Goal: Task Accomplishment & Management: Manage account settings

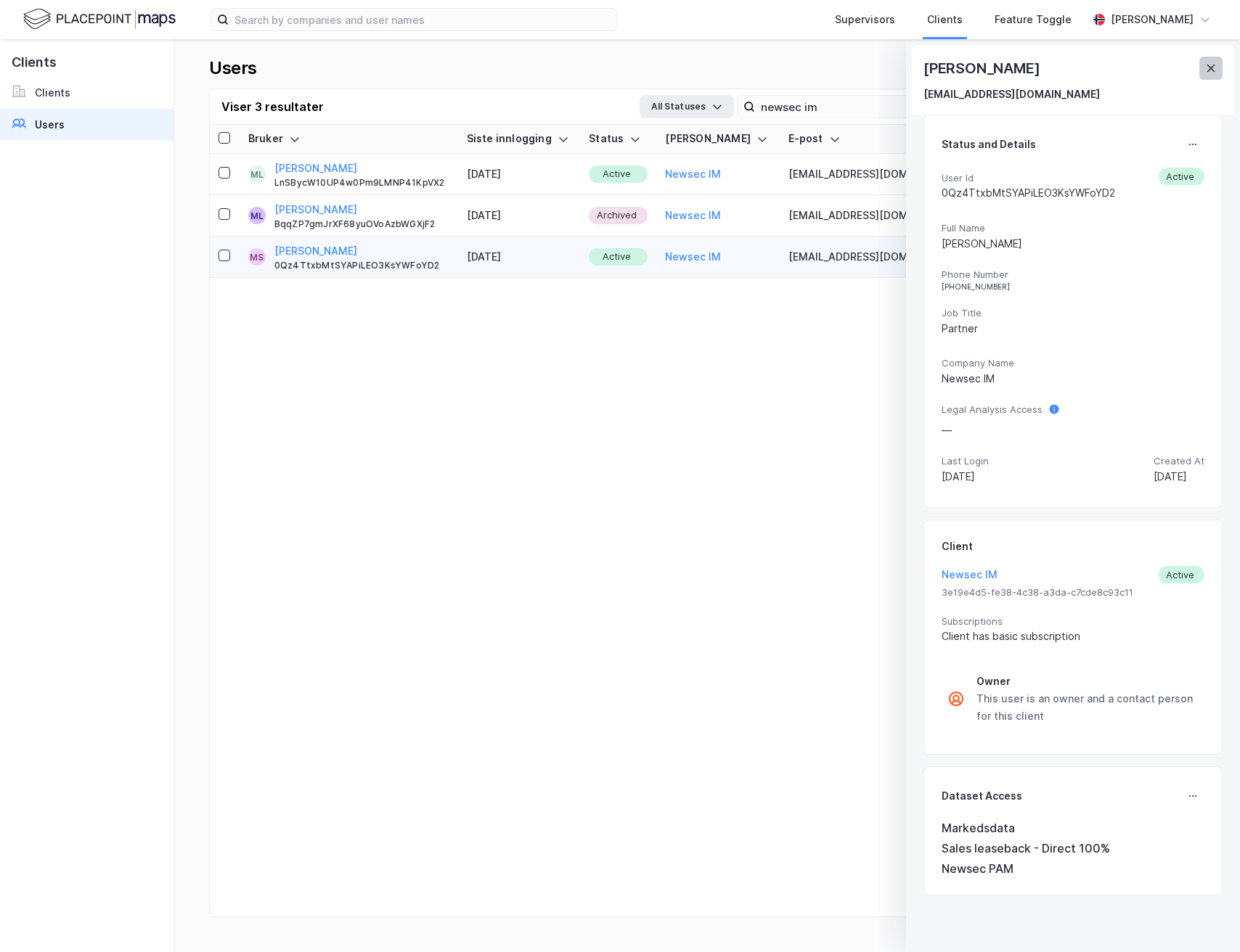
click at [1200, 67] on button at bounding box center [1211, 68] width 23 height 23
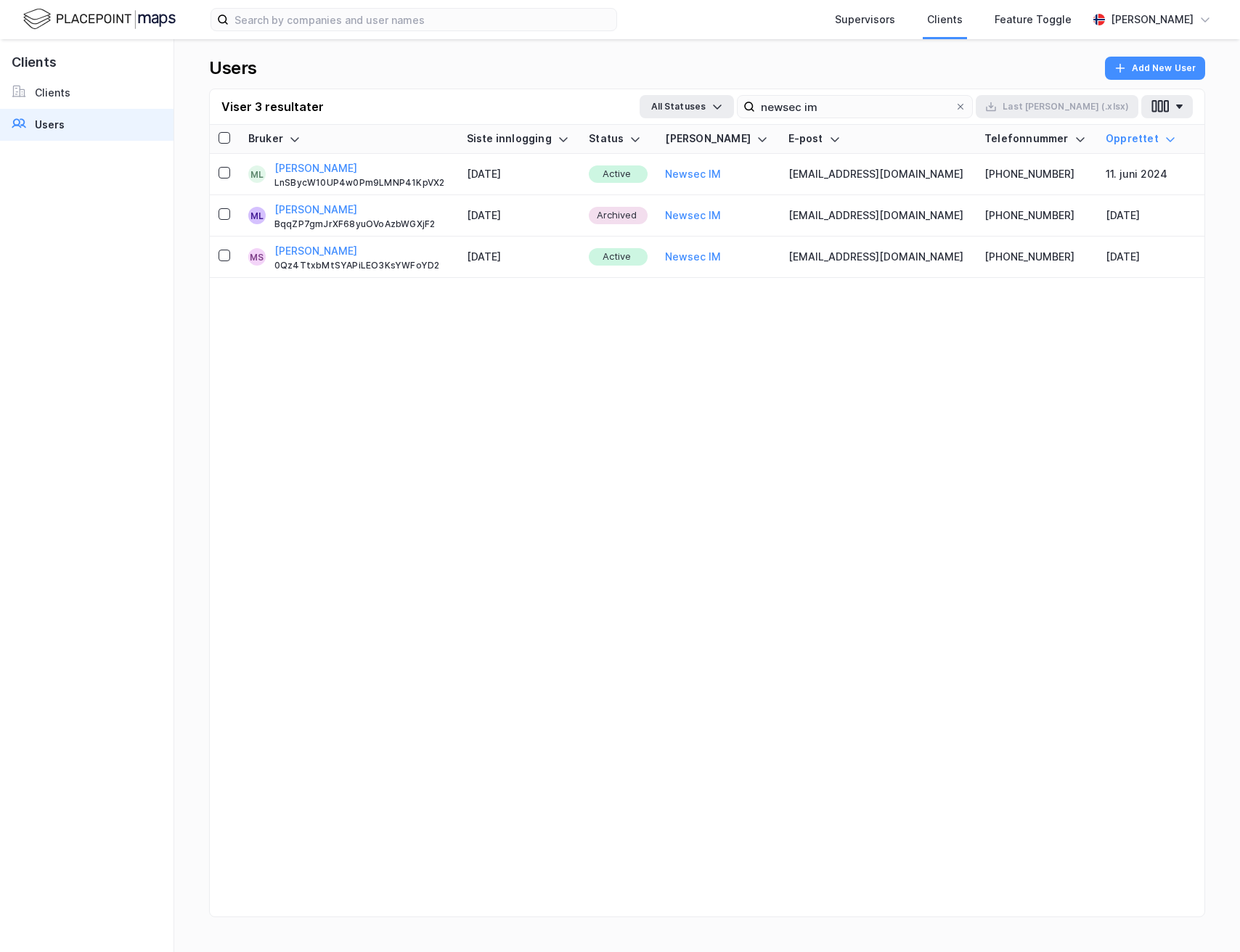
click at [341, 32] on div "Supervisors Clients Feature Toggle [PERSON_NAME]" at bounding box center [620, 19] width 1240 height 39
click at [867, 100] on input "newsec im" at bounding box center [855, 107] width 200 height 22
click at [927, 106] on input "newsec im" at bounding box center [855, 107] width 200 height 22
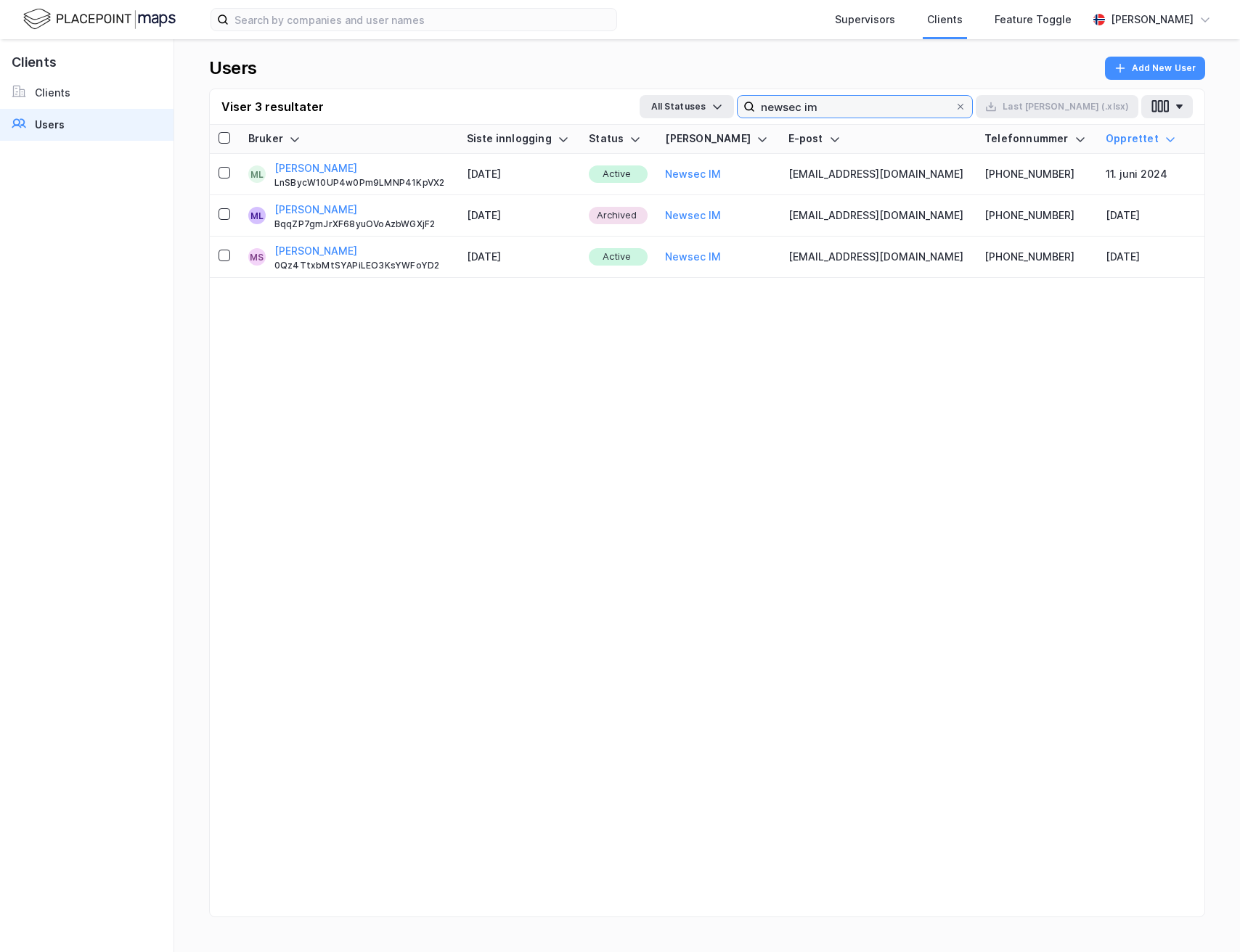
click at [927, 106] on input "newsec im" at bounding box center [855, 107] width 200 height 22
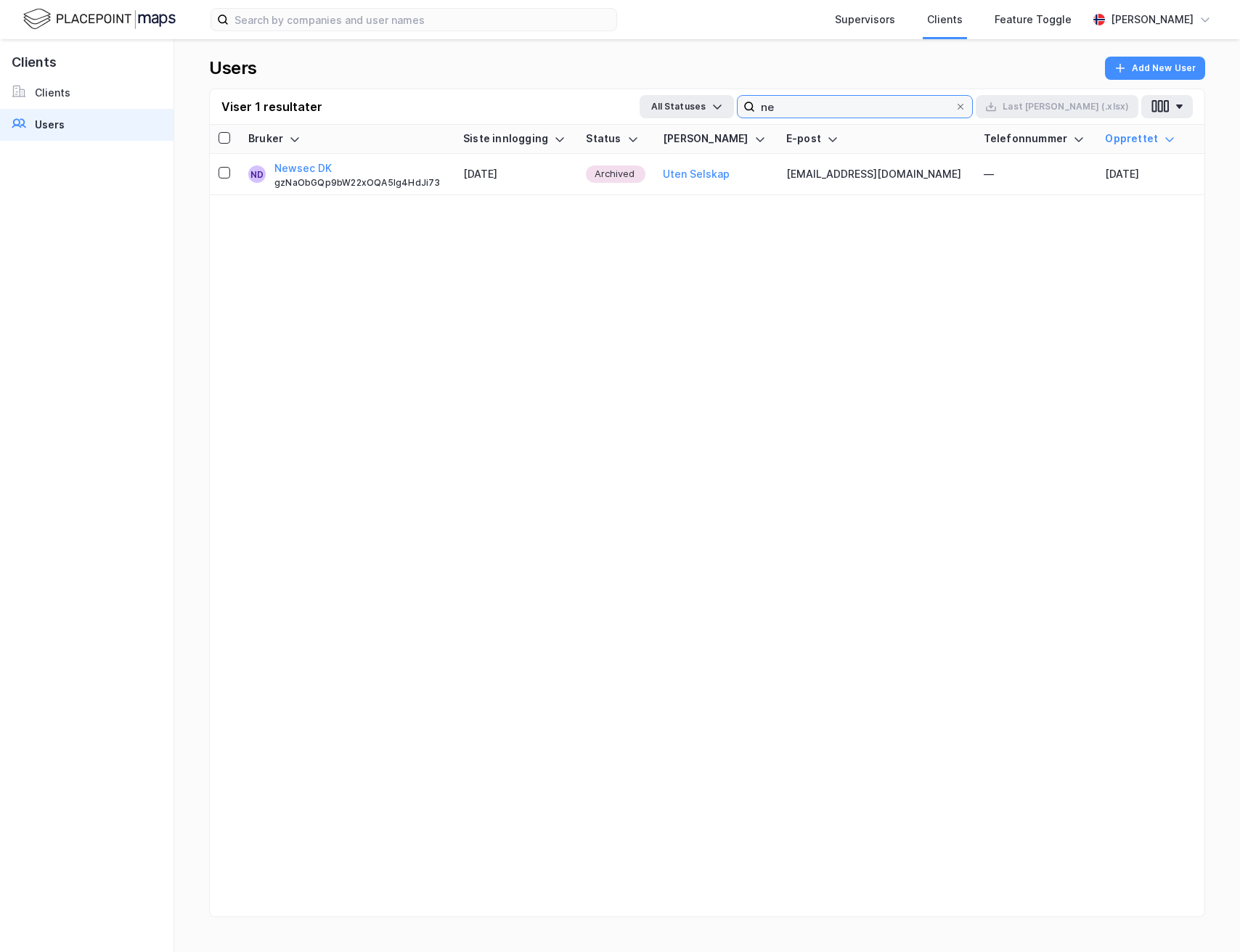
type input "n"
click at [849, 106] on input "bmg" at bounding box center [855, 107] width 200 height 22
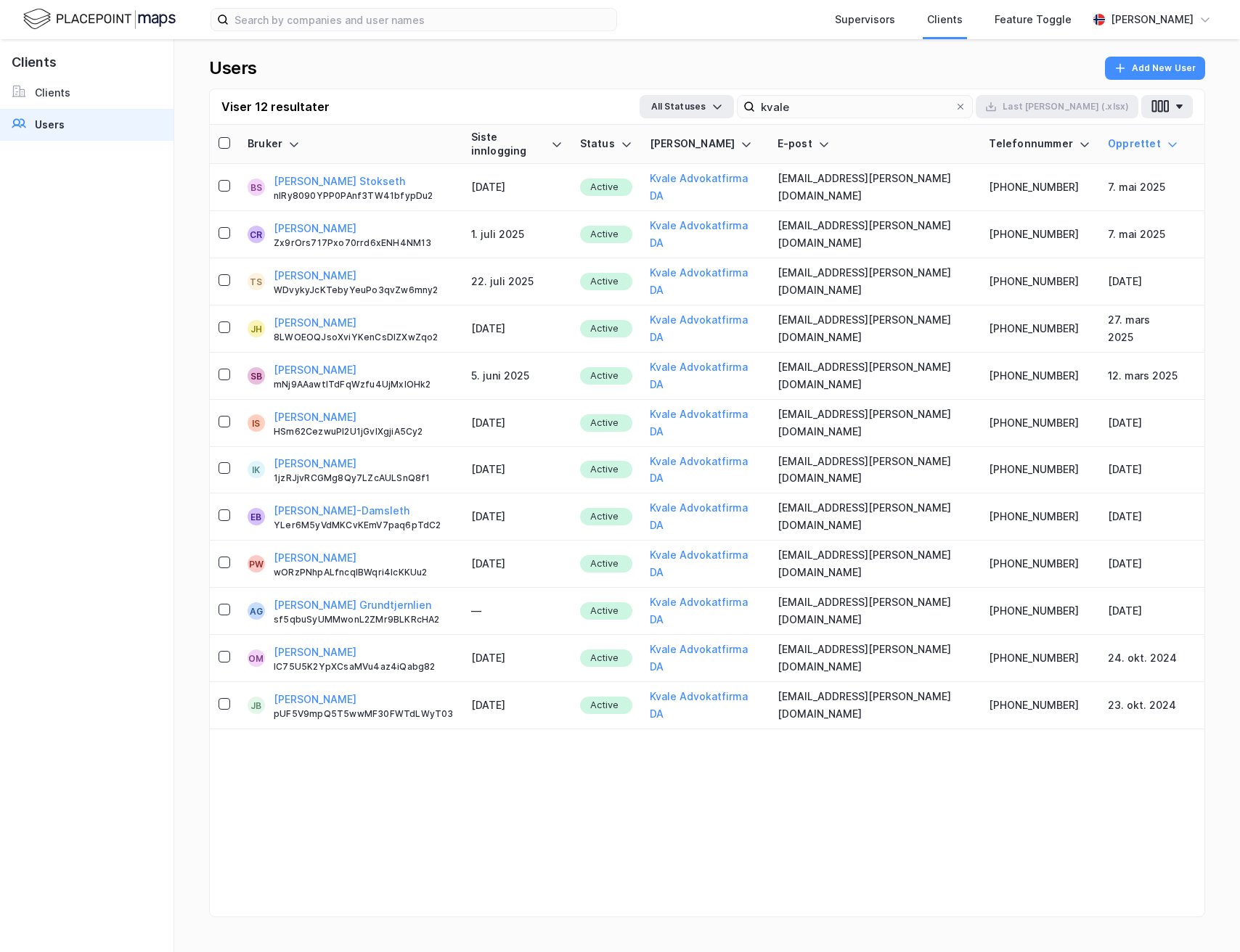
click at [563, 133] on div "Siste innlogging" at bounding box center [517, 144] width 92 height 27
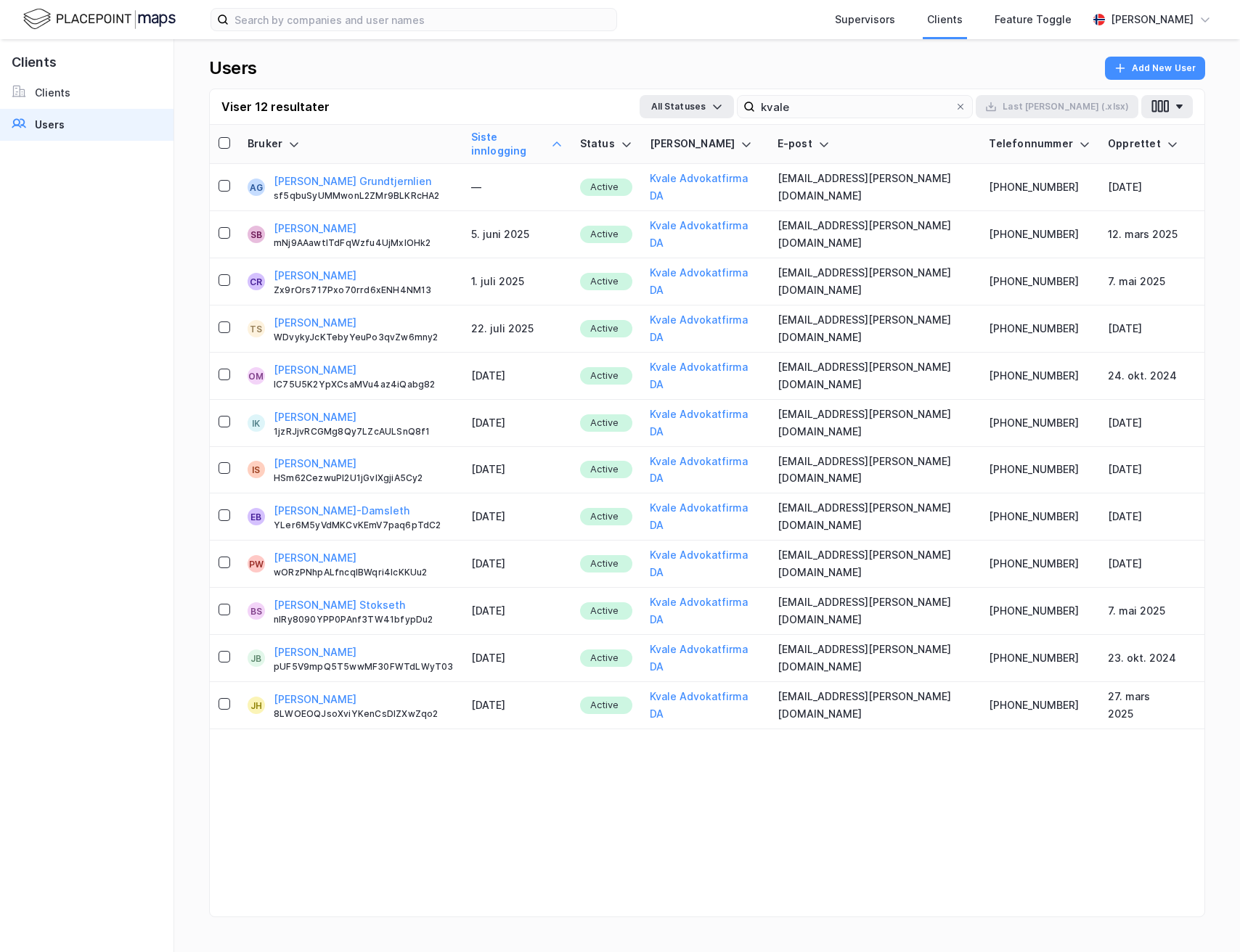
click at [563, 133] on div "Siste innlogging" at bounding box center [517, 144] width 92 height 27
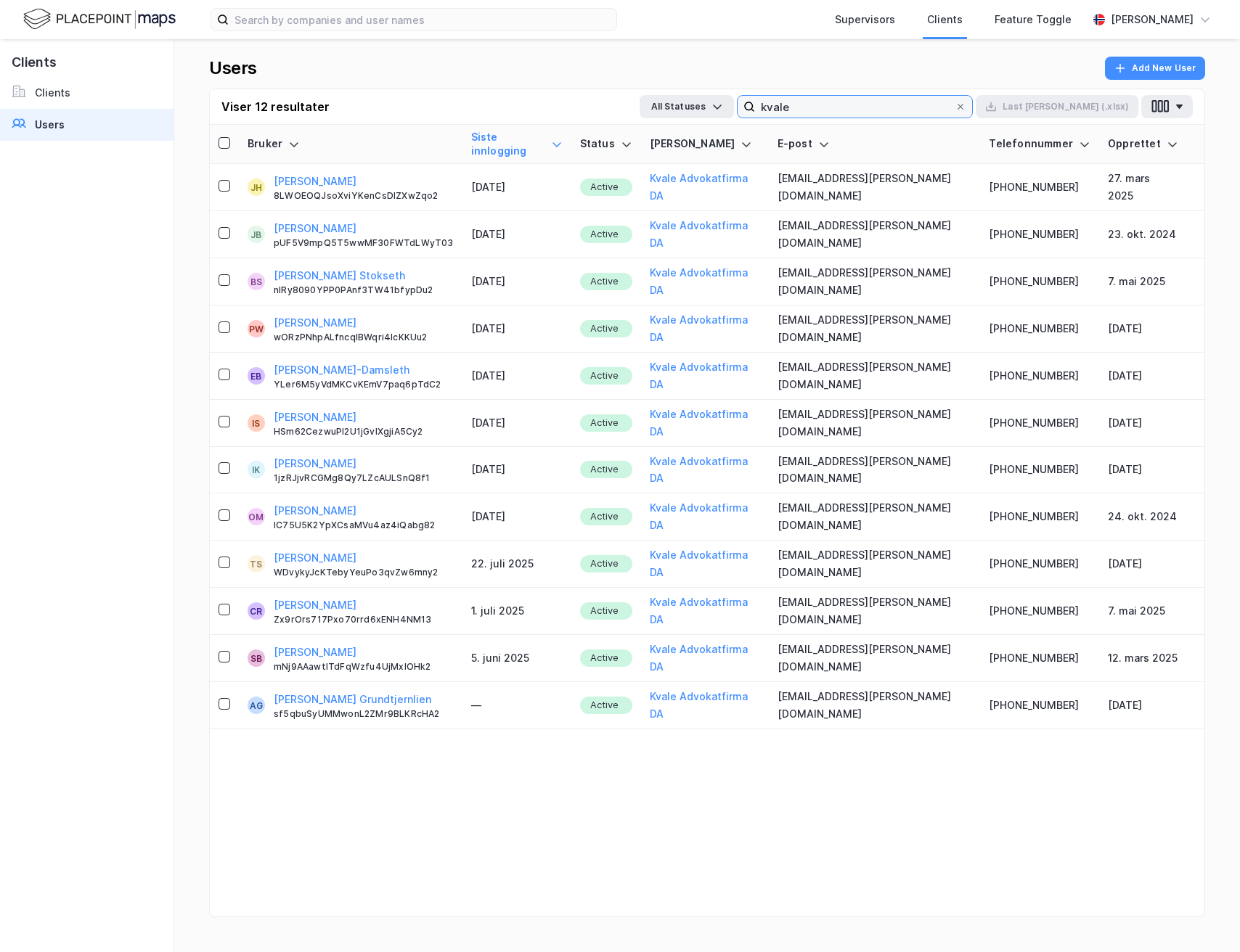
click at [930, 100] on input "kvale" at bounding box center [855, 107] width 200 height 22
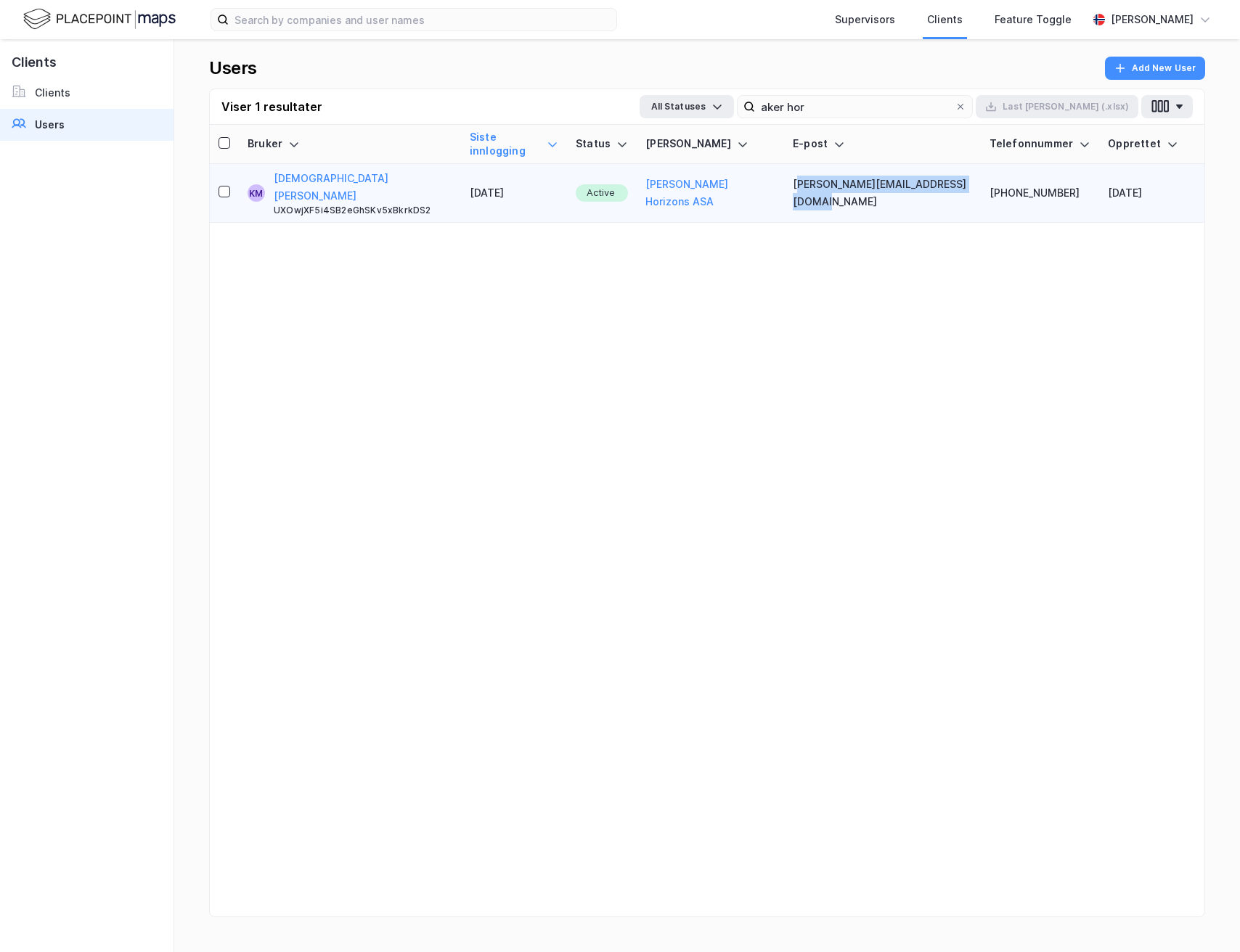
drag, startPoint x: 776, startPoint y: 169, endPoint x: 953, endPoint y: 172, distance: 177.0
click at [953, 172] on td "[PERSON_NAME][EMAIL_ADDRESS][DOMAIN_NAME]" at bounding box center [882, 194] width 196 height 59
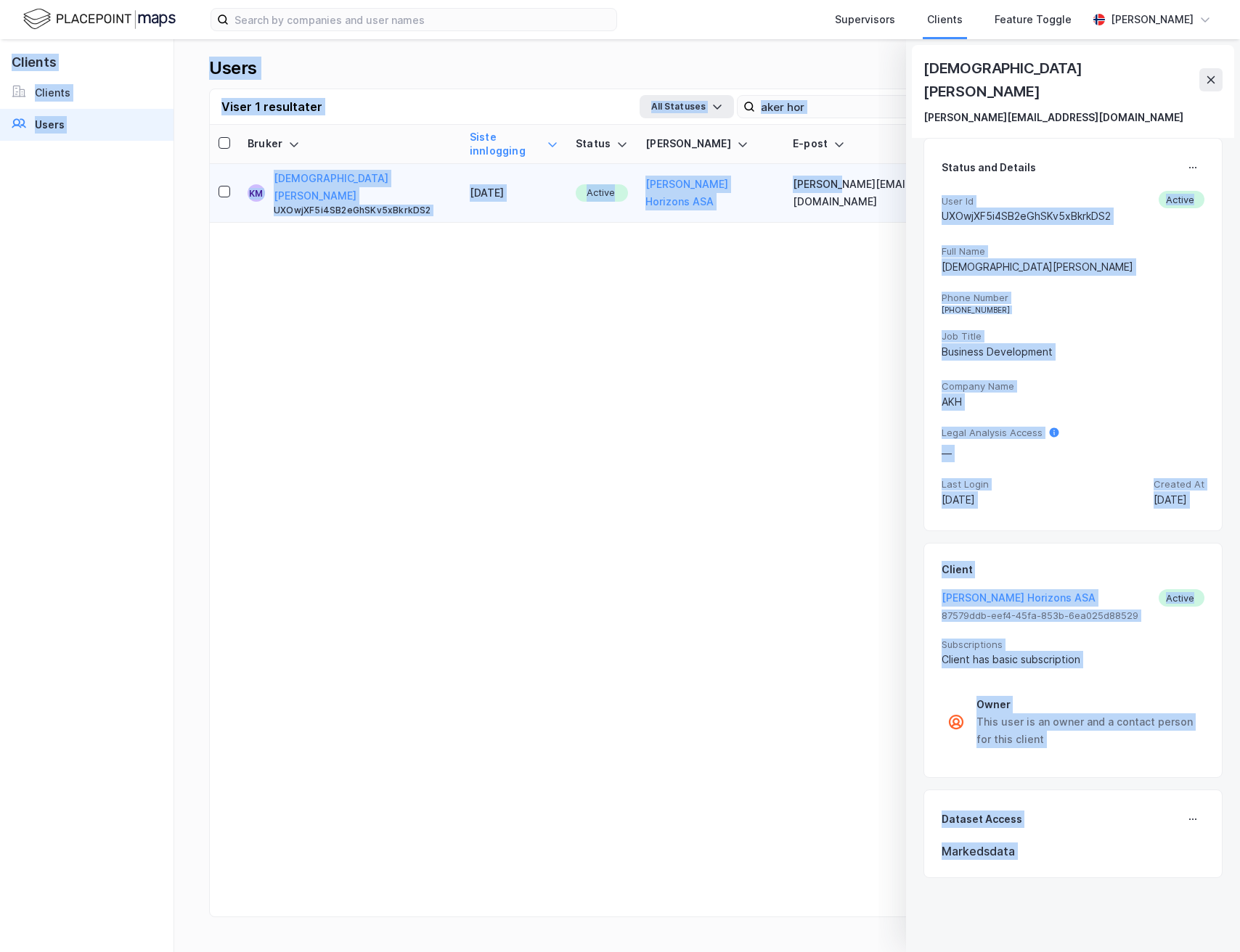
click at [806, 167] on div "Supervisors Clients Feature Toggle Andreas Vestadmin Kristian Moldvær kristian.…" at bounding box center [620, 476] width 1240 height 952
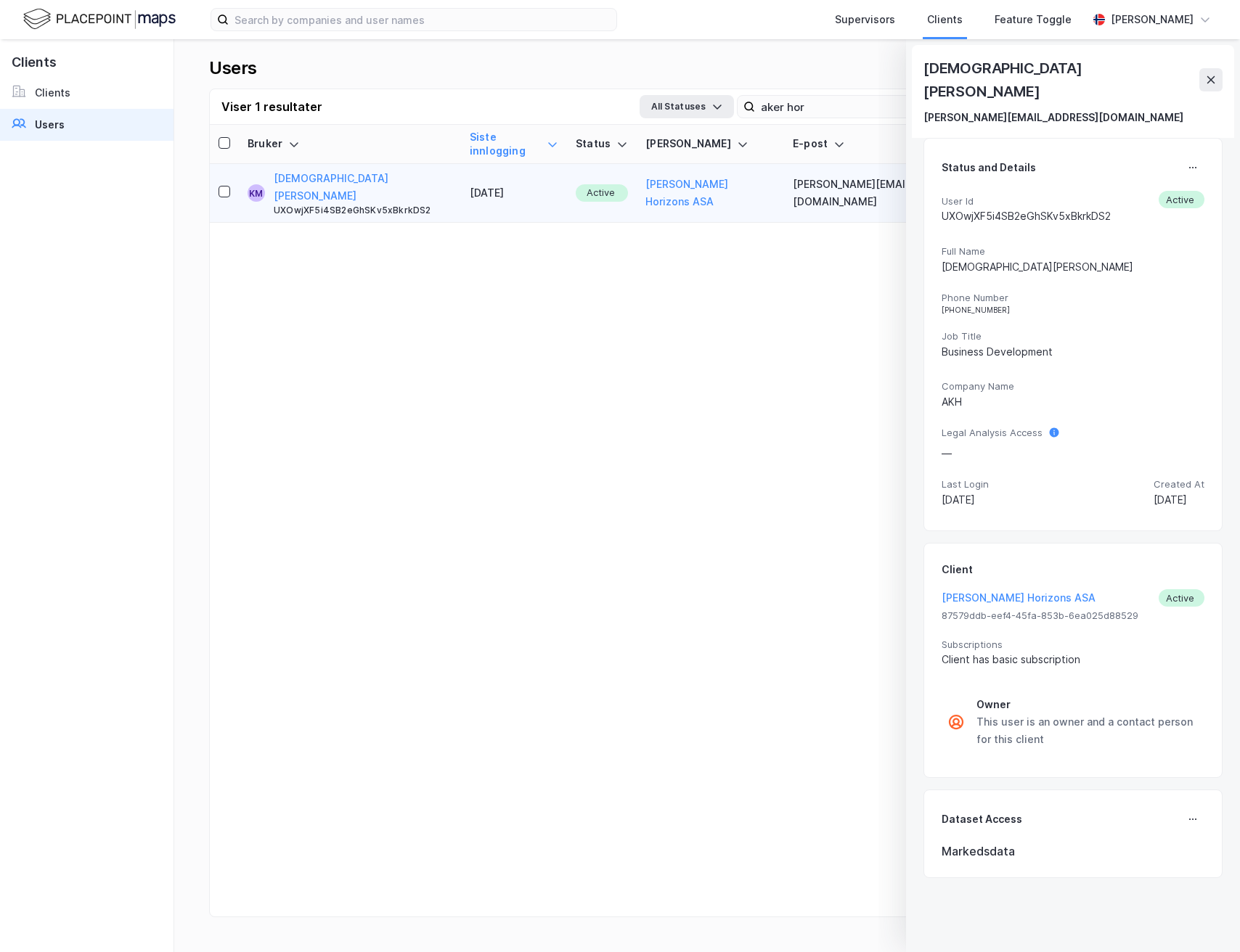
click at [801, 231] on div "Bruker Siste innlogging Status Kunde E-post Telefonnummer Opprettet KM Kristian…" at bounding box center [707, 538] width 995 height 827
click at [1208, 68] on button at bounding box center [1211, 80] width 23 height 23
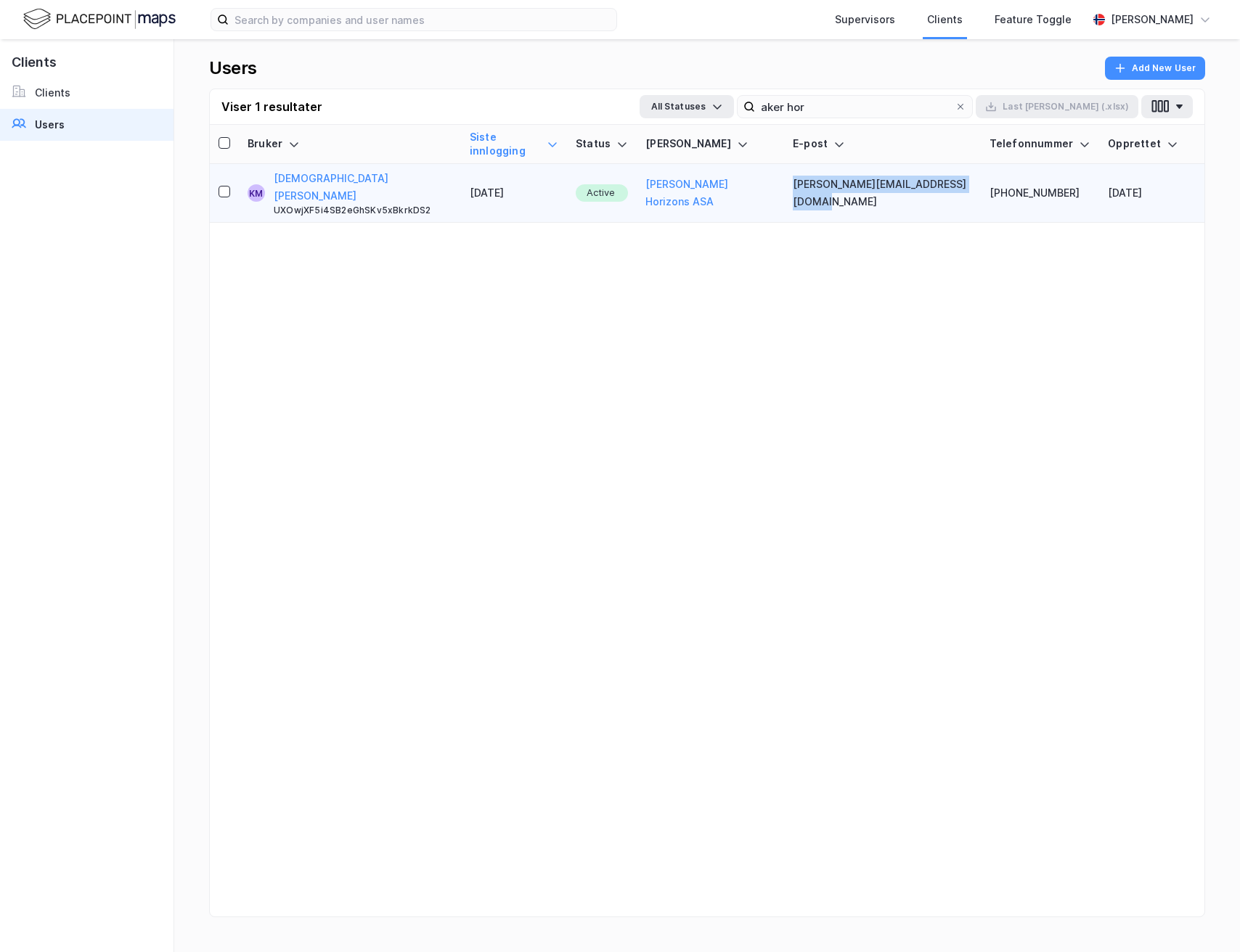
copy td "[PERSON_NAME][EMAIL_ADDRESS][DOMAIN_NAME]"
drag, startPoint x: 769, startPoint y: 169, endPoint x: 969, endPoint y: 168, distance: 200.0
click at [969, 168] on td "[PERSON_NAME][EMAIL_ADDRESS][DOMAIN_NAME]" at bounding box center [882, 194] width 196 height 59
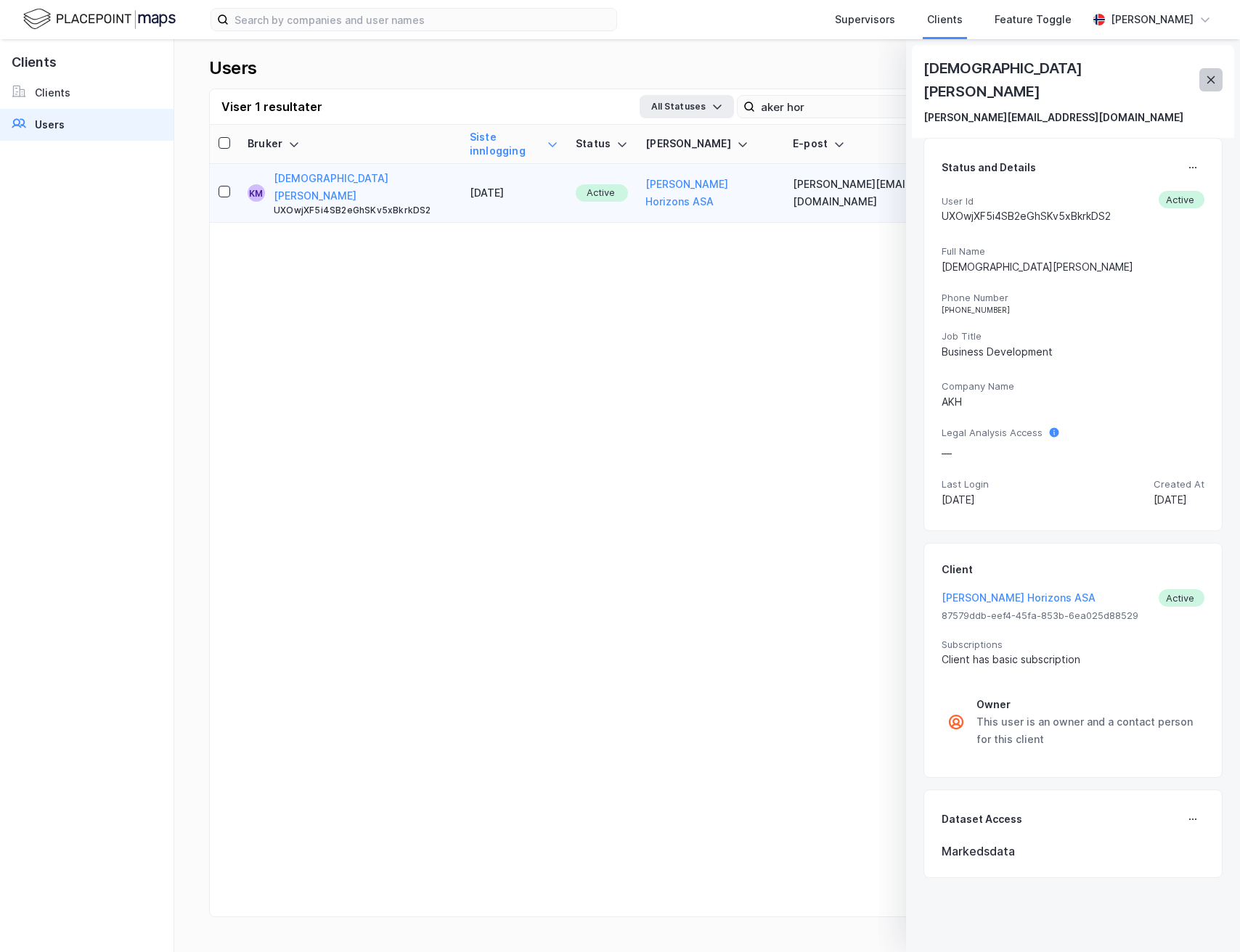
click at [1217, 69] on button at bounding box center [1211, 80] width 23 height 23
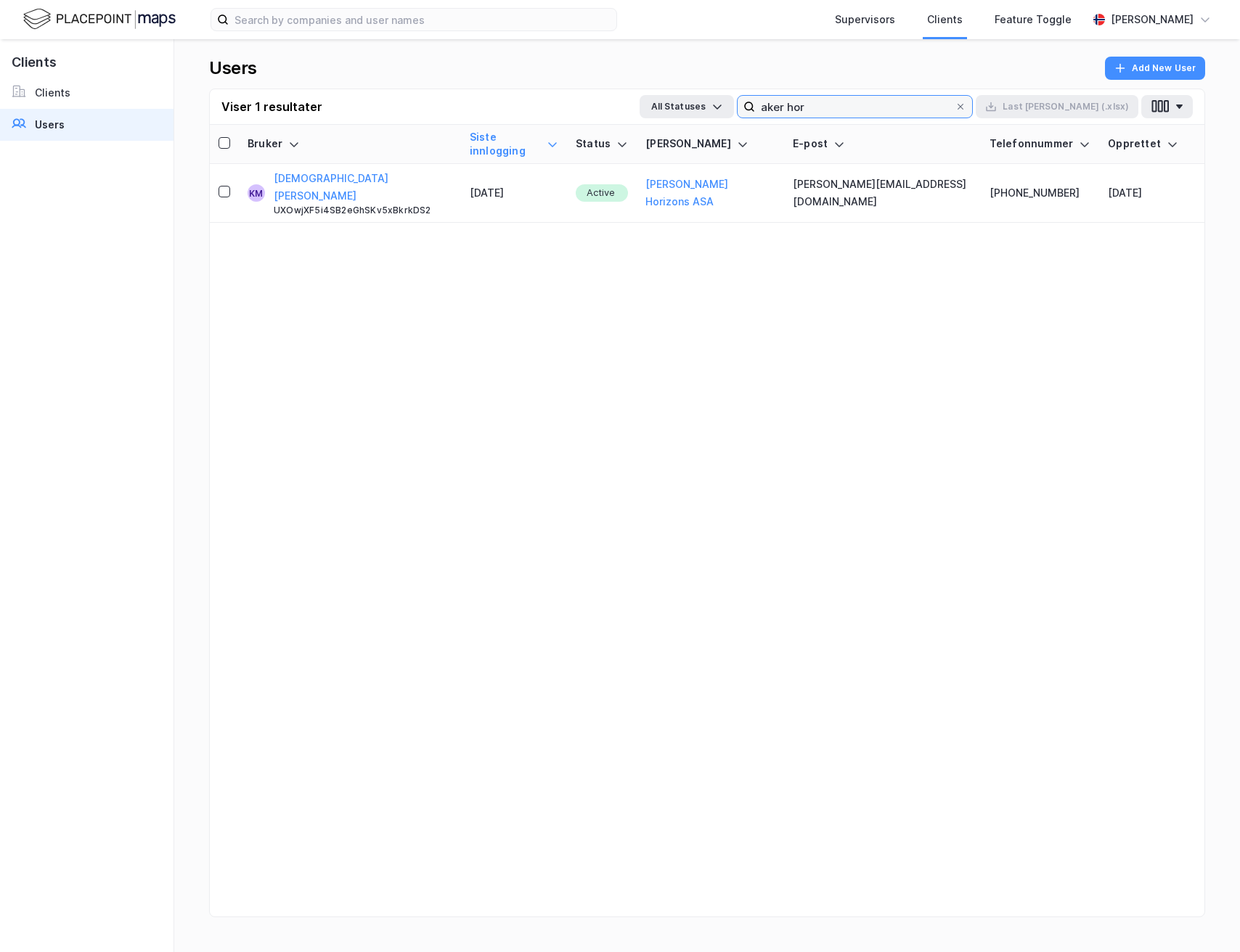
click at [868, 104] on input "aker hor" at bounding box center [855, 107] width 200 height 22
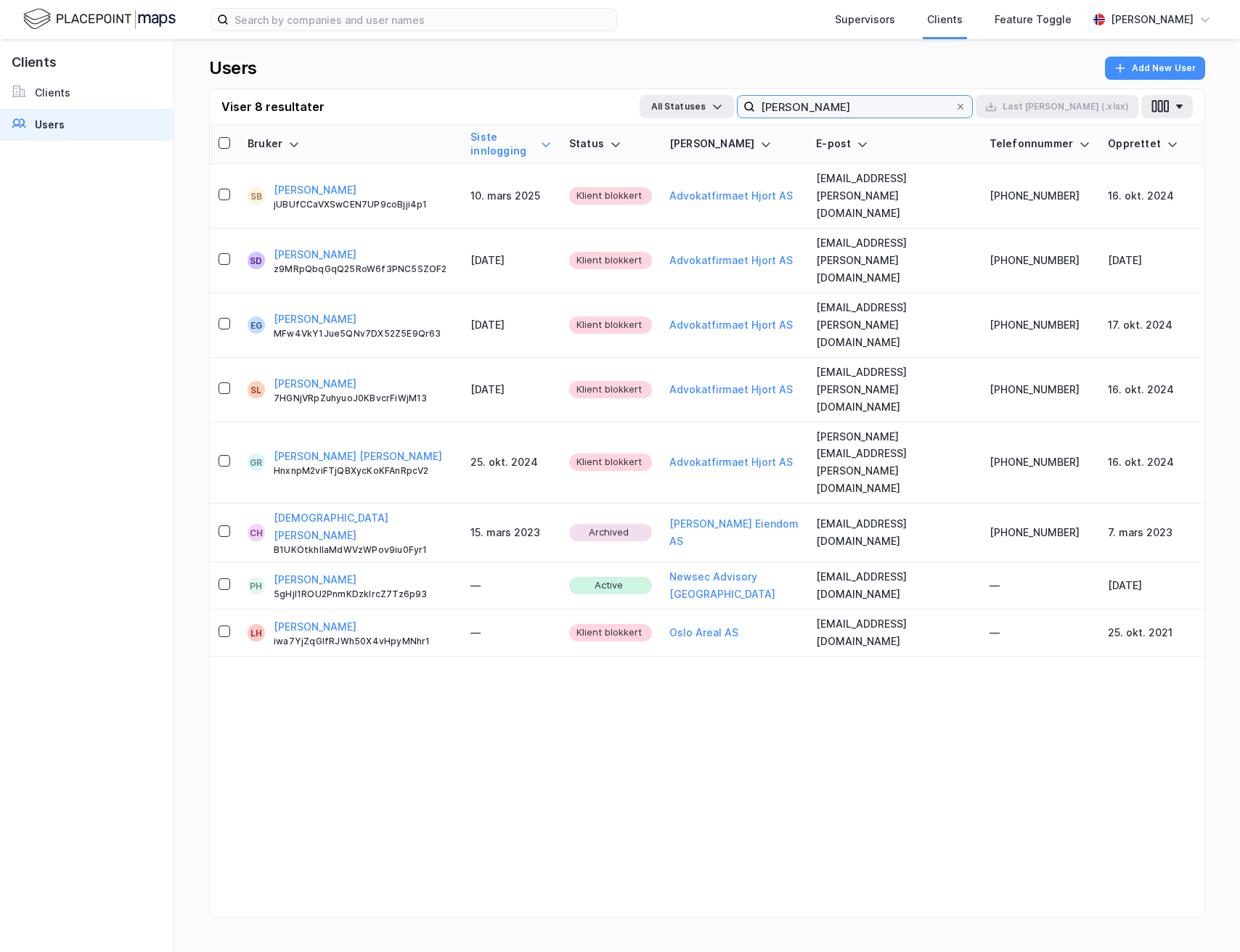
type input "hjort"
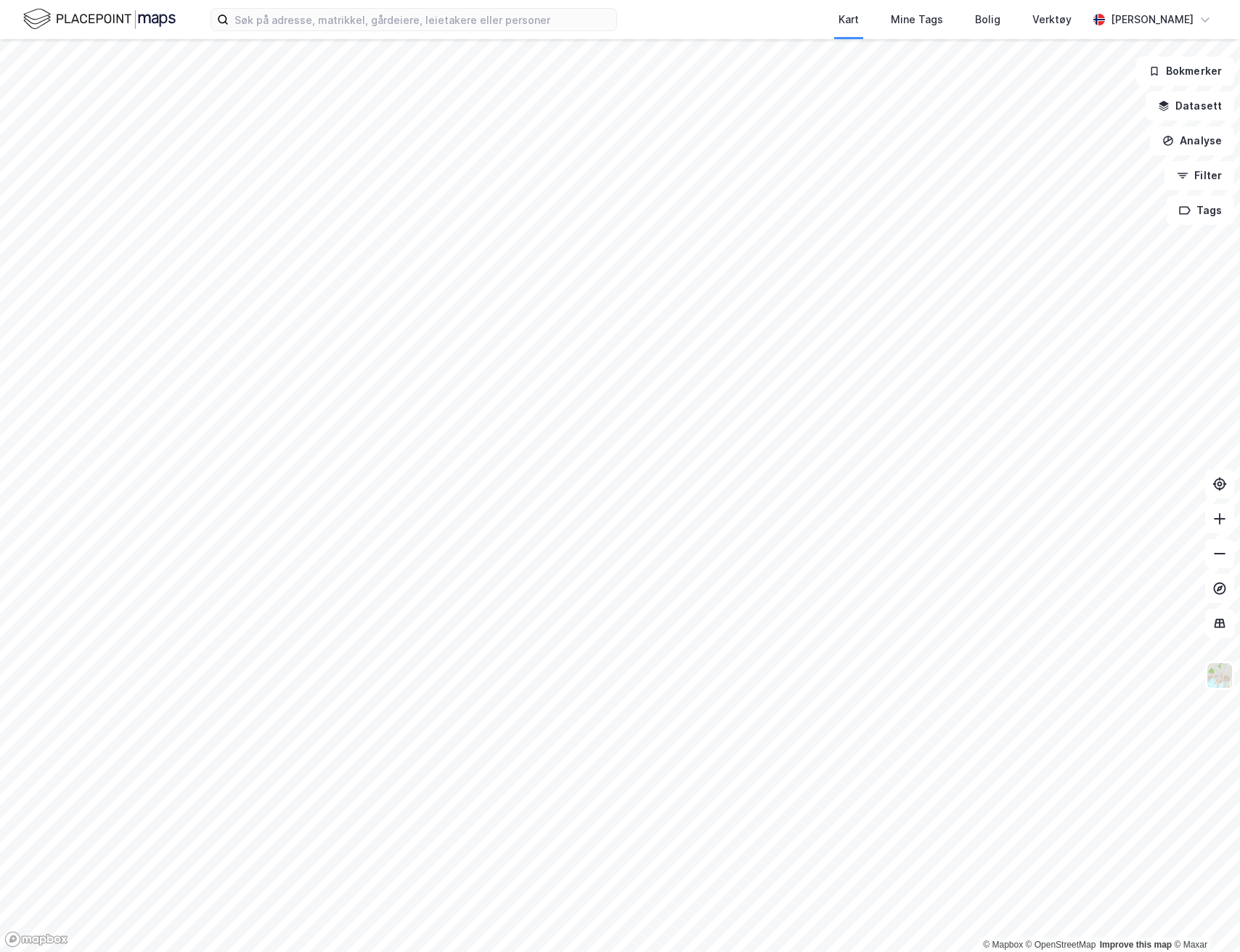
click at [365, 35] on div "Kart Mine Tags Bolig Verktøy Andreas Vestadmin" at bounding box center [620, 19] width 1240 height 39
click at [358, 25] on input at bounding box center [423, 20] width 387 height 22
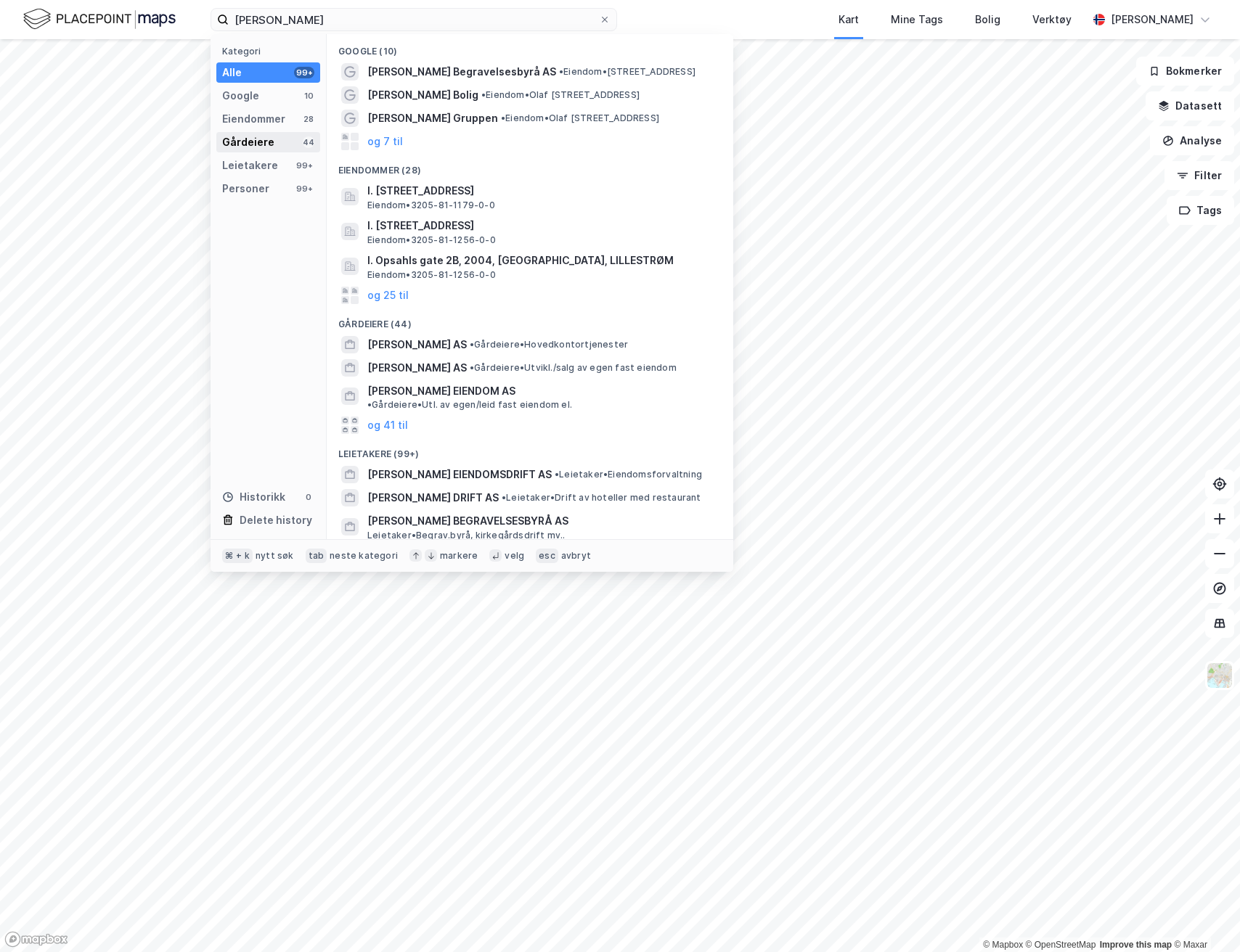
click at [271, 144] on div "Gårdeiere 44" at bounding box center [269, 142] width 104 height 21
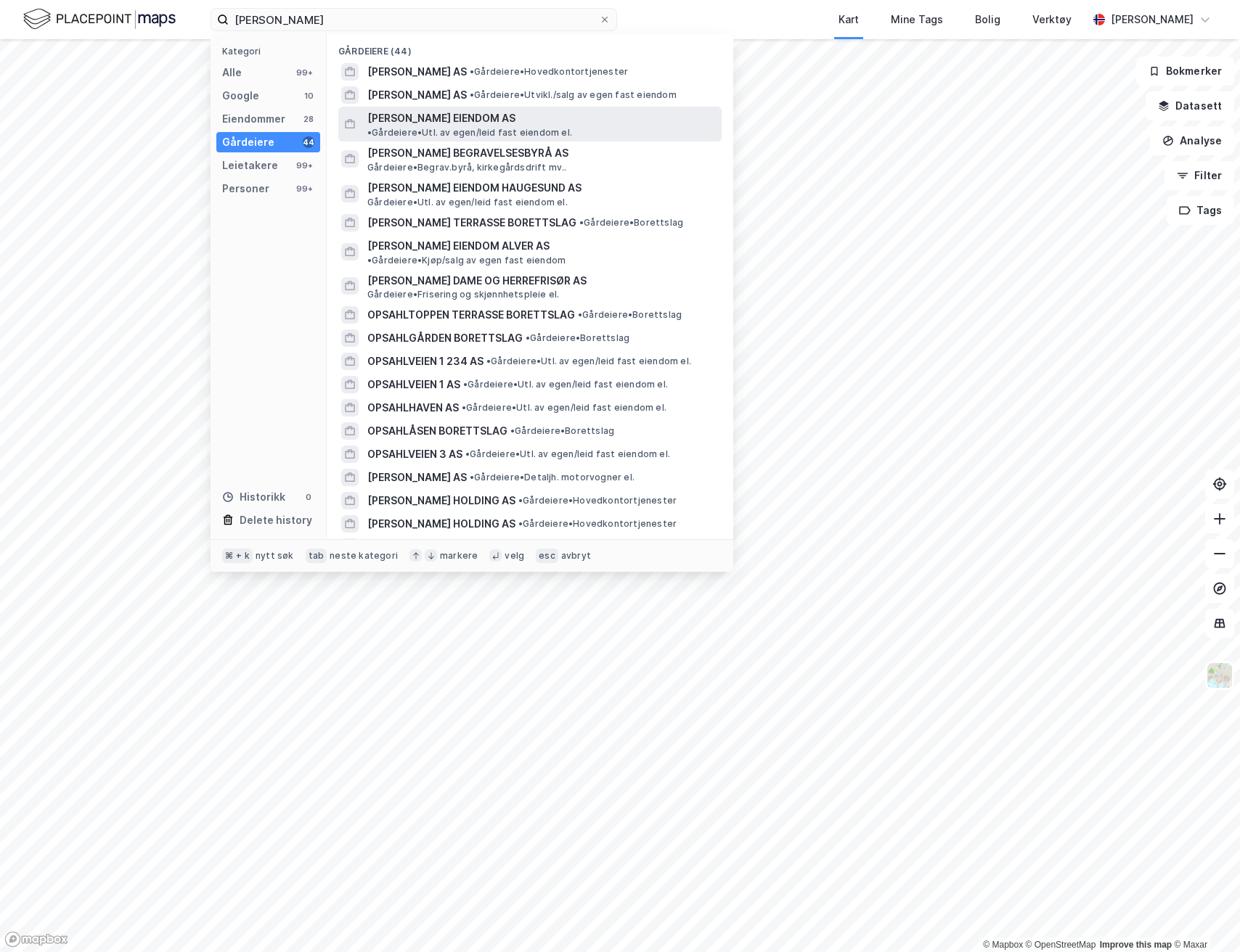
click at [428, 109] on span "OPSAHL EIENDOM AS" at bounding box center [442, 118] width 148 height 18
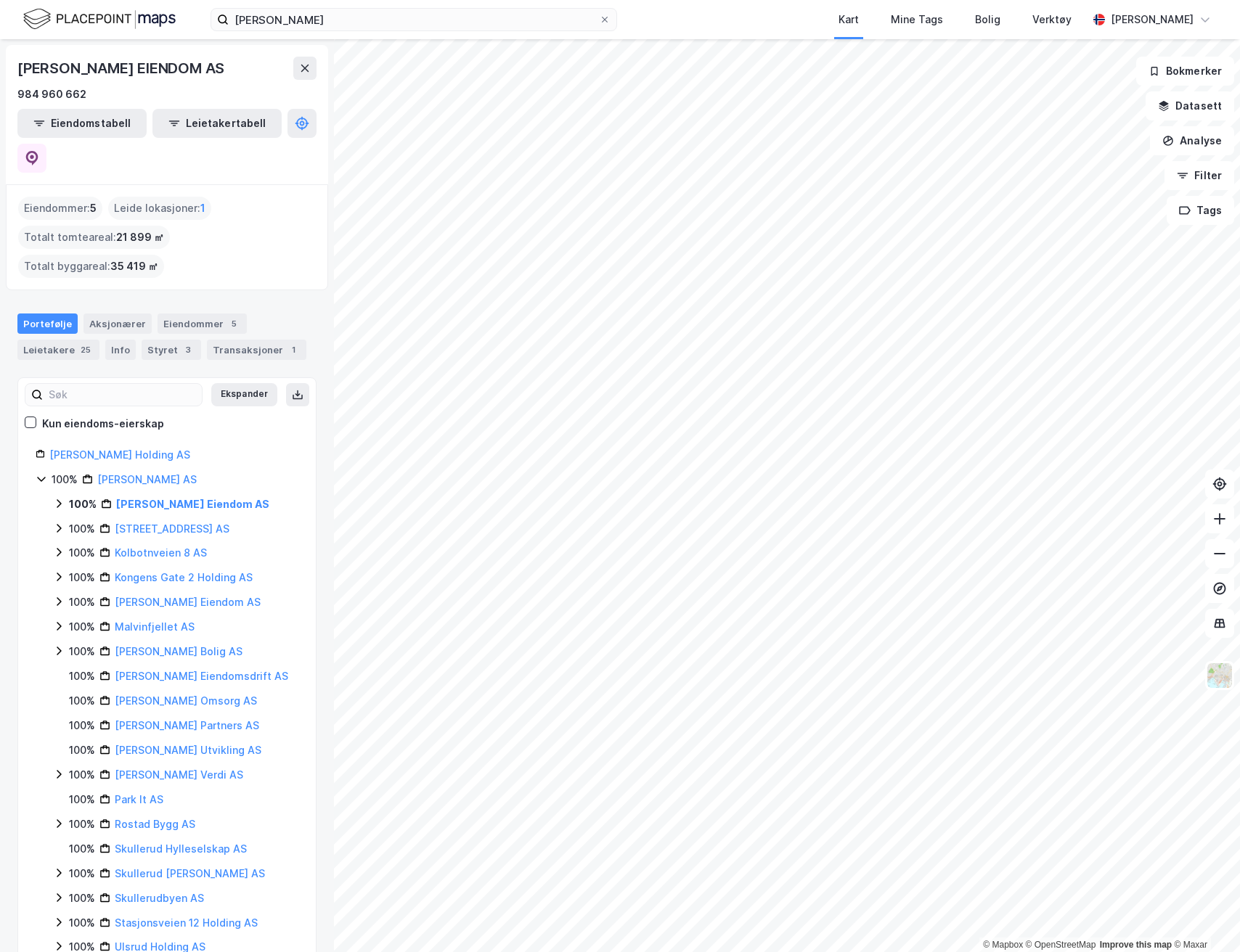
click at [87, 296] on div "Portefølje Aksjonærer Eiendommer 5 Leietakere 25 Info Styret 3 Transaksjoner 1" at bounding box center [167, 331] width 334 height 70
click at [84, 343] on div "25" at bounding box center [86, 350] width 16 height 15
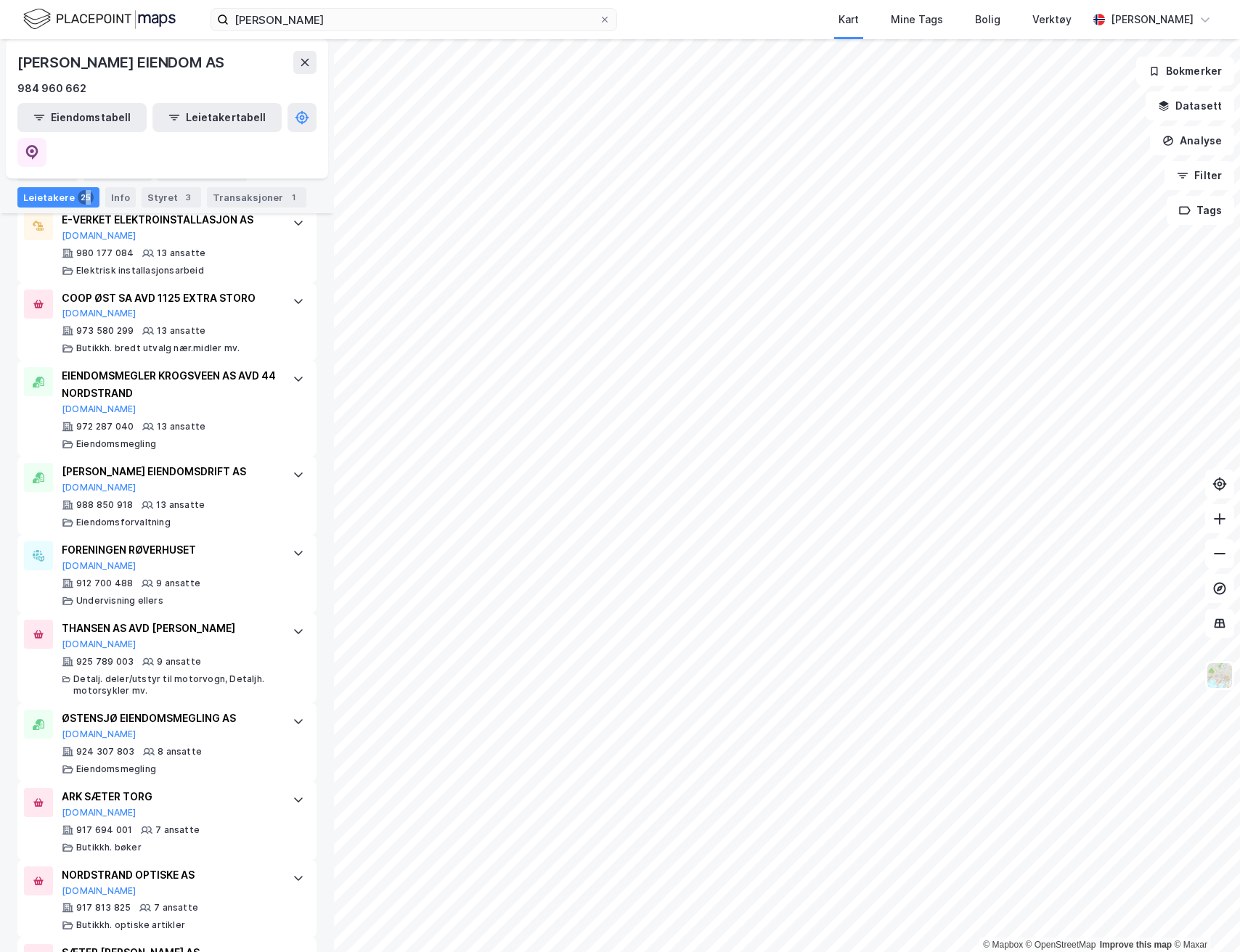
scroll to position [1174, 0]
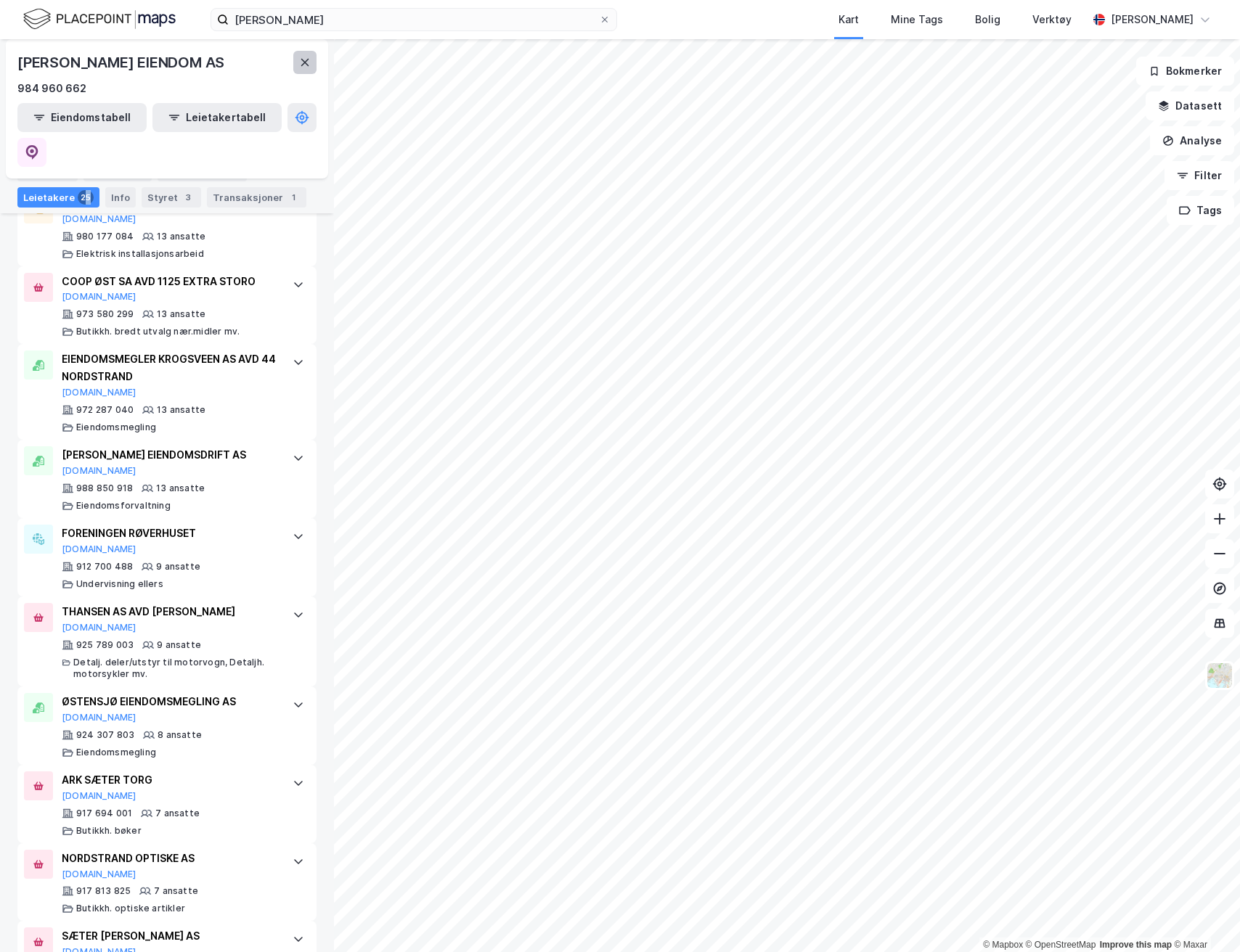
click at [296, 60] on button at bounding box center [305, 62] width 23 height 23
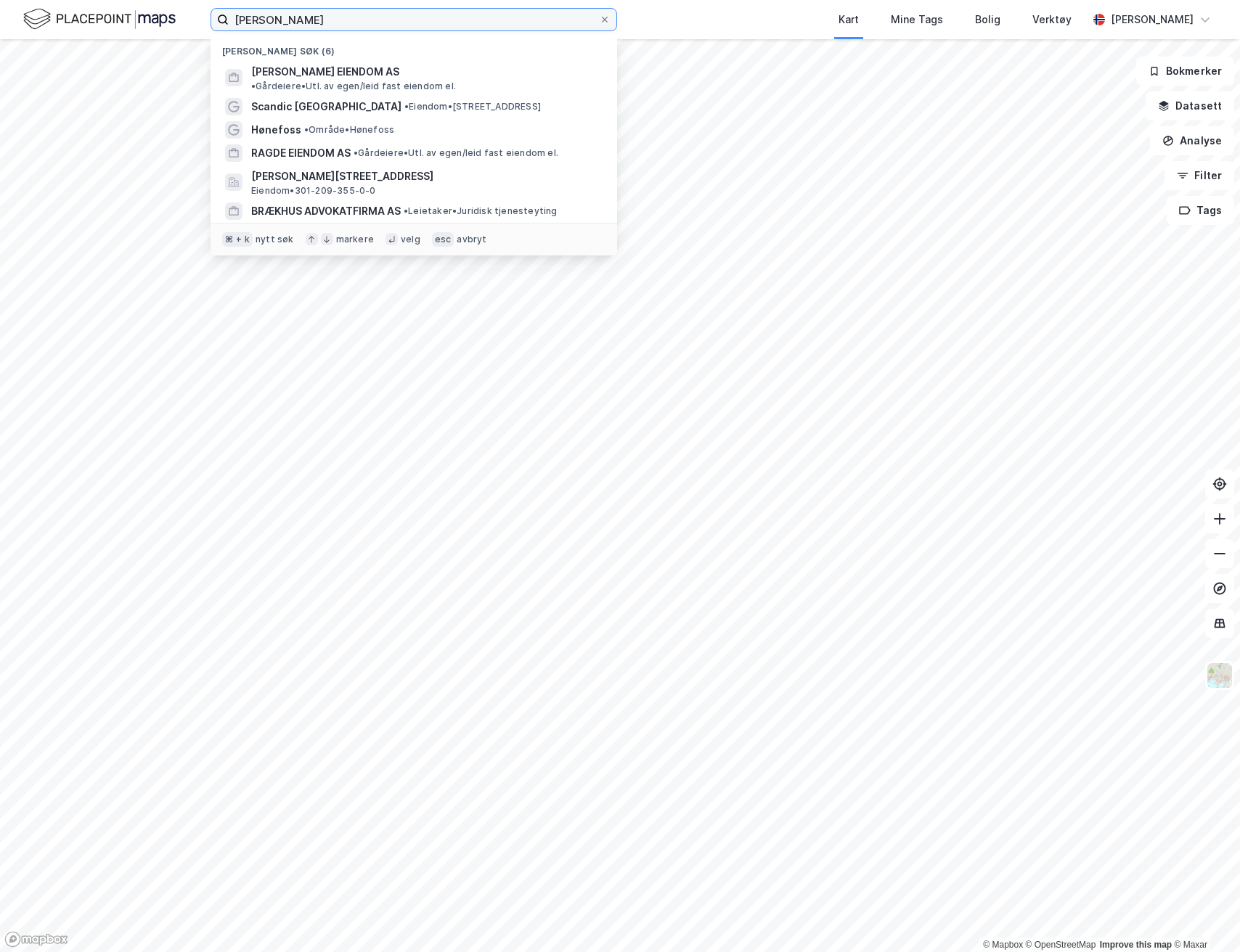
click at [275, 21] on input "opsahl" at bounding box center [414, 20] width 371 height 22
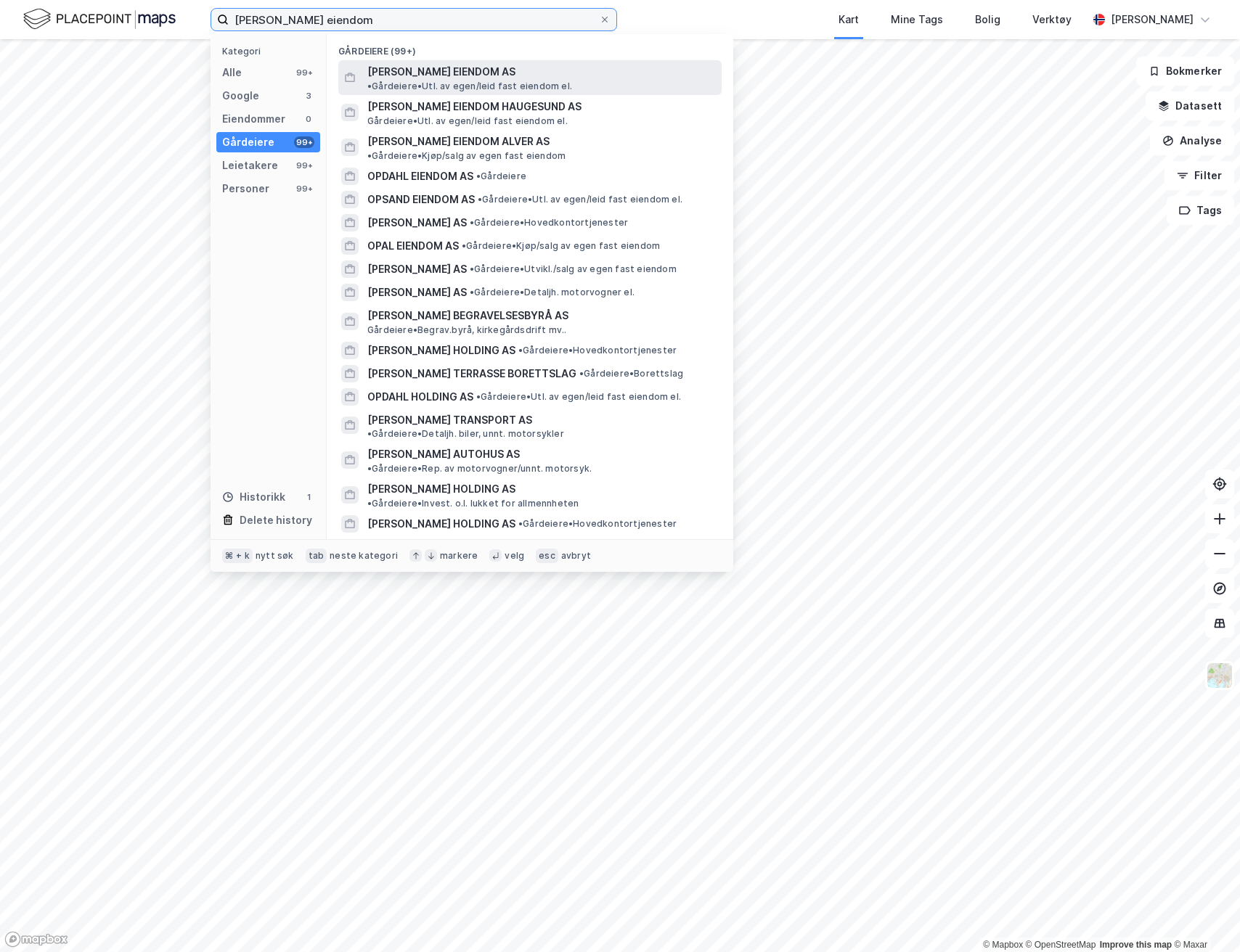
type input "opsahl eiendom"
click at [420, 70] on span "OPSAHL EIENDOM AS" at bounding box center [442, 72] width 148 height 18
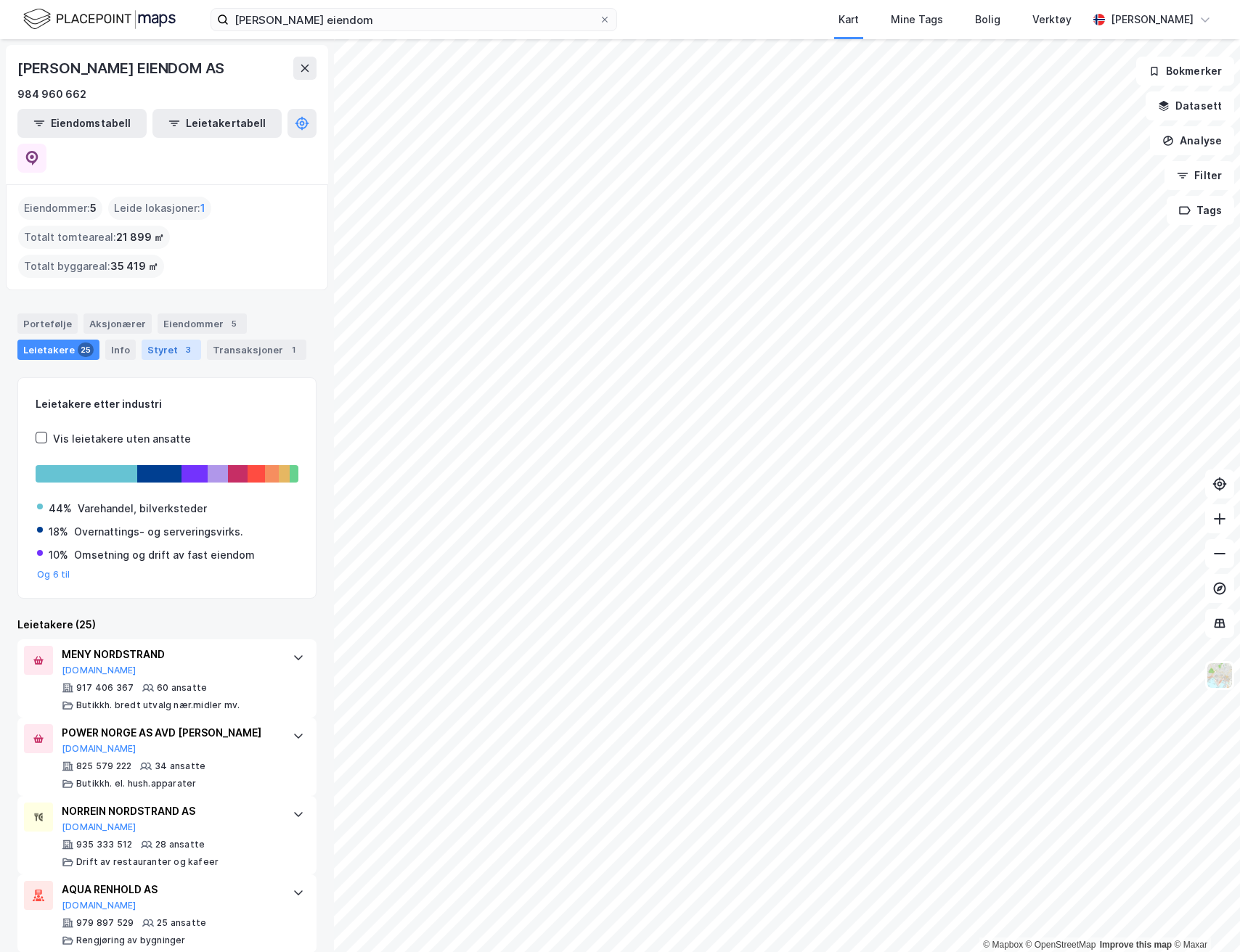
click at [187, 340] on div "Styret 3" at bounding box center [171, 350] width 59 height 21
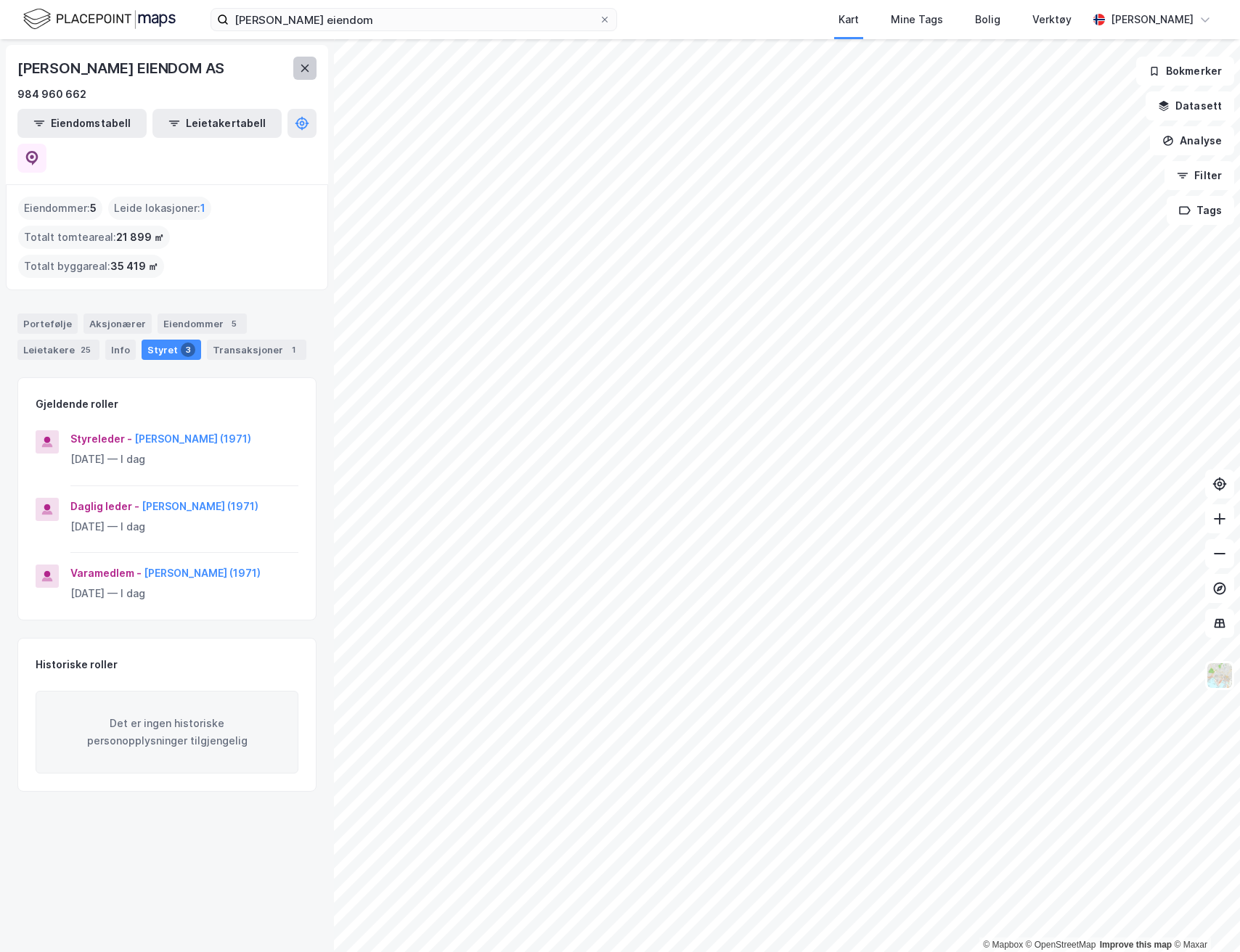
click at [299, 73] on button at bounding box center [305, 68] width 23 height 23
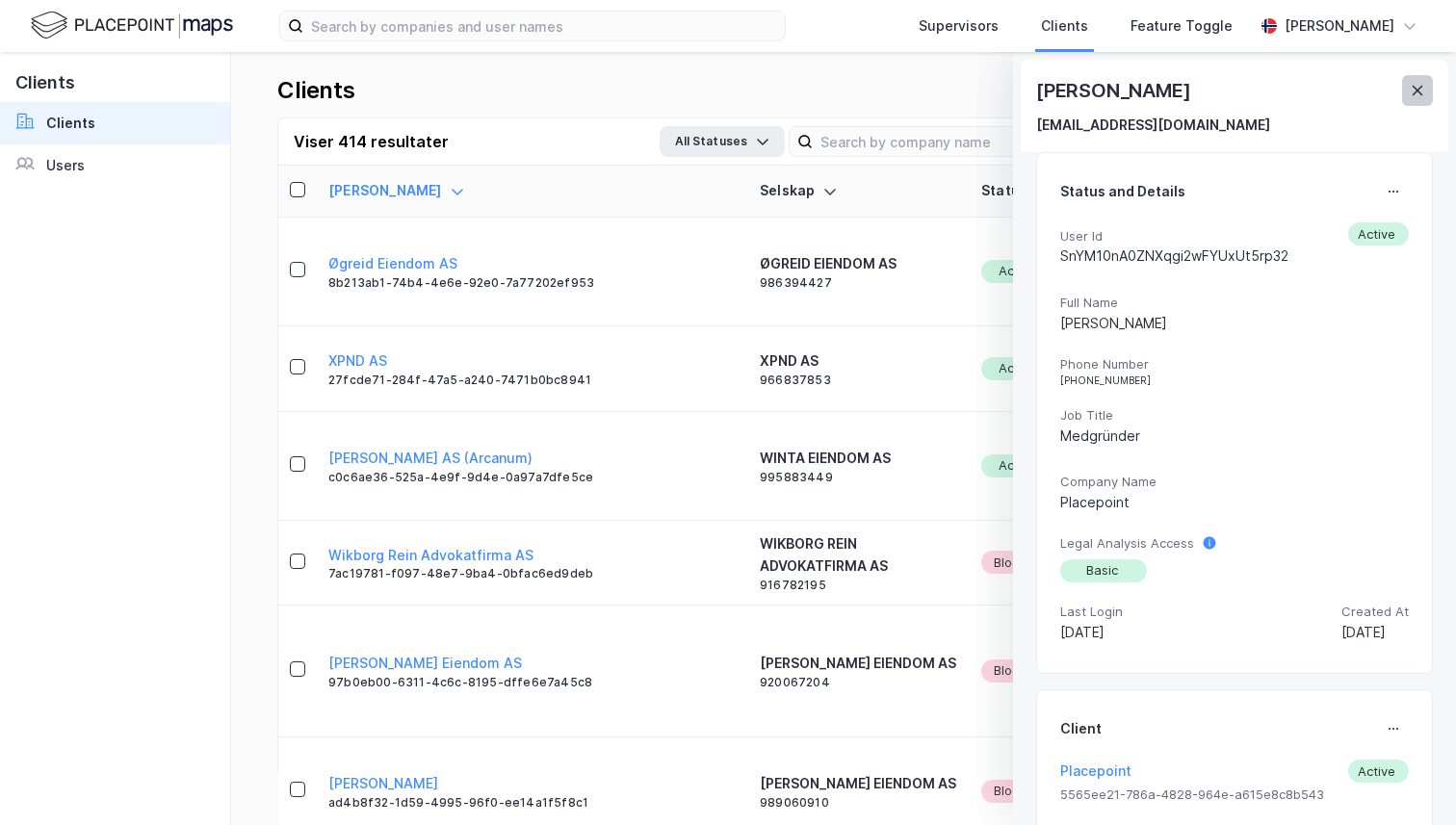
click at [1433, 86] on button at bounding box center [1418, 90] width 31 height 31
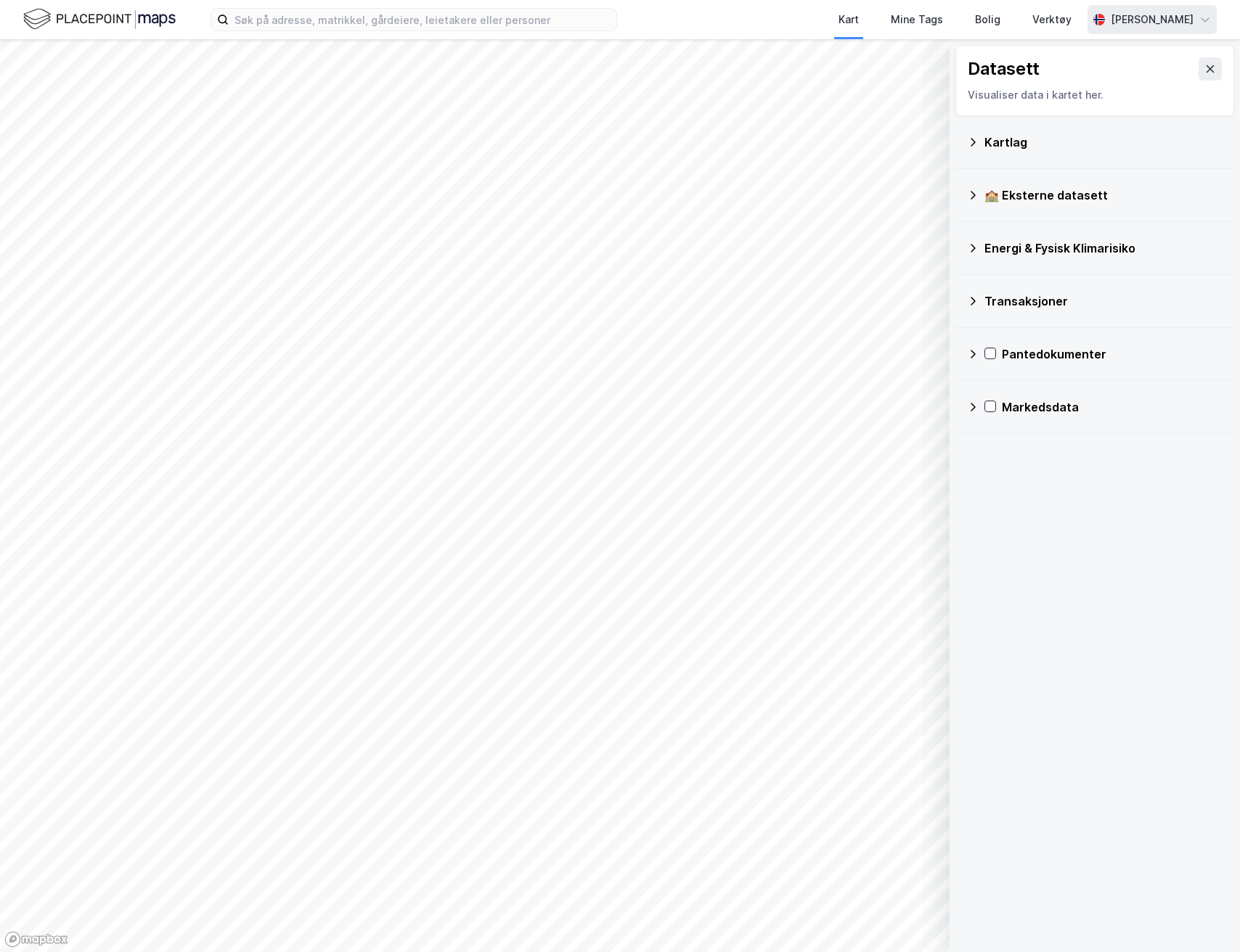
click at [1176, 20] on div "[PERSON_NAME]" at bounding box center [1152, 20] width 83 height 18
click at [1148, 78] on div "Åpne Supervisor portalen" at bounding box center [1122, 89] width 189 height 35
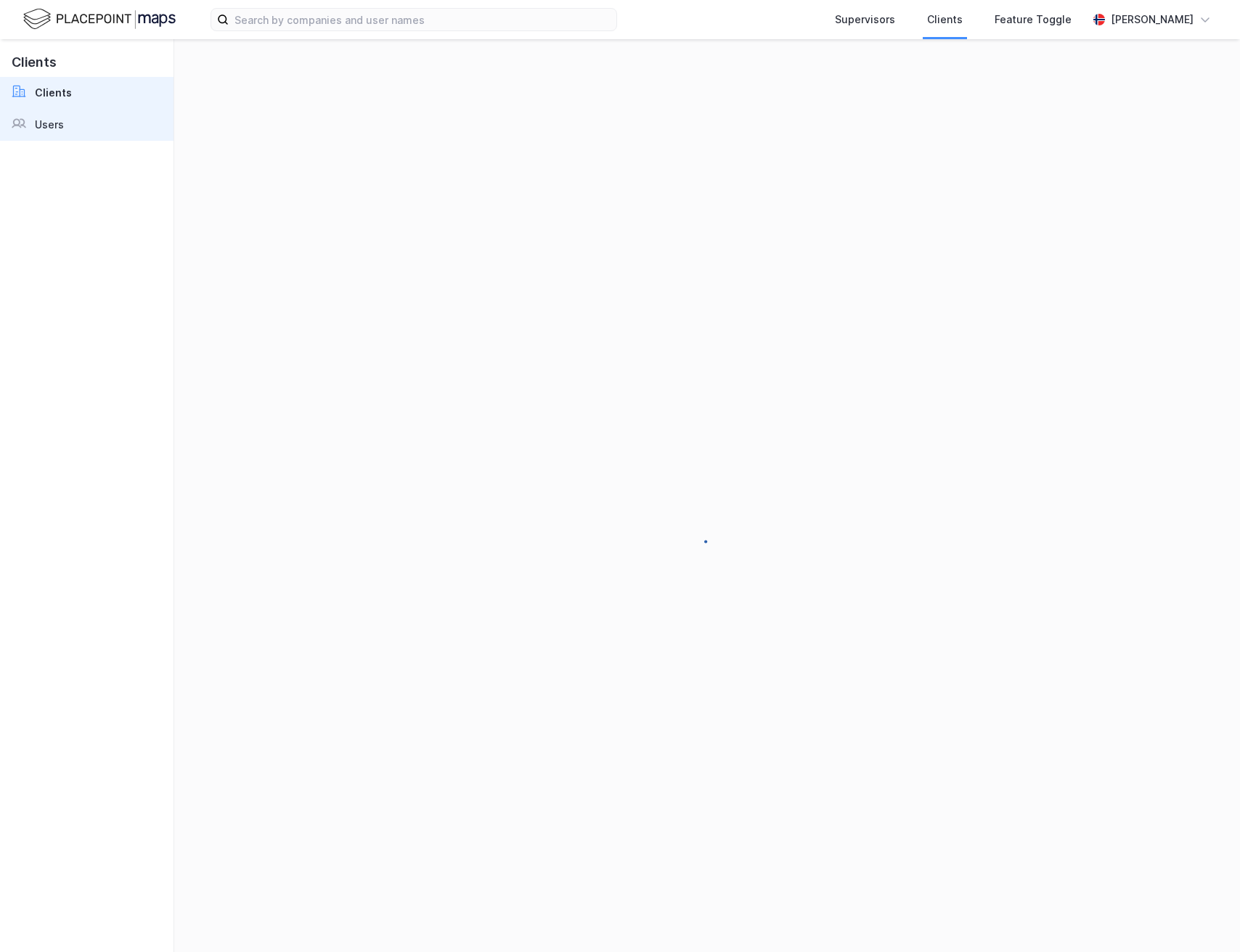
click at [76, 137] on link "Users" at bounding box center [87, 125] width 174 height 32
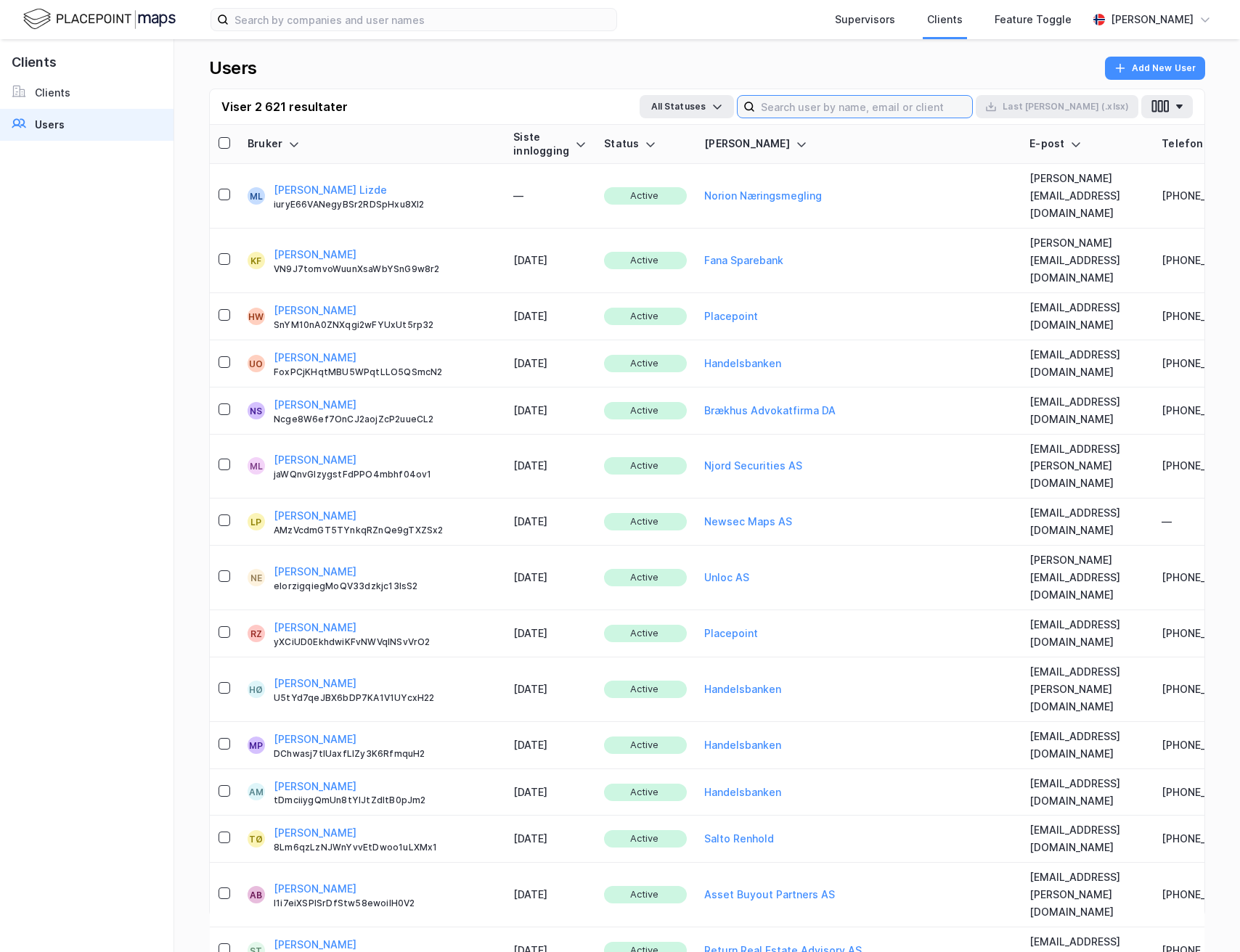
click at [908, 99] on input at bounding box center [864, 107] width 217 height 22
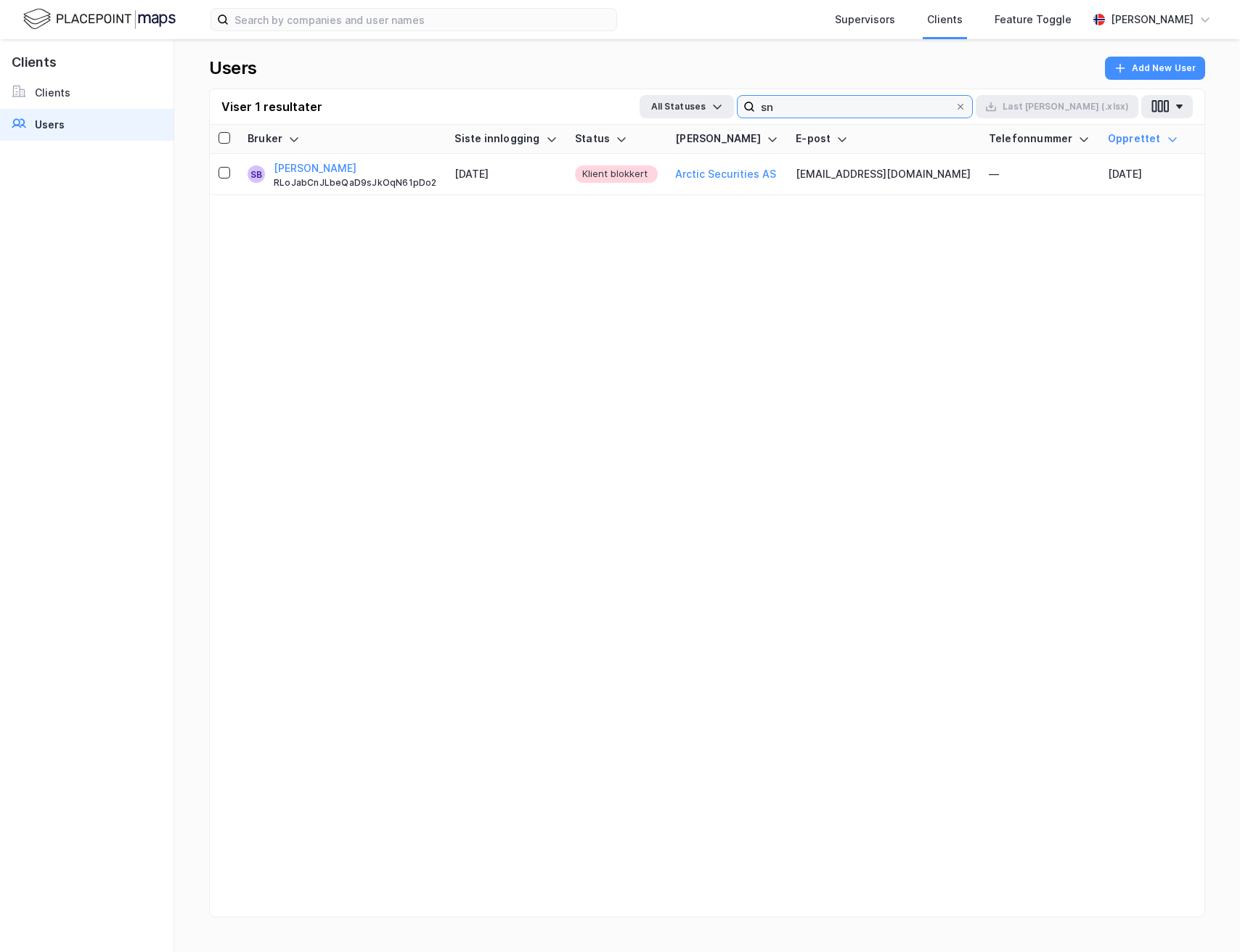
type input "s"
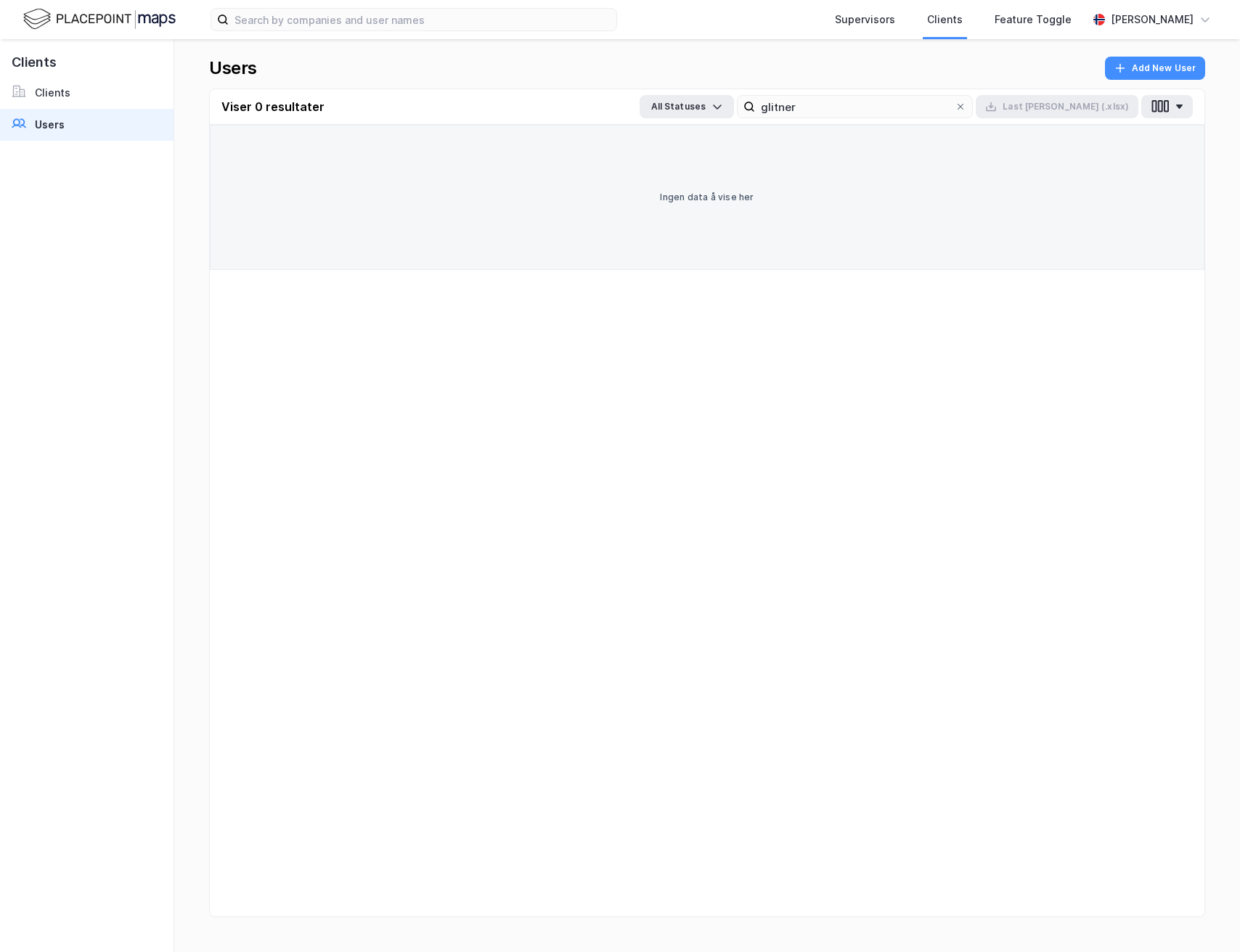
click at [860, 94] on div "Viser 0 resultater All Statuses glitner Last ned (.xlsx)" at bounding box center [707, 107] width 995 height 35
click at [858, 94] on div "Viser 0 resultater All Statuses glitner Last ned (.xlsx)" at bounding box center [707, 107] width 995 height 35
click at [853, 117] on input "glitner" at bounding box center [855, 107] width 200 height 22
click at [861, 111] on input "glitner" at bounding box center [855, 107] width 200 height 22
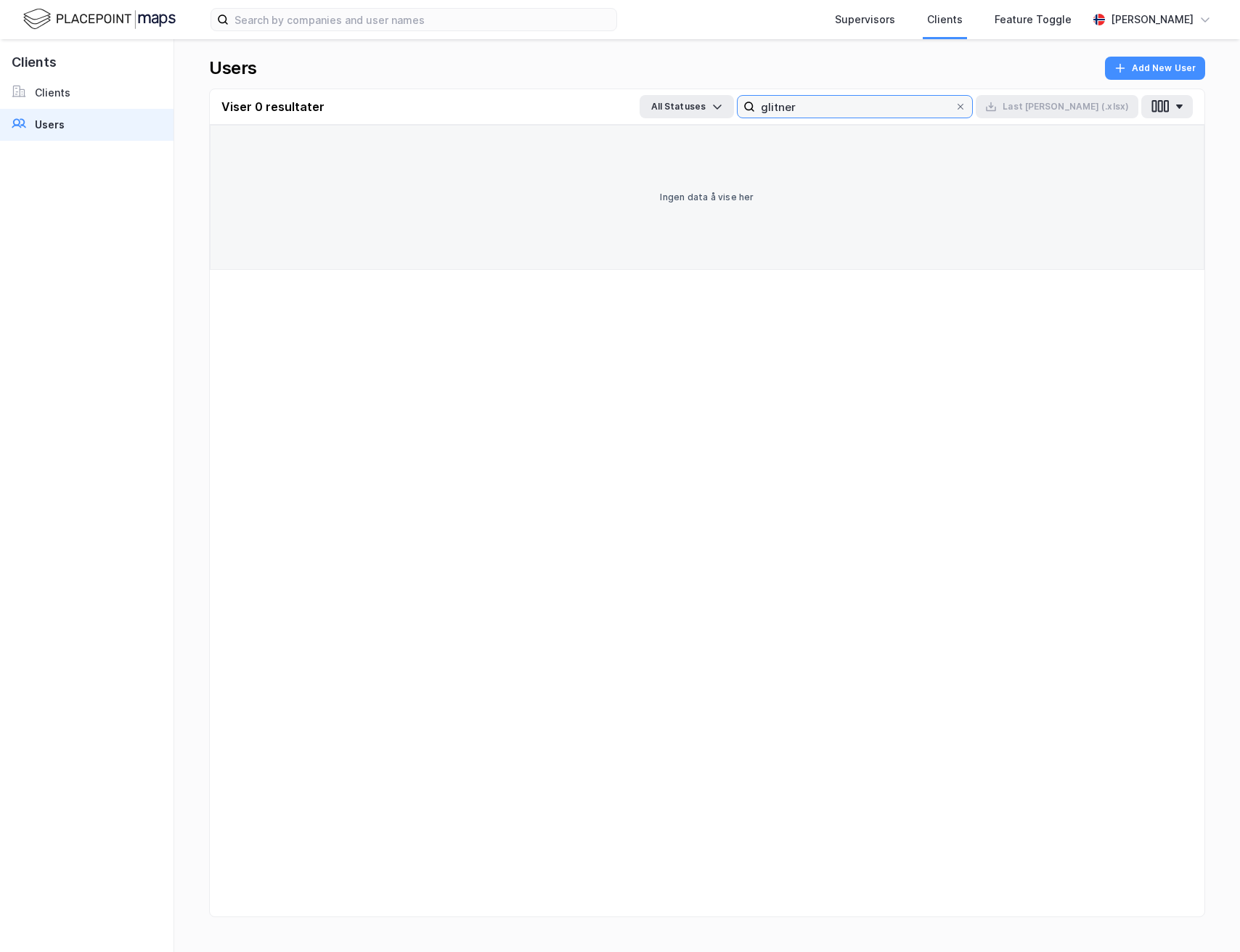
click at [861, 111] on input "glitner" at bounding box center [855, 107] width 200 height 22
click at [867, 95] on label "glitner" at bounding box center [856, 107] width 236 height 23
click at [867, 96] on input "glitner" at bounding box center [855, 107] width 200 height 22
click at [864, 108] on input "glitner" at bounding box center [855, 107] width 200 height 22
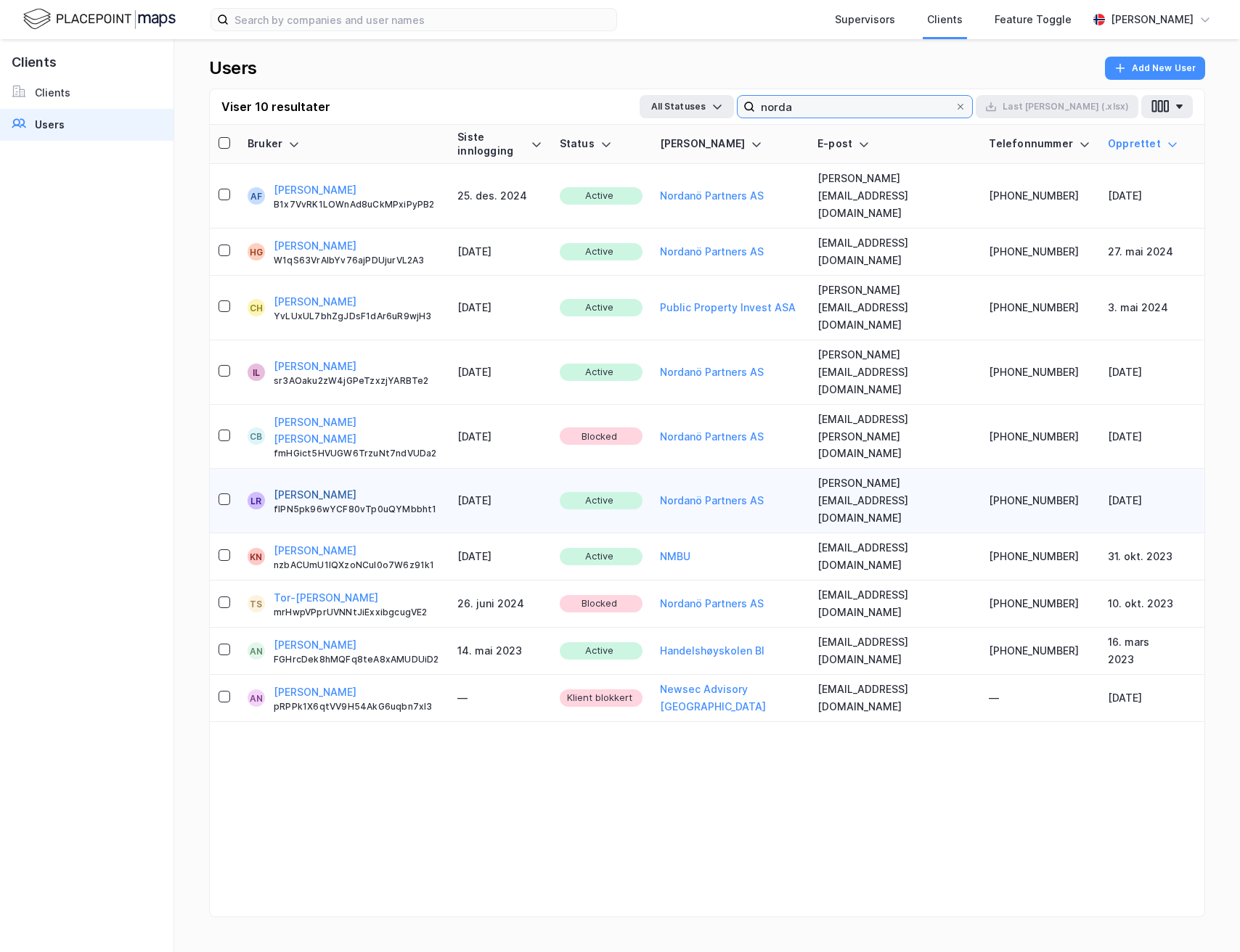
type input "norda"
click at [304, 486] on button "Luca Riis" at bounding box center [315, 495] width 83 height 18
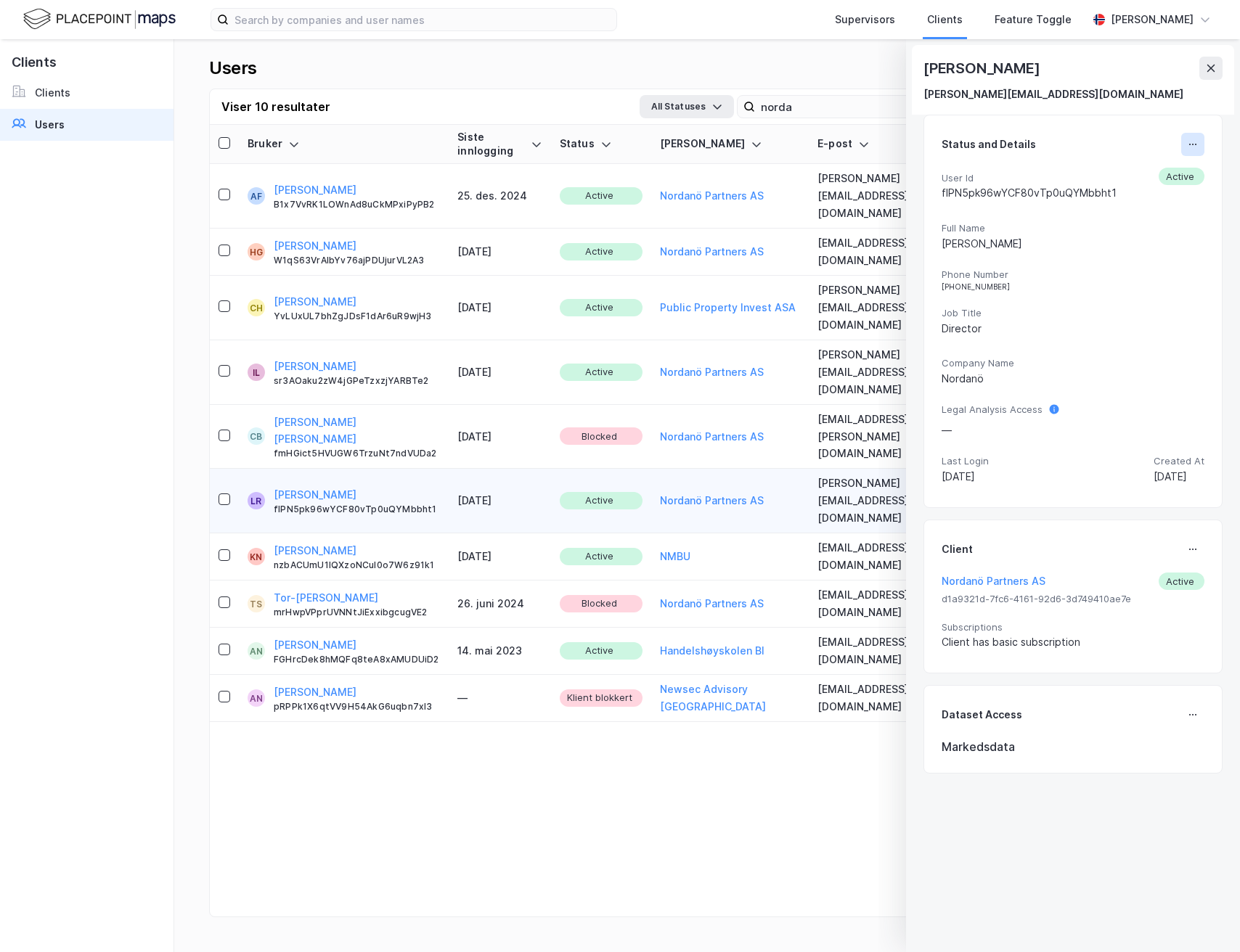
click at [1186, 142] on button at bounding box center [1193, 144] width 23 height 23
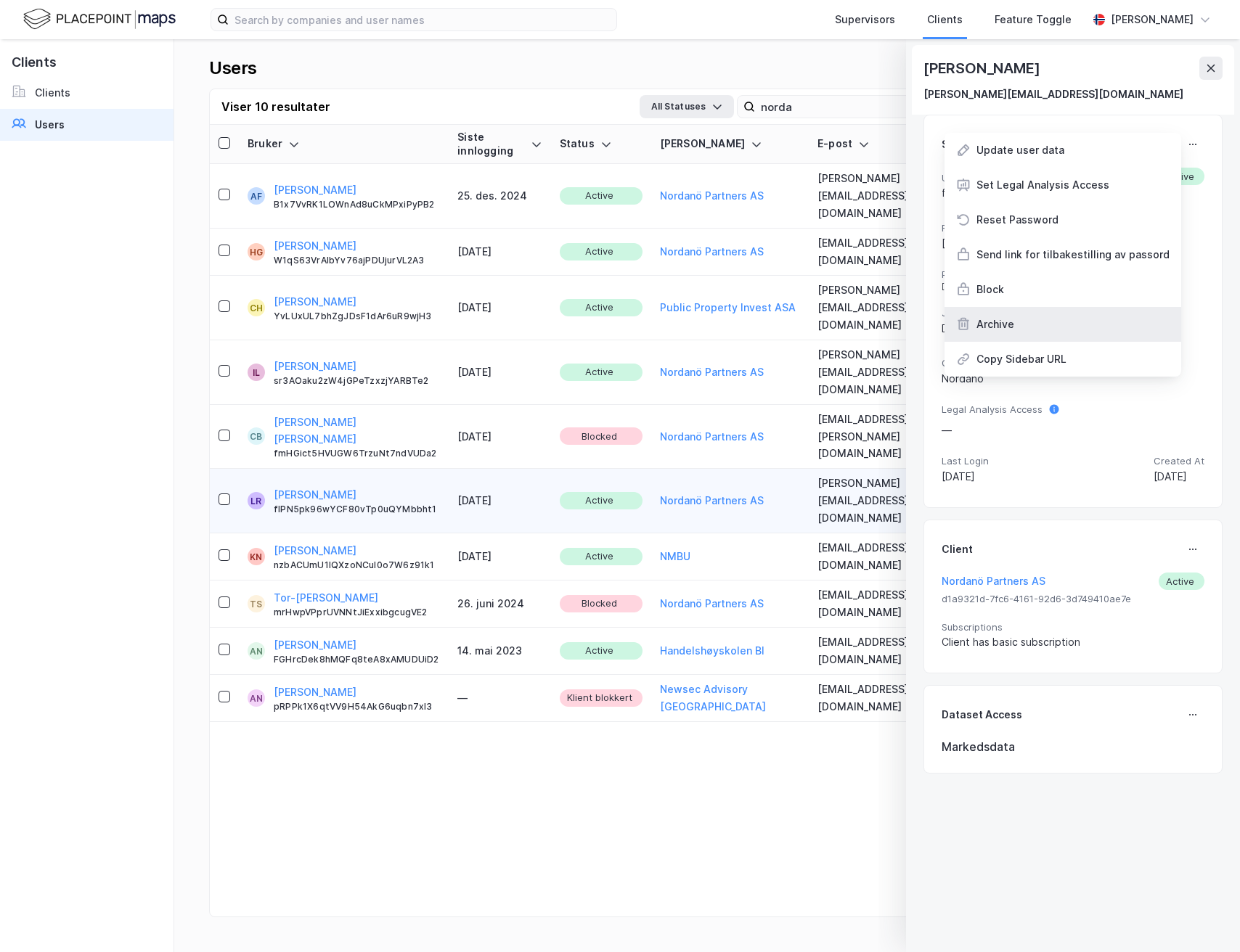
click at [1079, 320] on div "Archive" at bounding box center [1063, 325] width 237 height 35
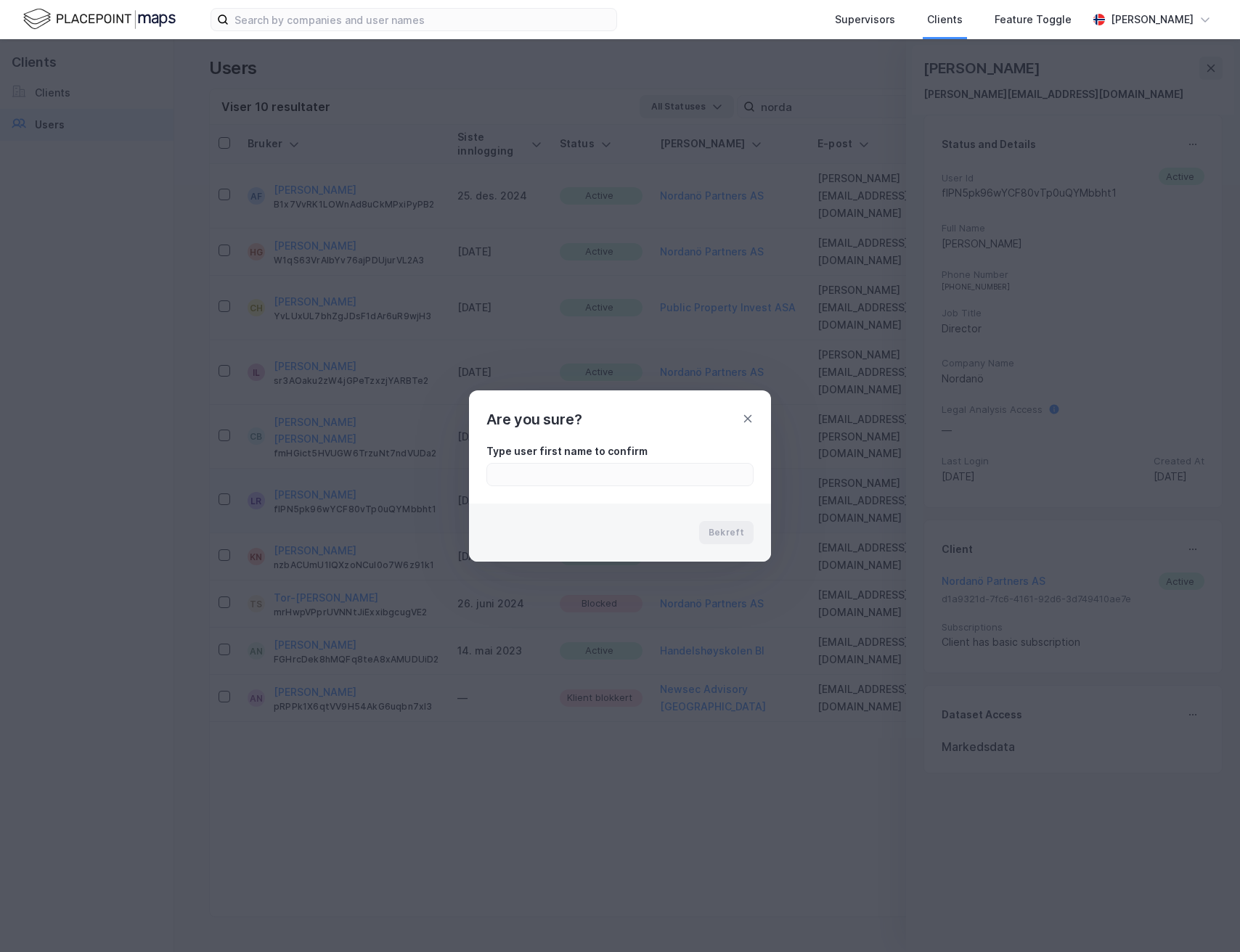
click at [643, 514] on div "Bekreft" at bounding box center [620, 532] width 302 height 58
click at [643, 467] on input "text" at bounding box center [620, 475] width 266 height 22
type input "Luca"
click at [737, 524] on button "Bekreft" at bounding box center [726, 533] width 54 height 23
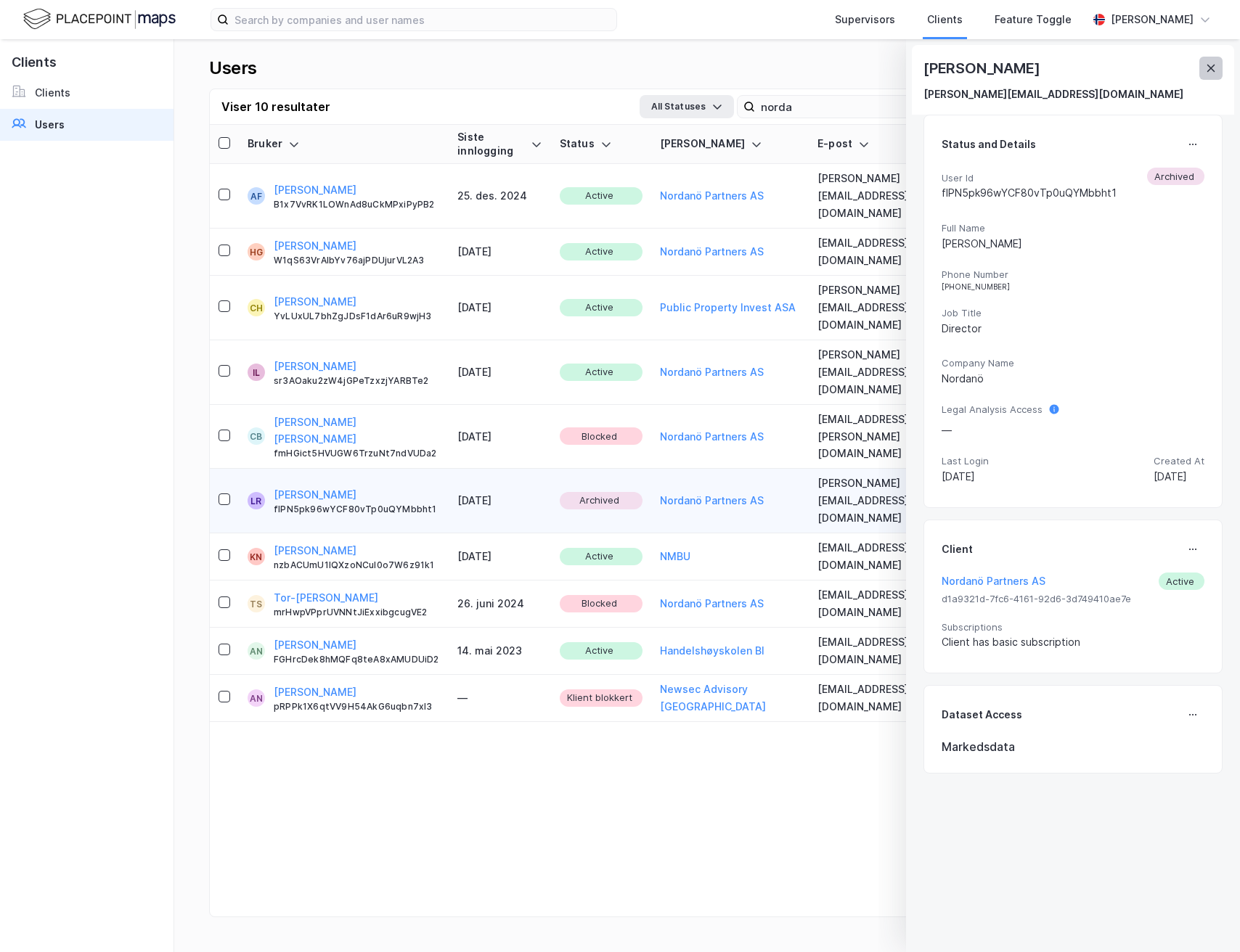
click at [1214, 68] on icon at bounding box center [1211, 68] width 12 height 12
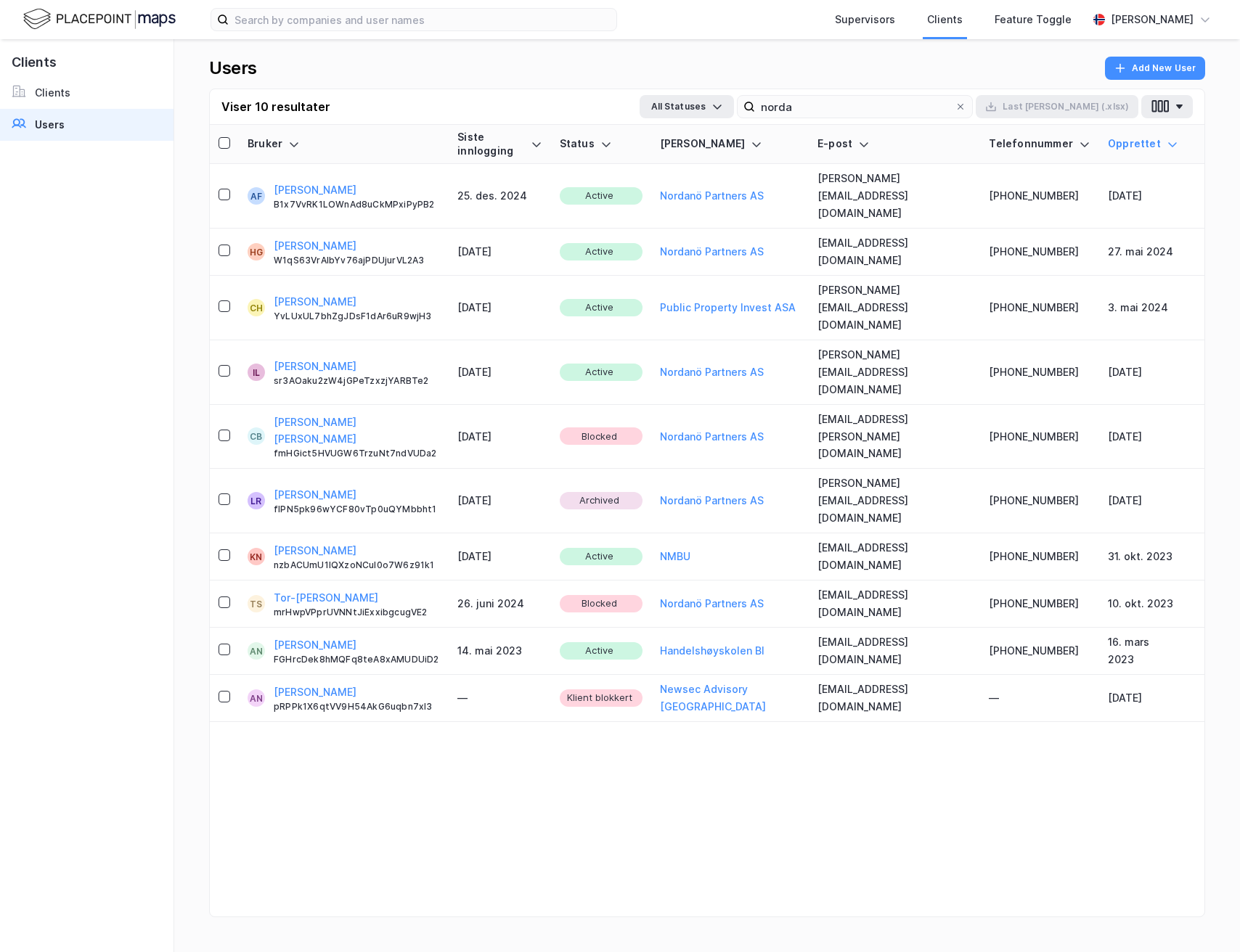
click at [81, 32] on img at bounding box center [100, 19] width 153 height 26
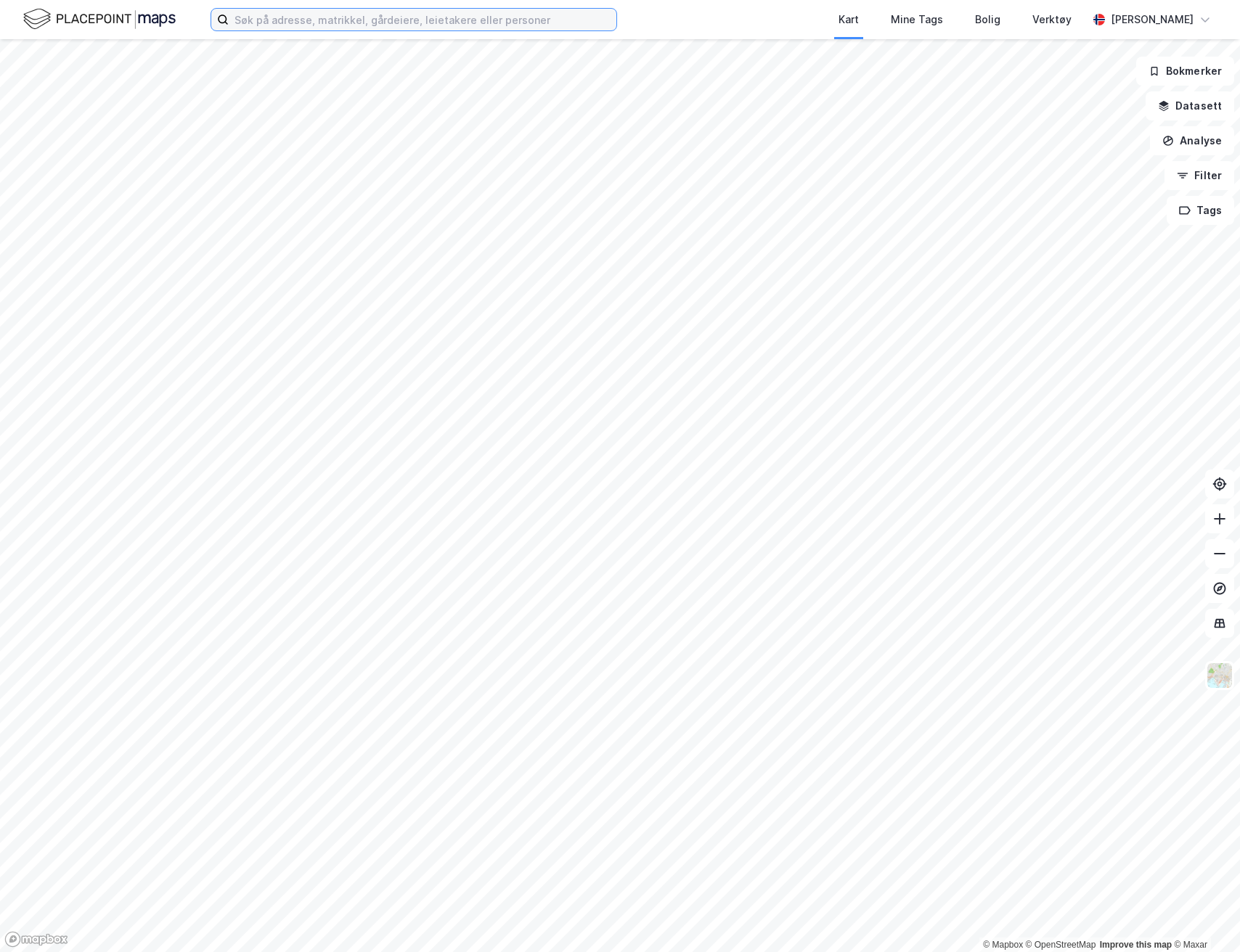
click at [379, 29] on input at bounding box center [423, 20] width 387 height 22
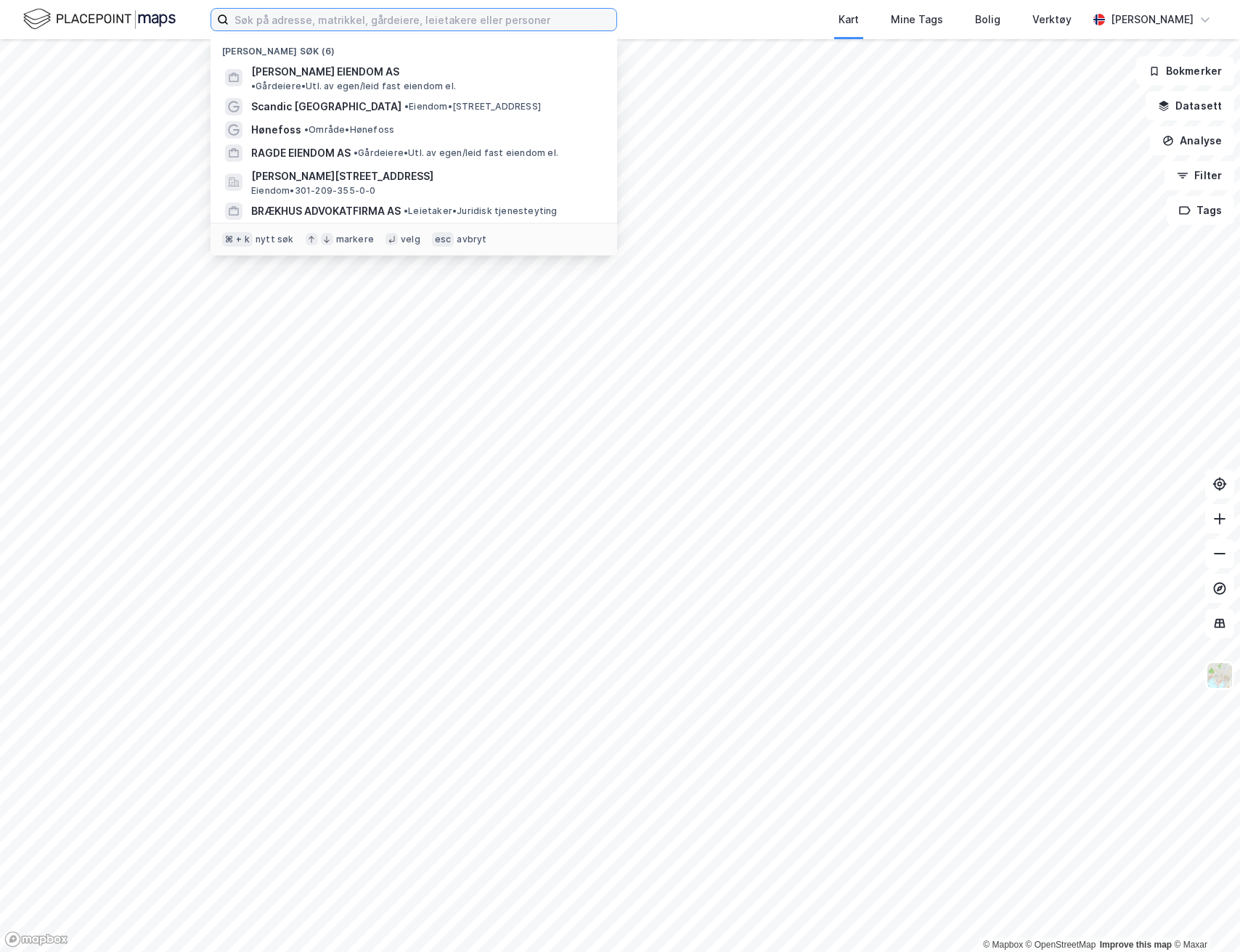
paste input "[PERSON_NAME]"
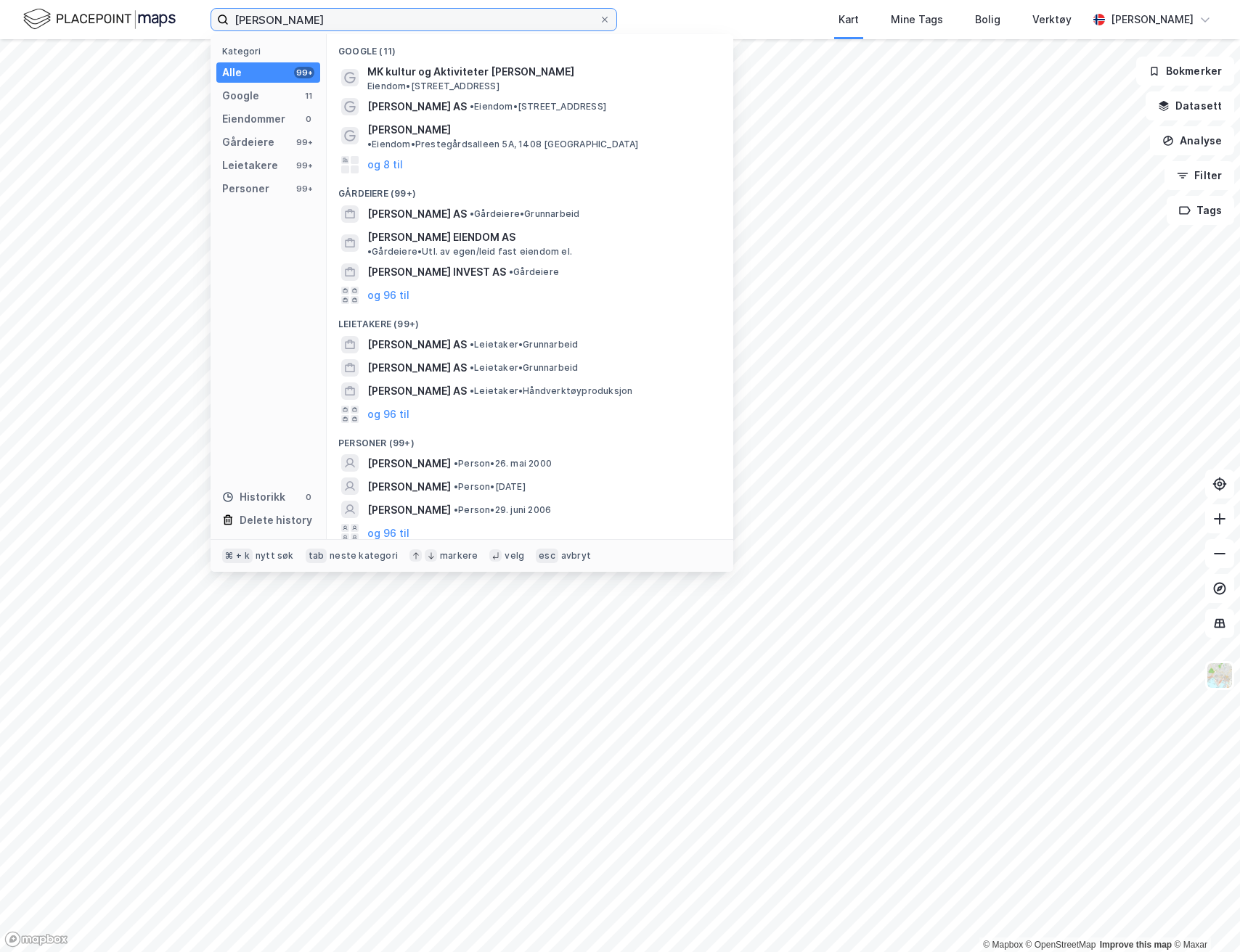
type input "[PERSON_NAME]"
click at [271, 177] on div "Kategori Alle 99+ Google 11 Eiendommer 0 Gårdeiere 99+ Leietakere 99+ Personer …" at bounding box center [269, 287] width 116 height 505
click at [271, 183] on div "Personer 99+" at bounding box center [269, 188] width 104 height 21
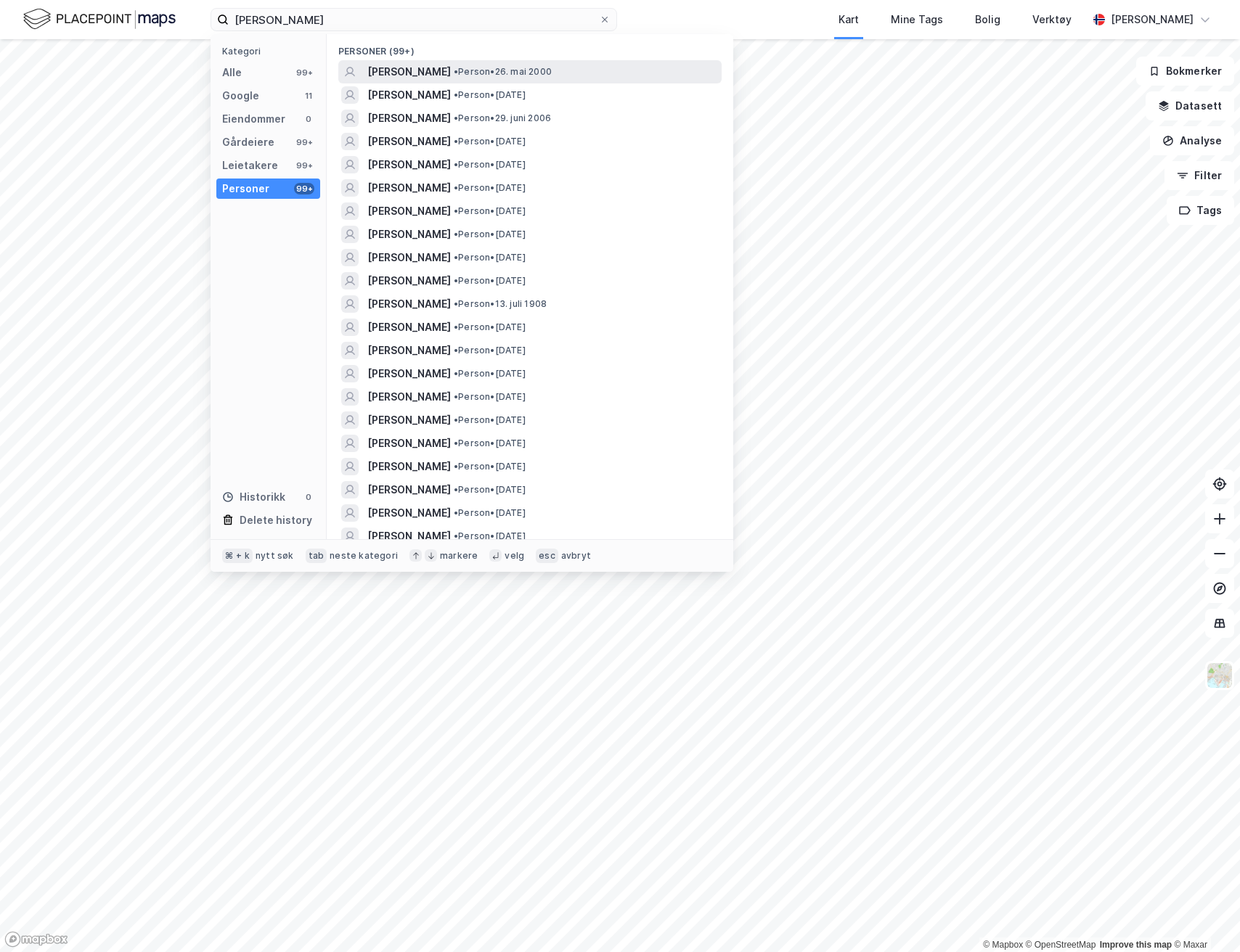
click at [446, 76] on span "[PERSON_NAME]" at bounding box center [409, 72] width 84 height 18
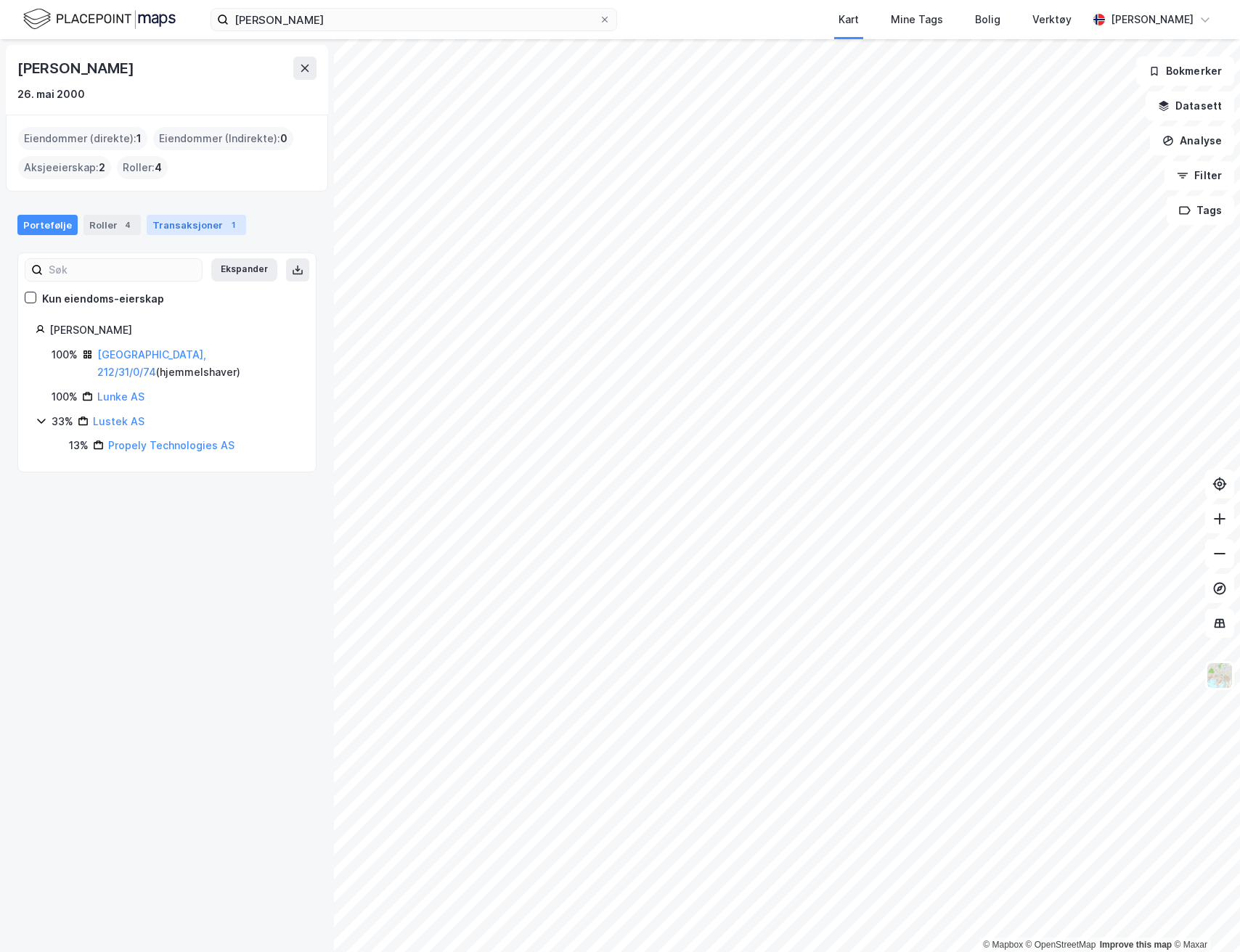
click at [183, 230] on div "Transaksjoner 1" at bounding box center [197, 225] width 100 height 21
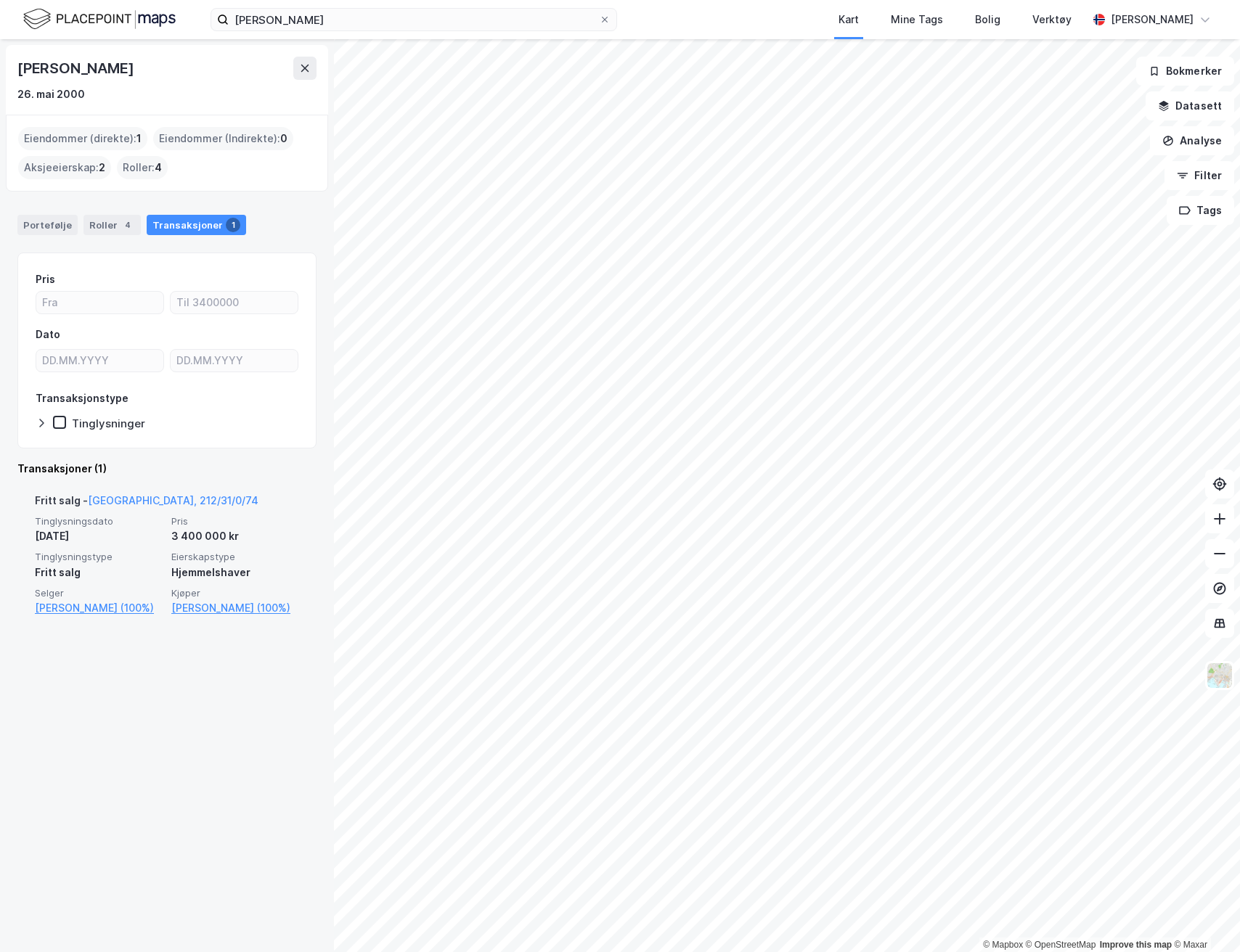
click at [208, 513] on div "Fritt salg - Oslo, 212/31/0/74" at bounding box center [167, 504] width 264 height 23
click at [176, 531] on div "3 400 000 kr" at bounding box center [236, 537] width 128 height 18
click at [151, 500] on link "Oslo, 212/31/0/74" at bounding box center [173, 500] width 171 height 12
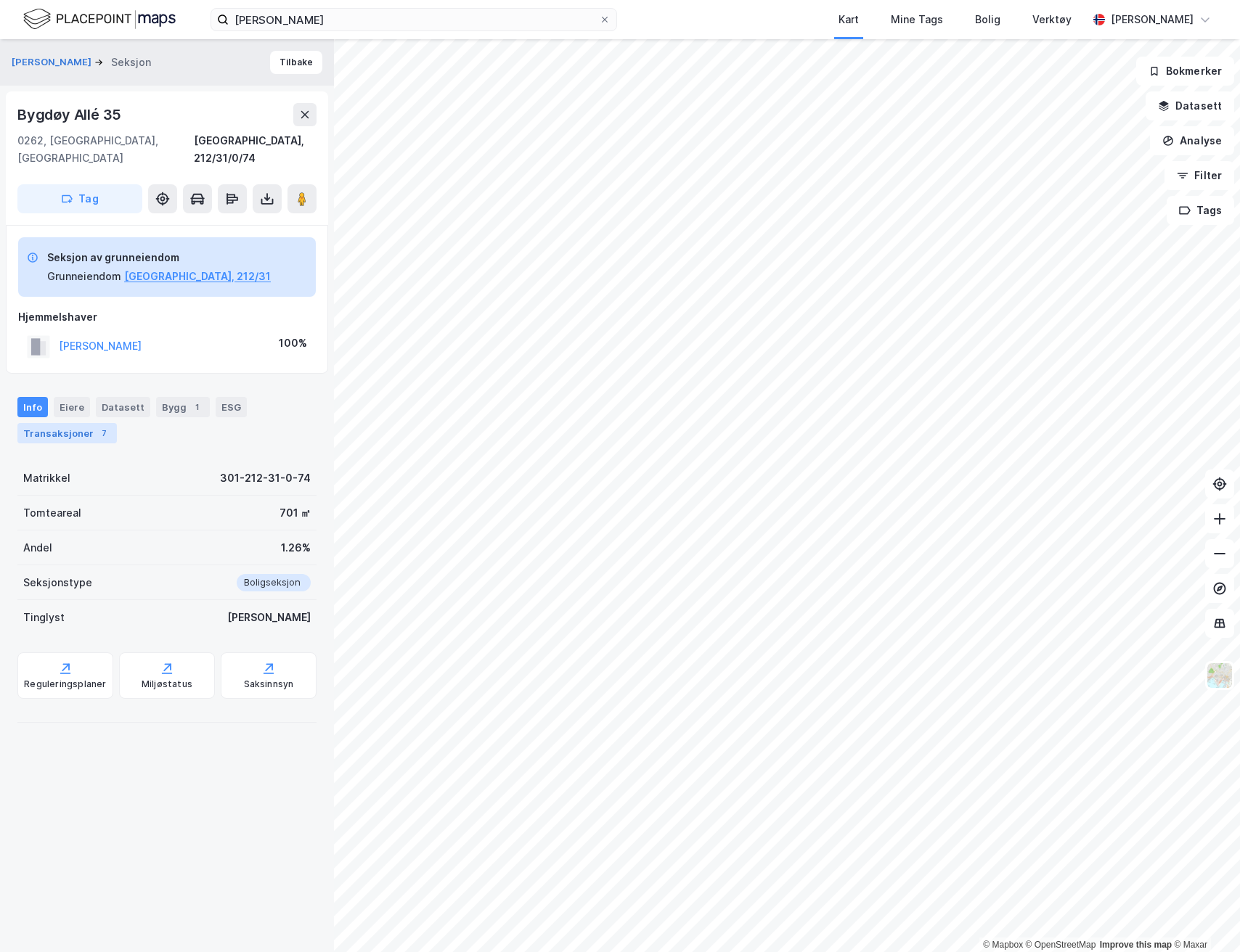
click at [101, 425] on div "Transaksjoner 7" at bounding box center [68, 433] width 100 height 21
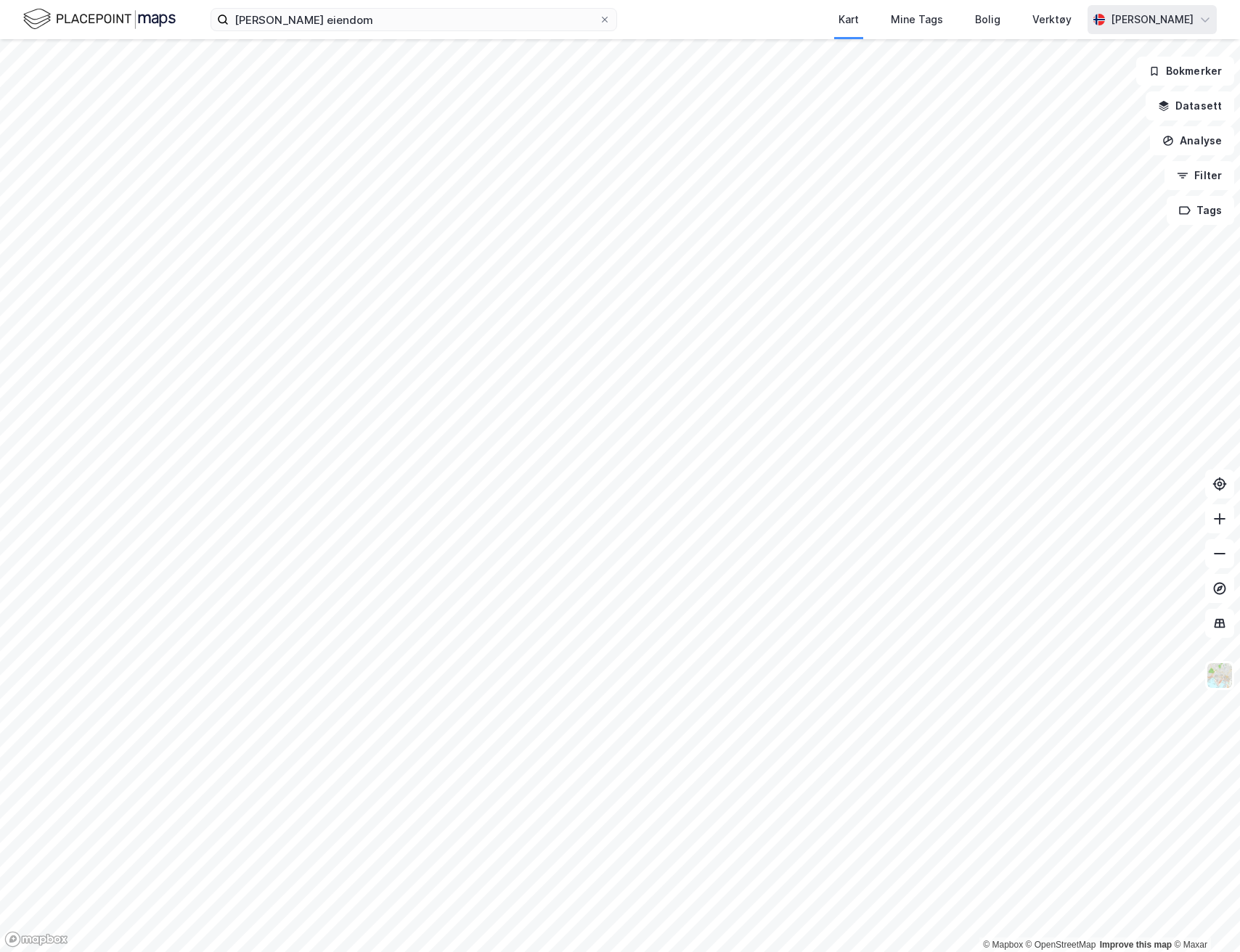
click at [1156, 22] on div "[PERSON_NAME]" at bounding box center [1152, 20] width 83 height 18
click at [1128, 86] on div "Åpne Supervisor portalen" at bounding box center [1124, 89] width 128 height 18
click at [1194, 108] on button "Datasett" at bounding box center [1190, 106] width 89 height 29
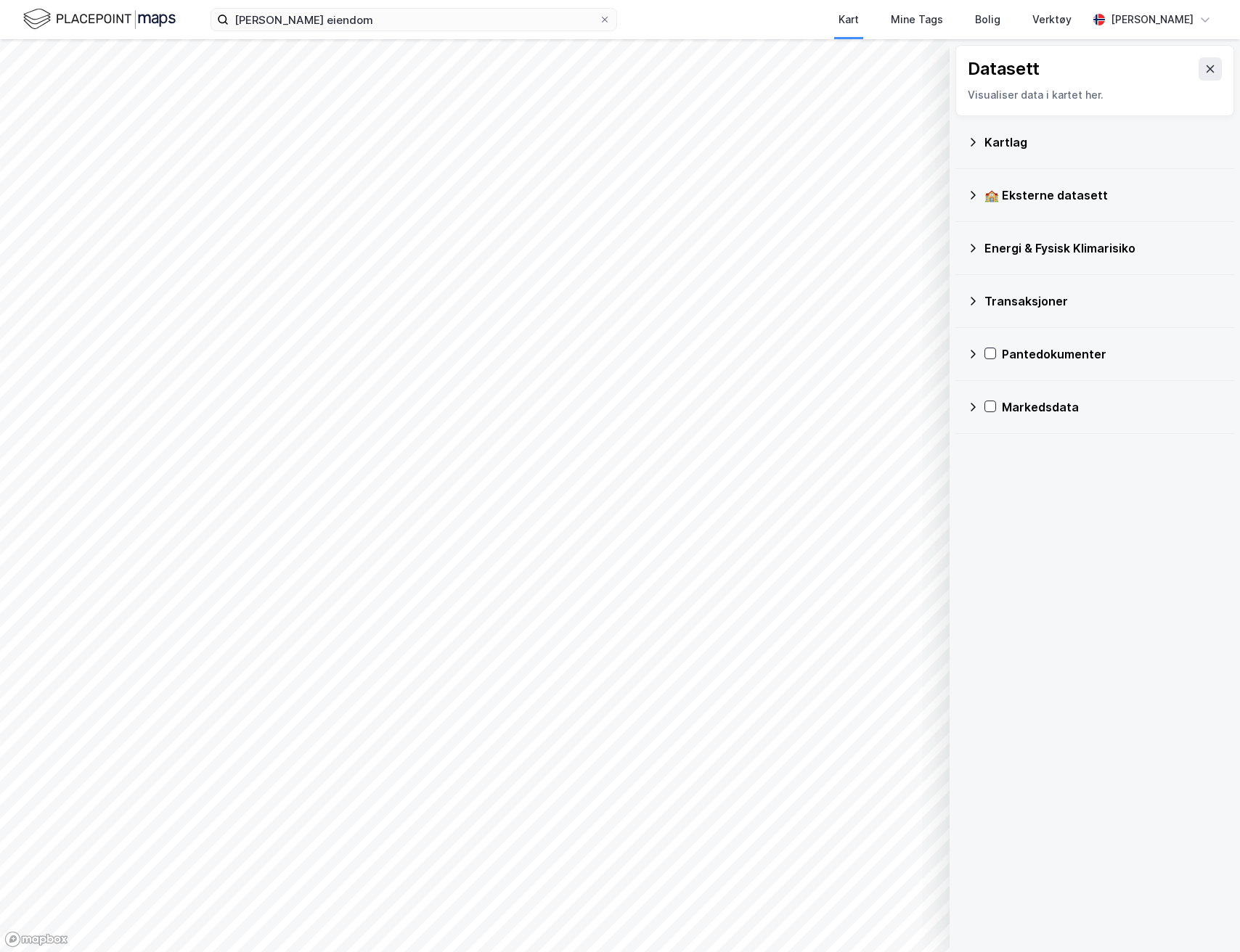
click at [1032, 132] on div "Kartlag" at bounding box center [1095, 142] width 255 height 35
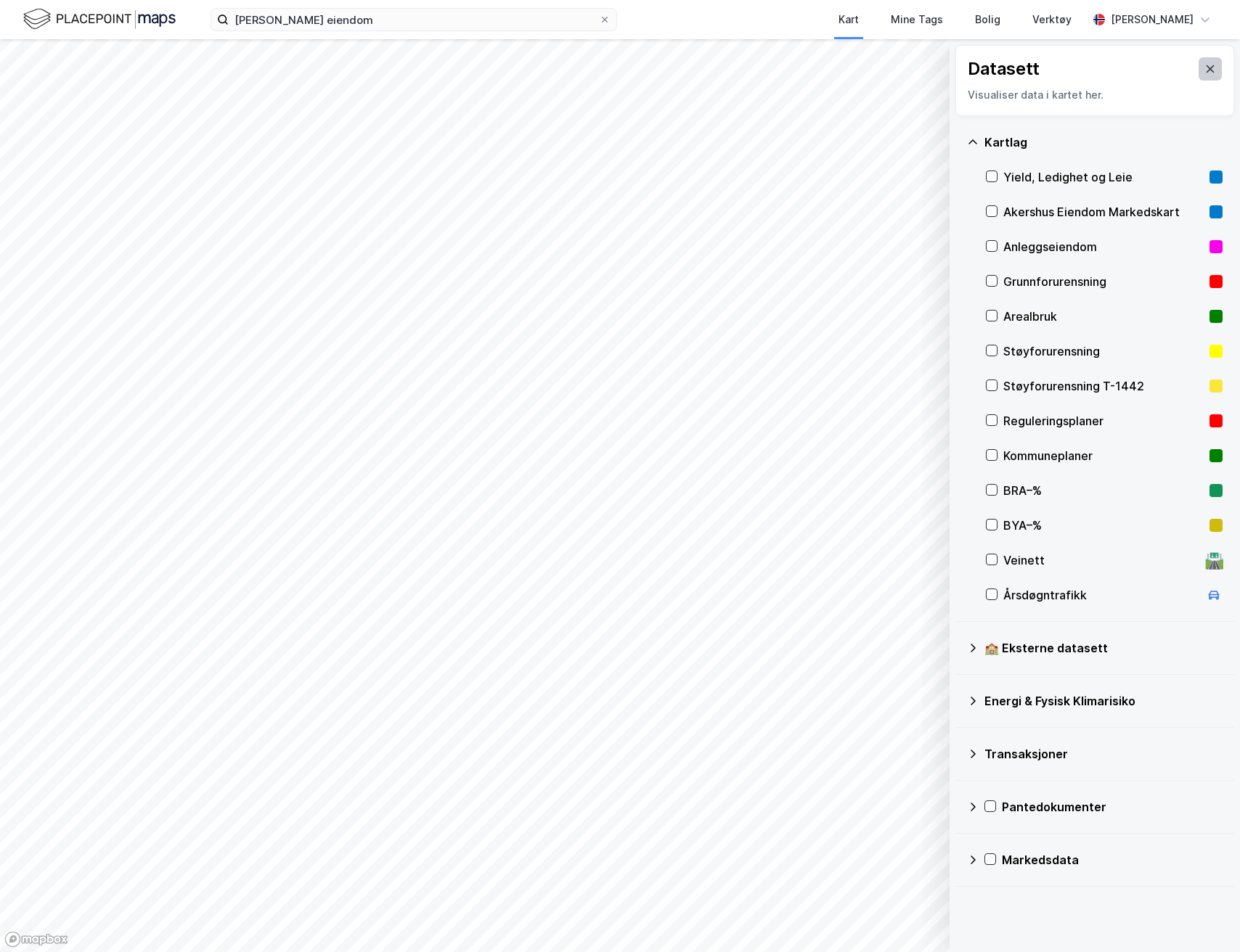
click at [1199, 65] on div "Datasett" at bounding box center [1095, 69] width 254 height 23
click at [1223, 70] on div "Datasett Visualiser data i kartet her." at bounding box center [1095, 80] width 279 height 71
click at [1215, 73] on icon at bounding box center [1211, 69] width 12 height 12
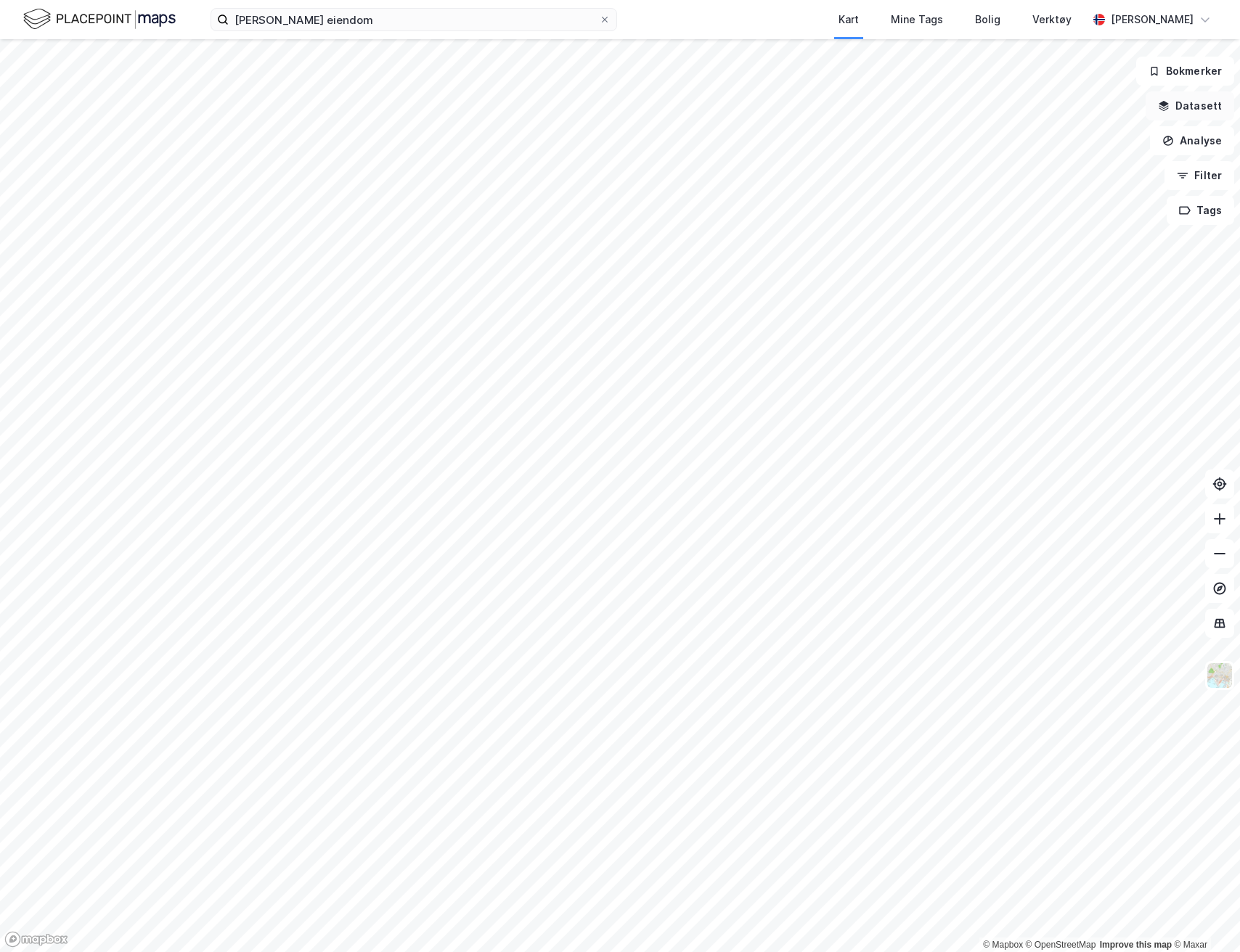
click at [1170, 109] on icon "button" at bounding box center [1164, 106] width 12 height 12
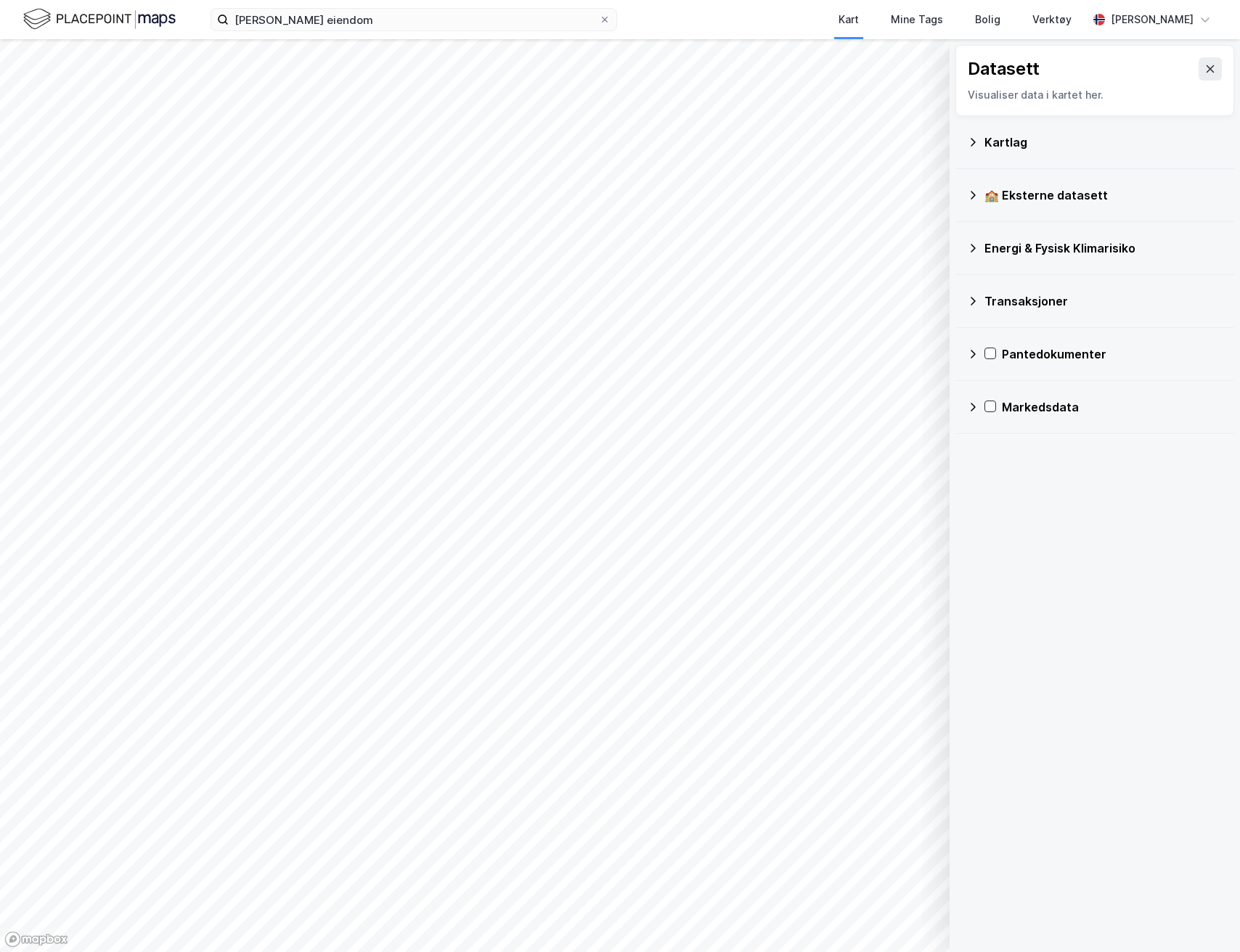
click at [1074, 140] on div "Kartlag" at bounding box center [1104, 142] width 238 height 18
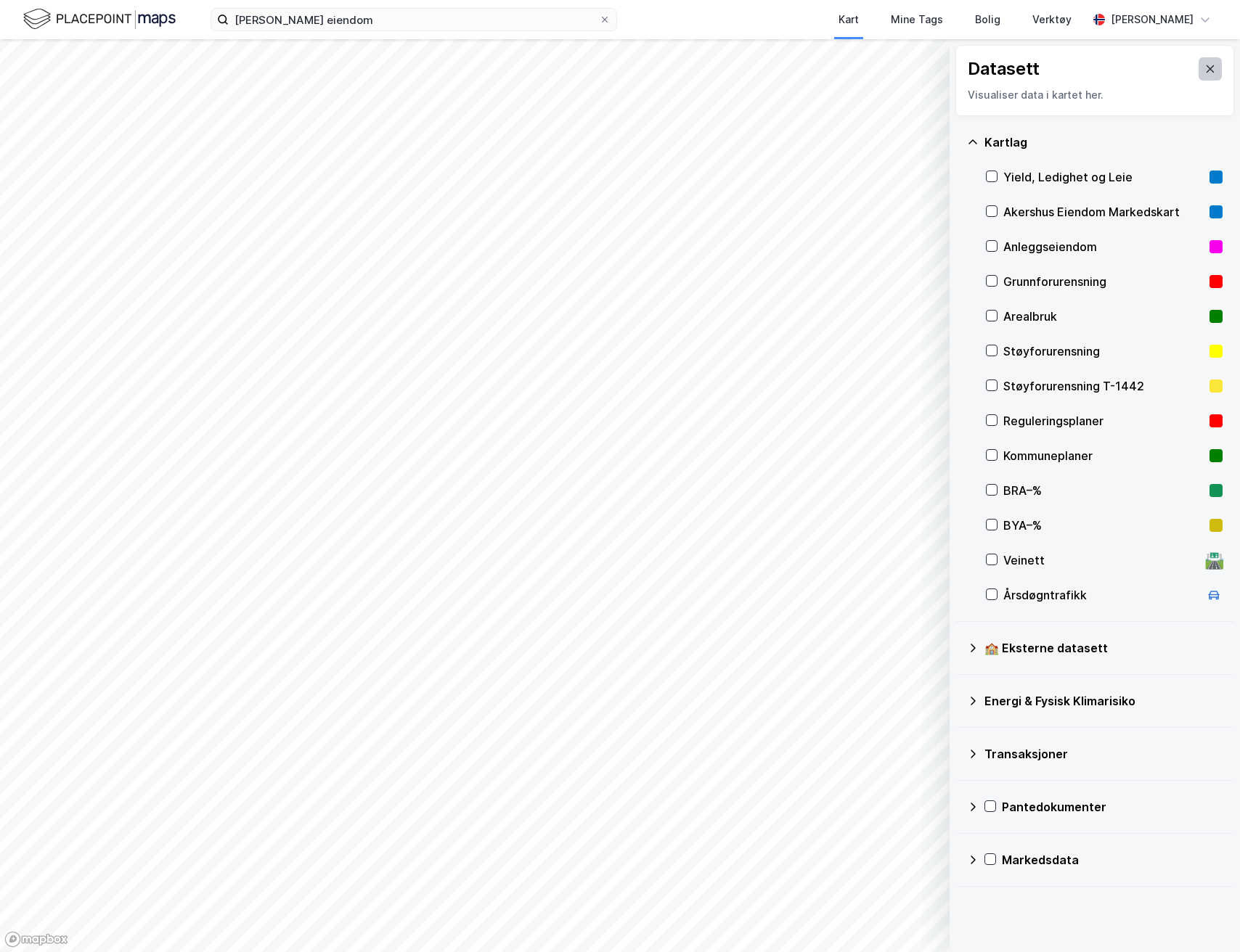
click at [1218, 68] on button at bounding box center [1211, 69] width 23 height 23
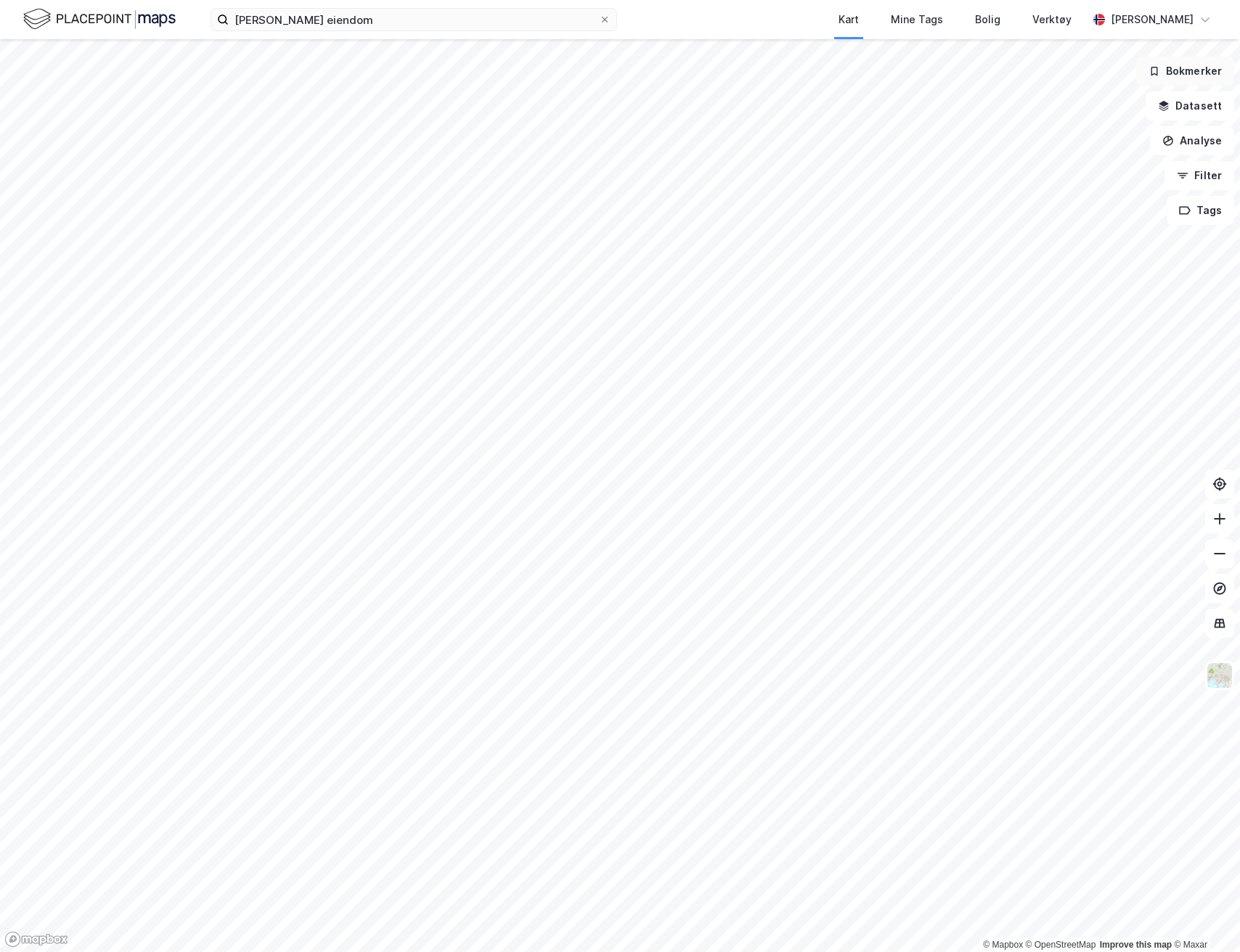
click at [1217, 68] on button "Bokmerker" at bounding box center [1186, 71] width 98 height 29
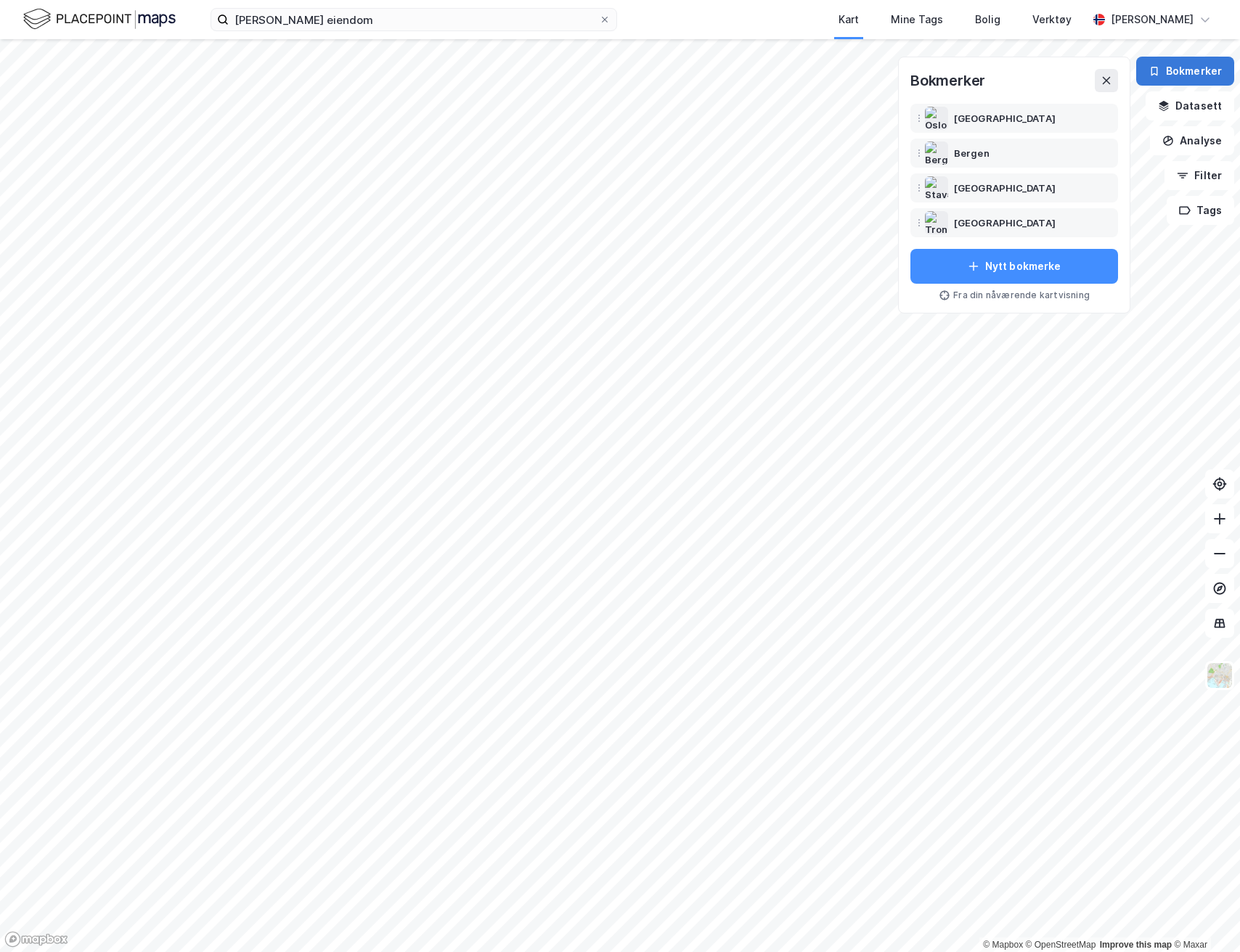
click at [1207, 70] on button "Bokmerker" at bounding box center [1186, 71] width 98 height 29
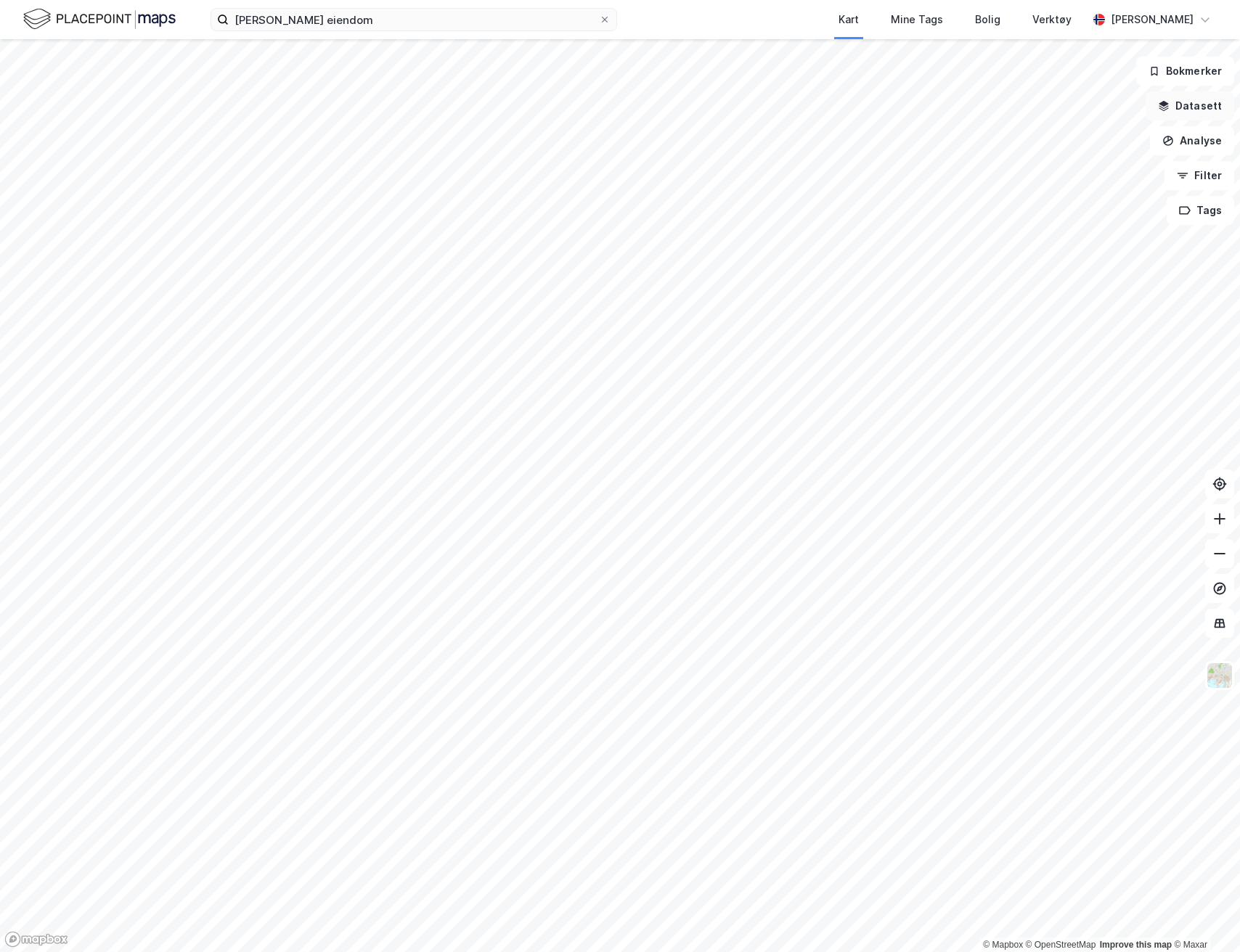
click at [1203, 112] on button "Datasett" at bounding box center [1190, 106] width 89 height 29
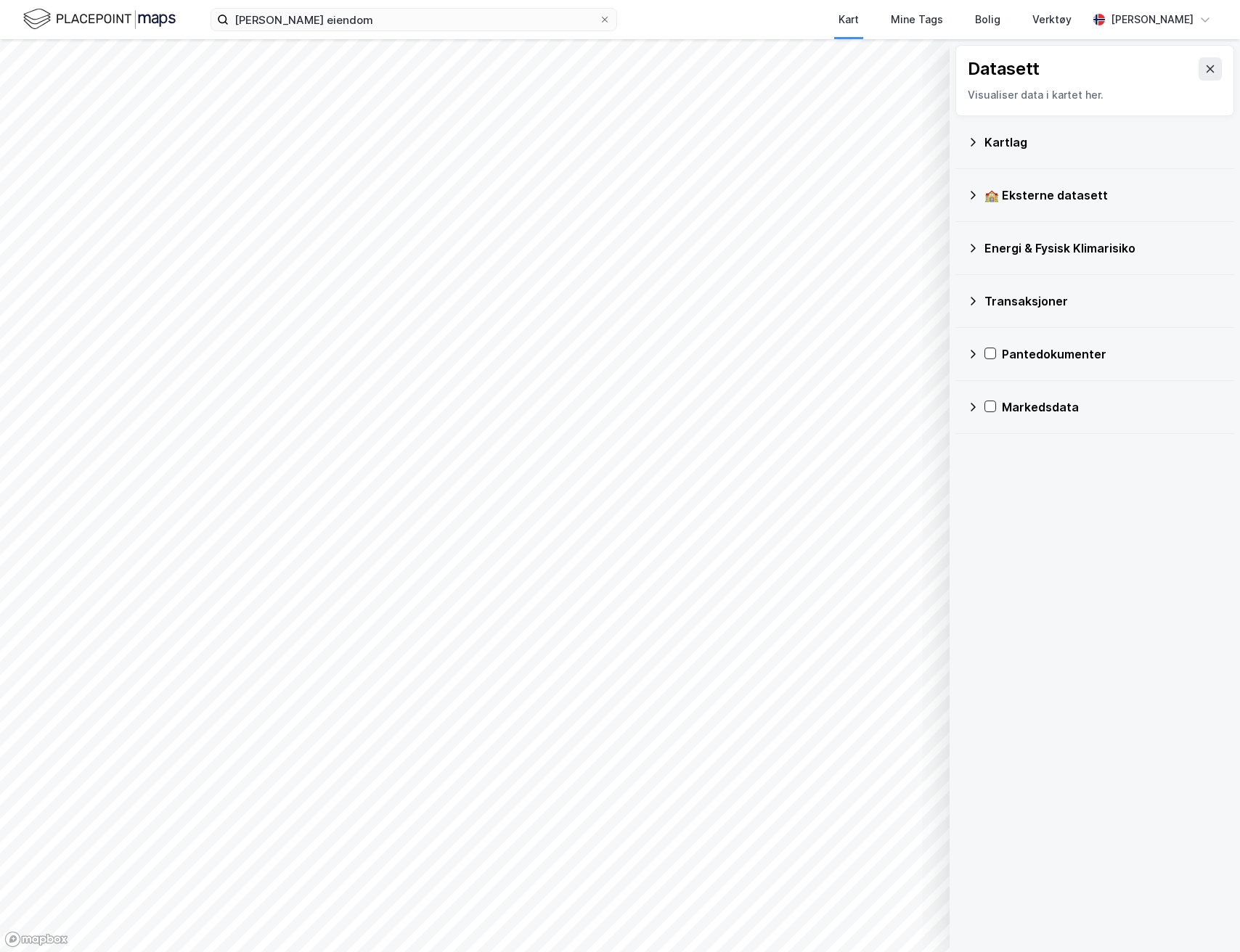
click at [1013, 145] on div "Kartlag" at bounding box center [1104, 142] width 238 height 18
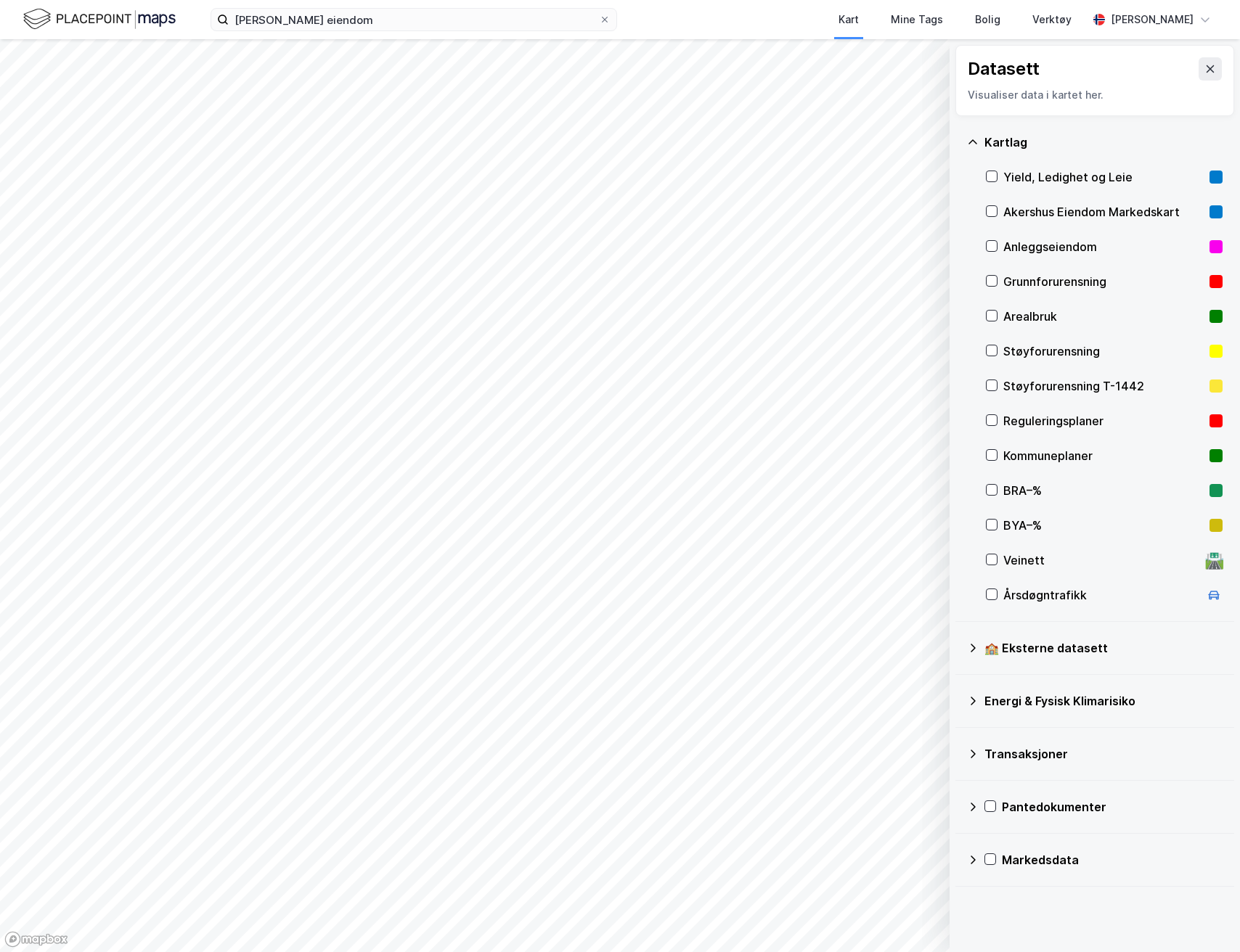
click at [1009, 175] on div "Yield, Ledighet og Leie" at bounding box center [1104, 177] width 200 height 18
click at [974, 139] on icon at bounding box center [973, 142] width 12 height 12
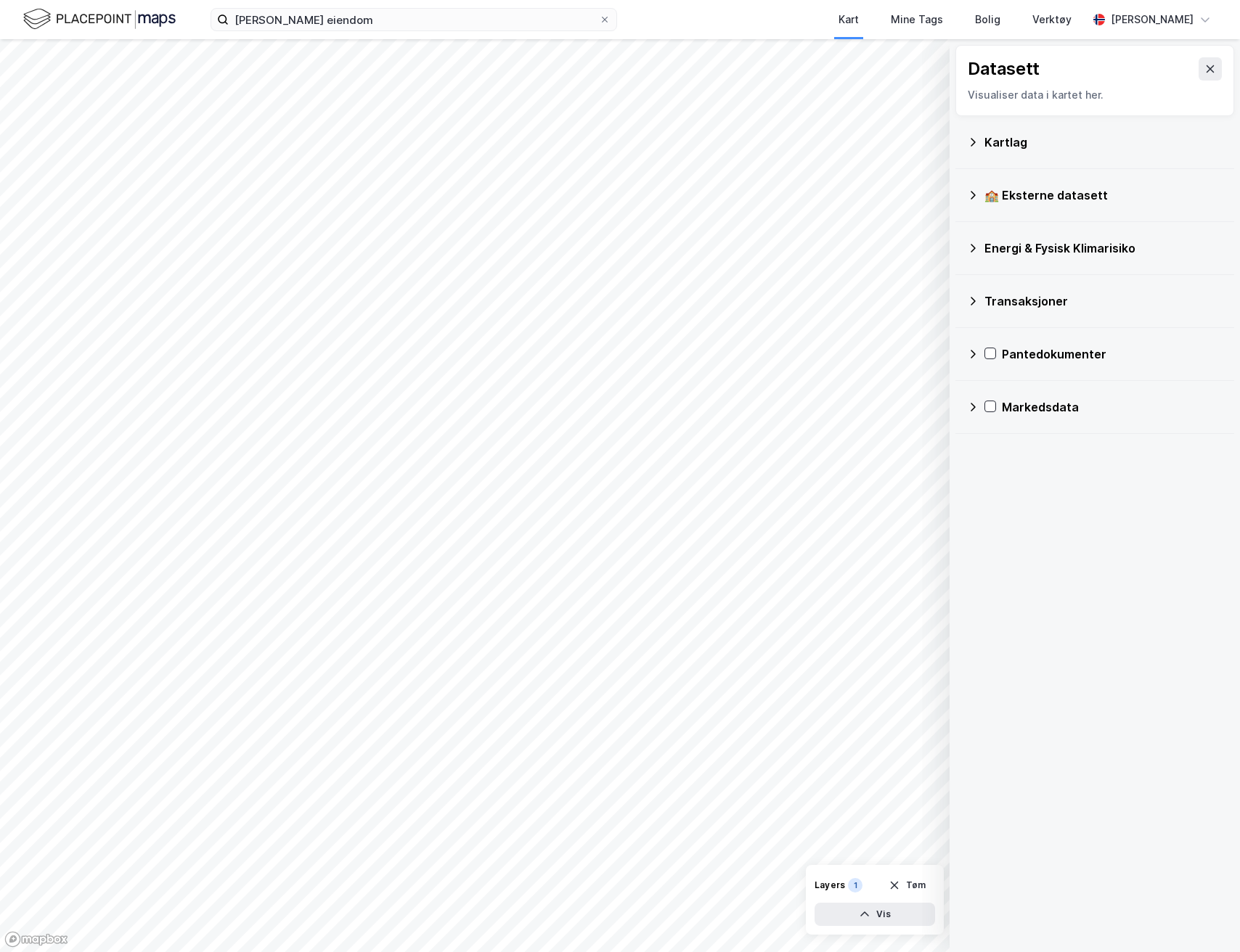
click at [973, 144] on icon at bounding box center [973, 142] width 5 height 8
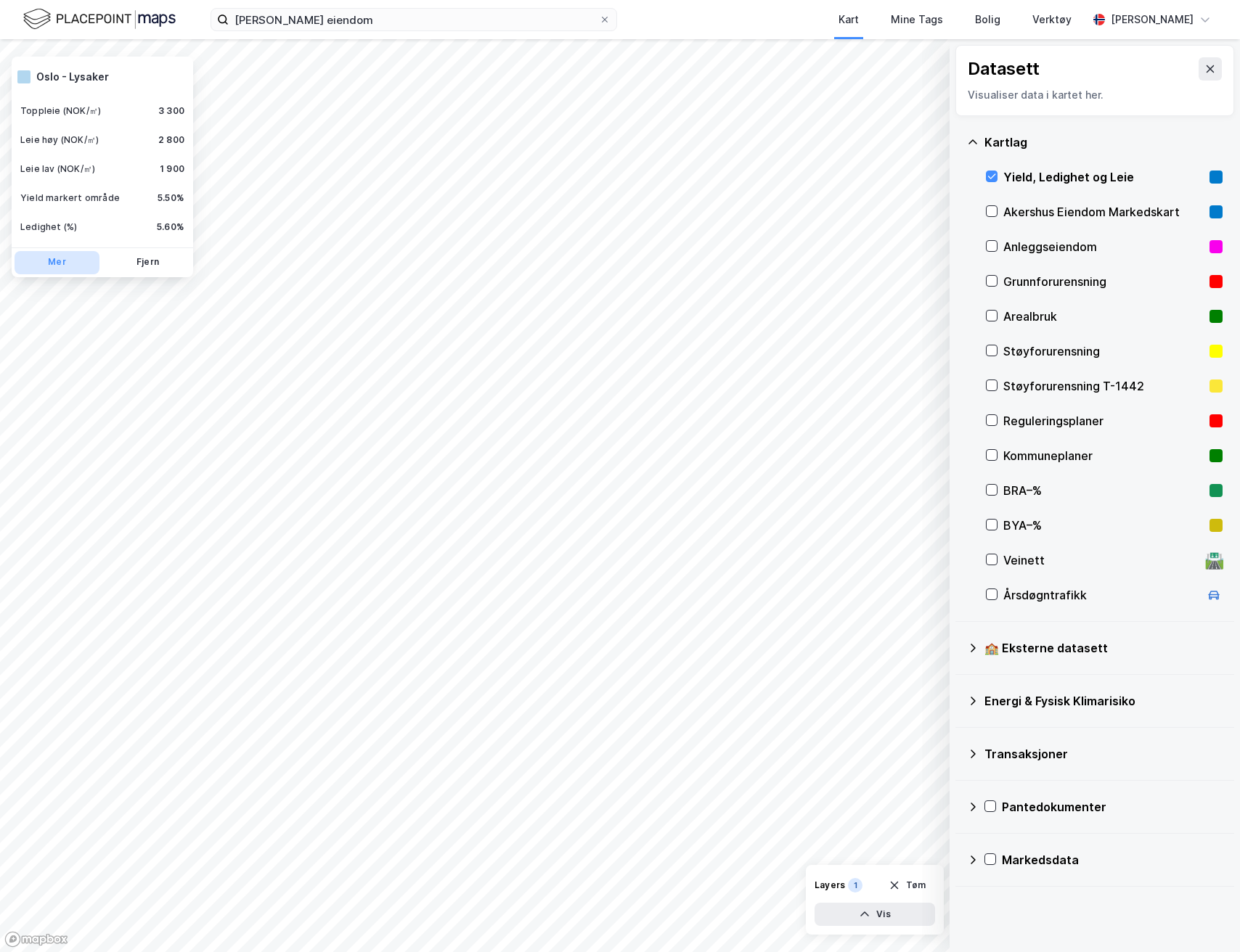
click at [68, 266] on button "Mer" at bounding box center [57, 263] width 85 height 23
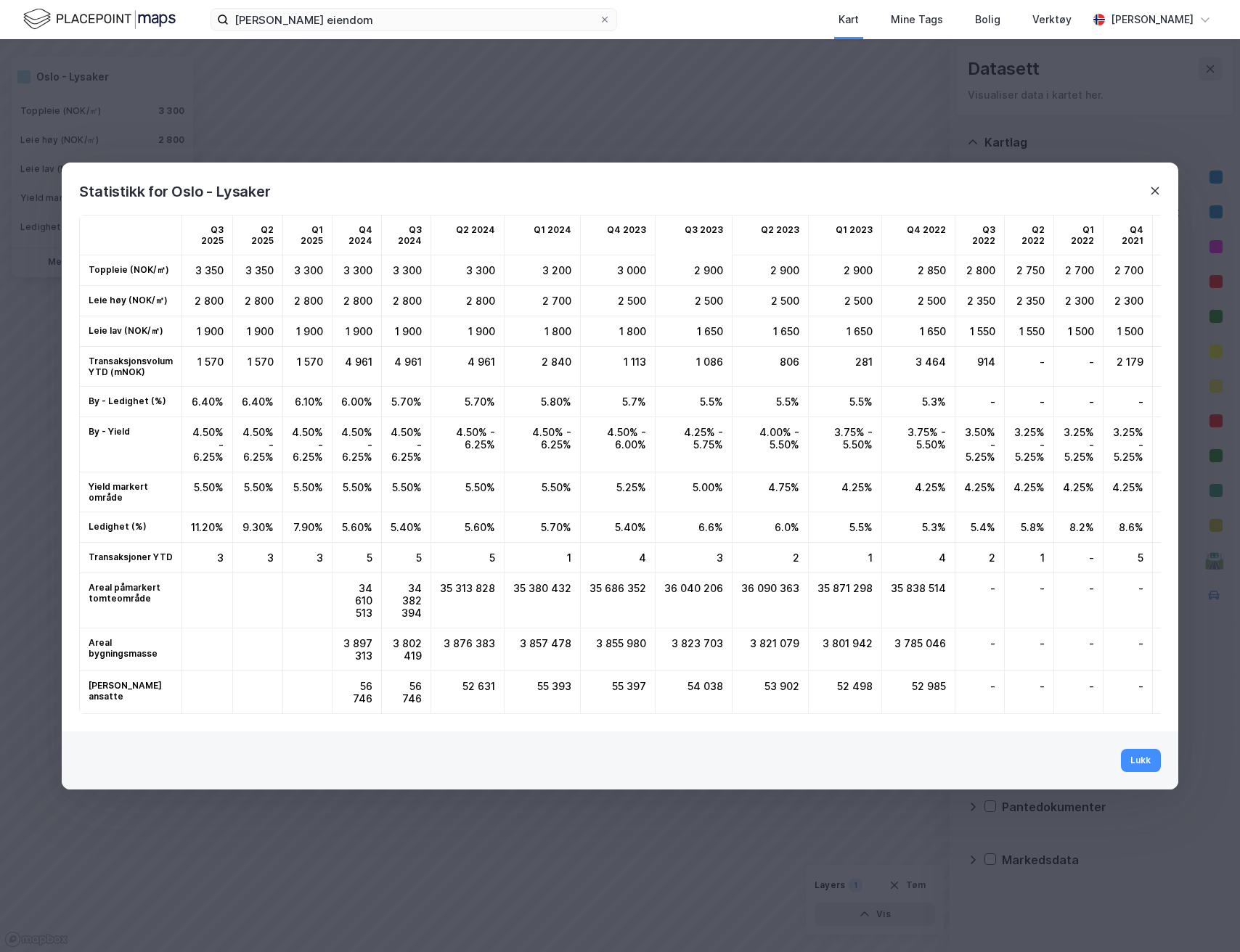
click at [1157, 188] on icon at bounding box center [1156, 191] width 12 height 12
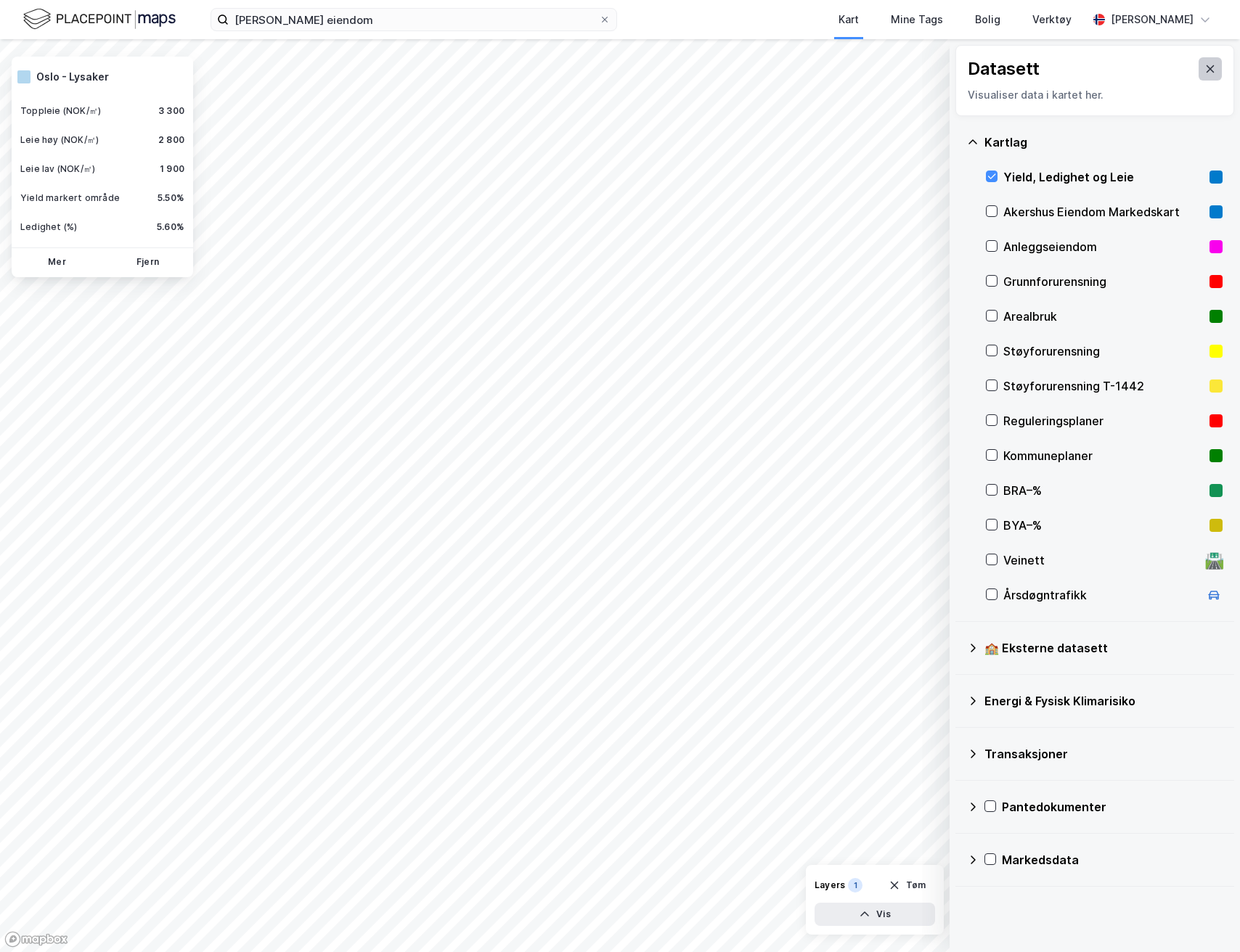
click at [1210, 73] on icon at bounding box center [1211, 69] width 12 height 12
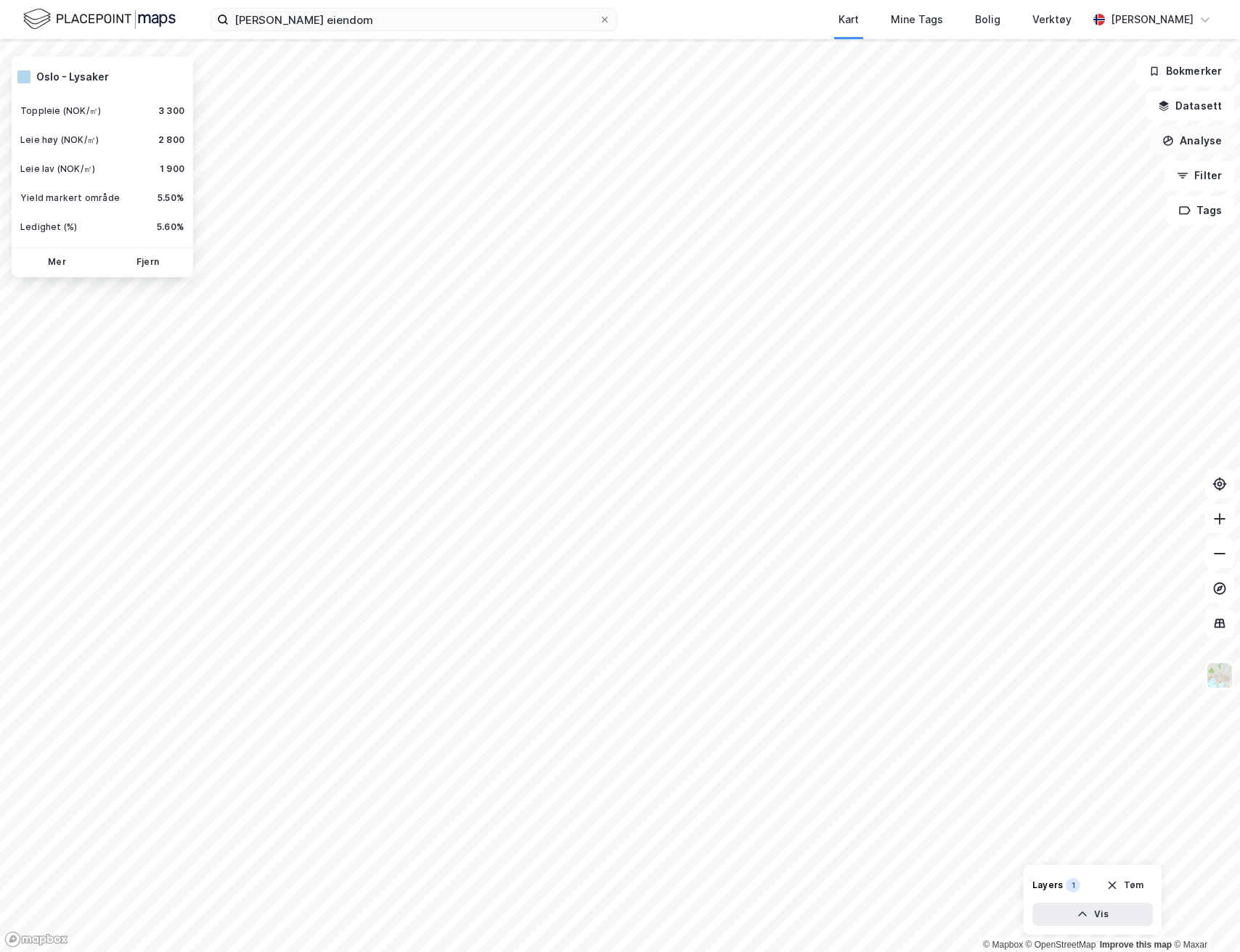
click at [1174, 141] on icon "button" at bounding box center [1169, 141] width 10 height 10
click at [1047, 176] on div "Tegn område" at bounding box center [1066, 172] width 126 height 12
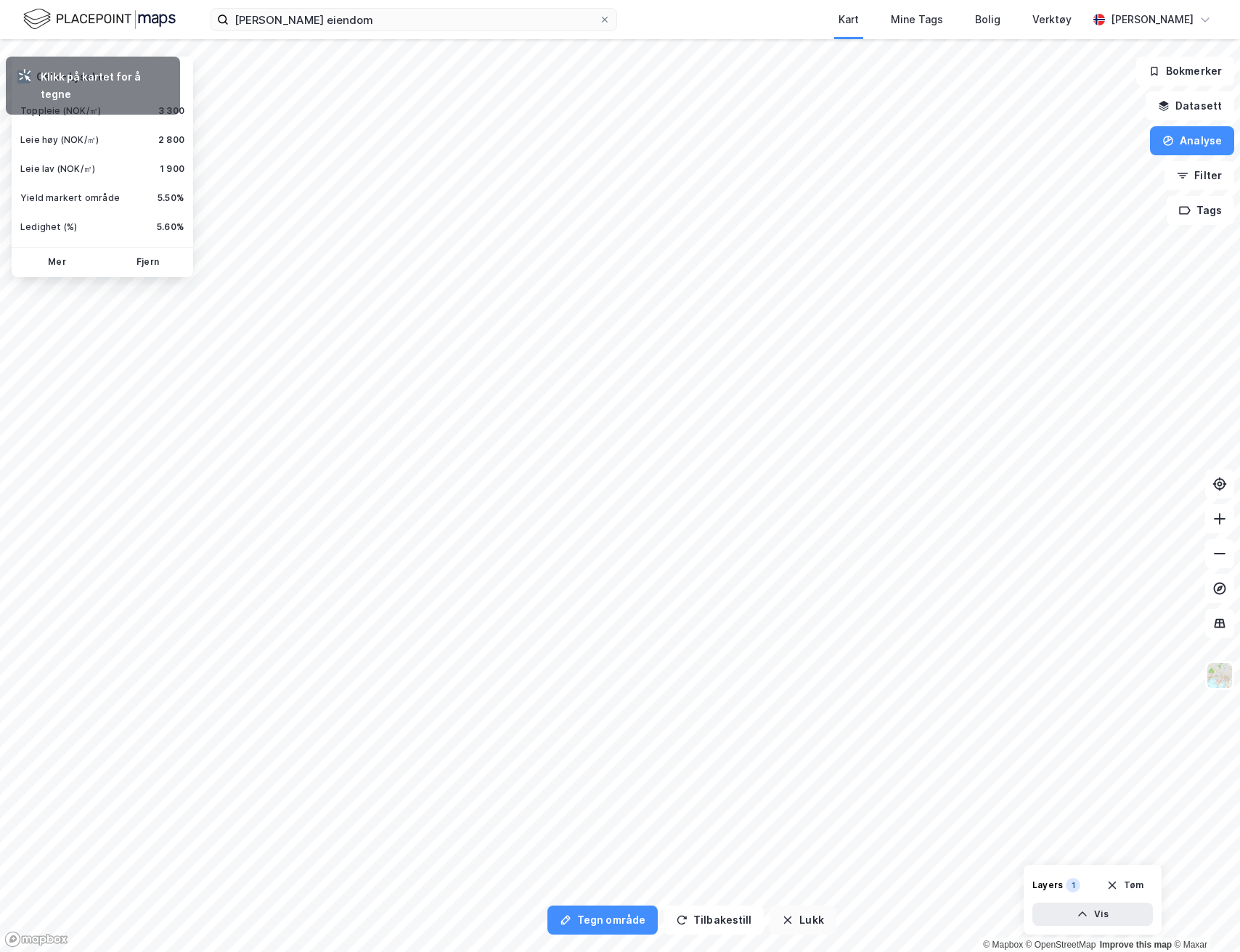
click at [794, 924] on button "Lukk" at bounding box center [803, 920] width 66 height 29
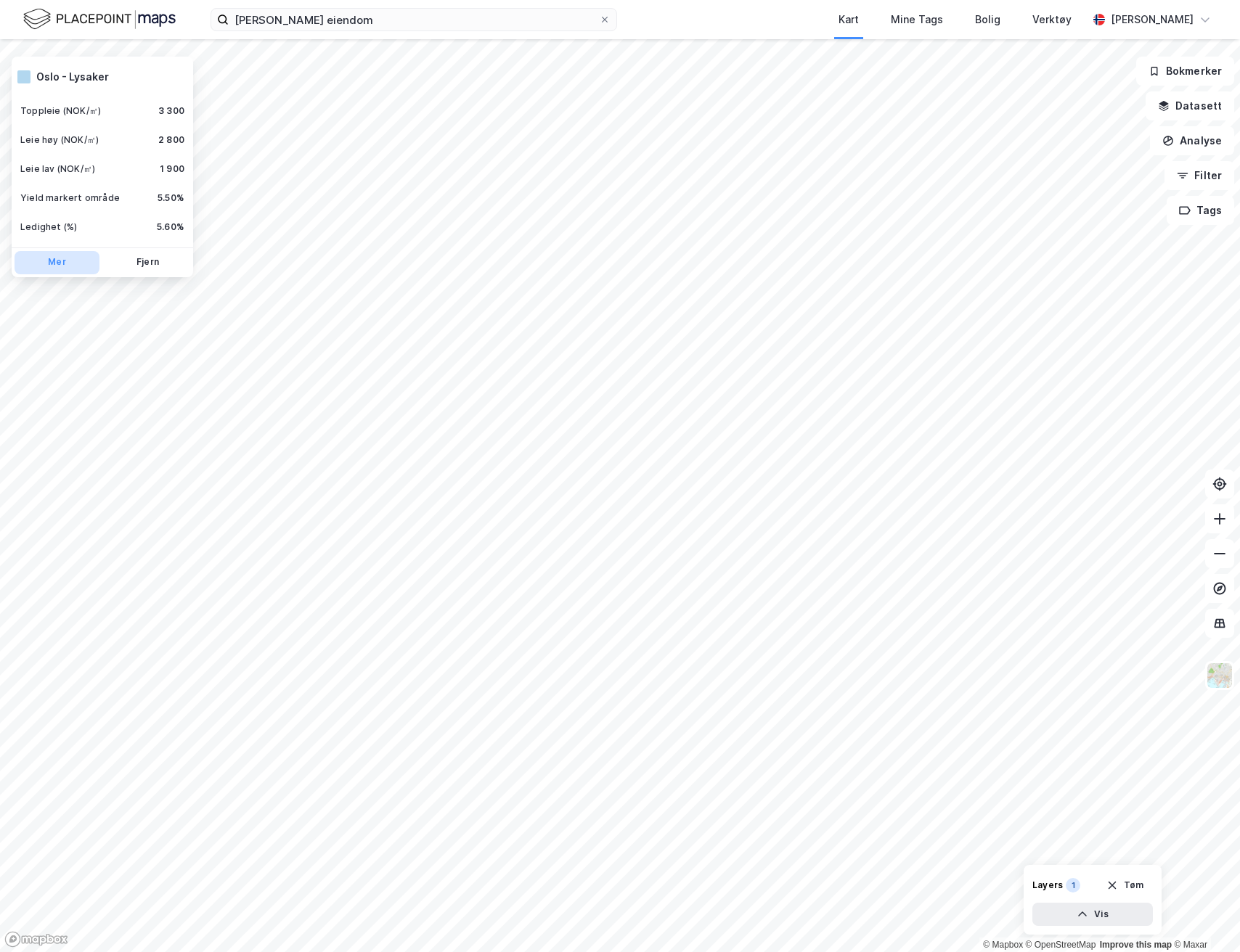
click at [68, 264] on button "Mer" at bounding box center [57, 263] width 85 height 23
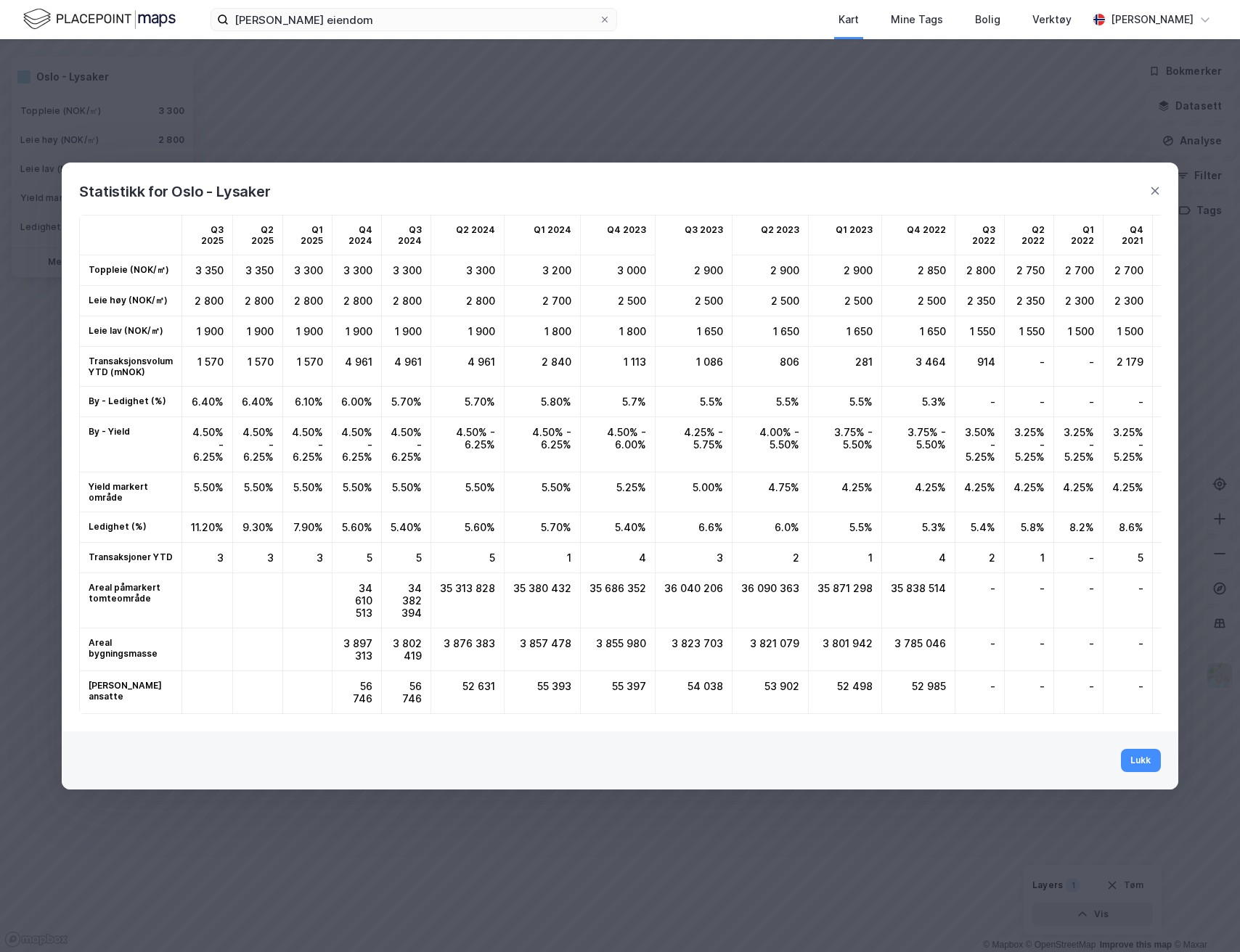
click at [905, 134] on div "Statistikk for Oslo - Lysaker Q3 2025 Q2 2025 Q1 2025 Q4 2024 Q3 2024 Q2 2024 Q…" at bounding box center [620, 476] width 1240 height 952
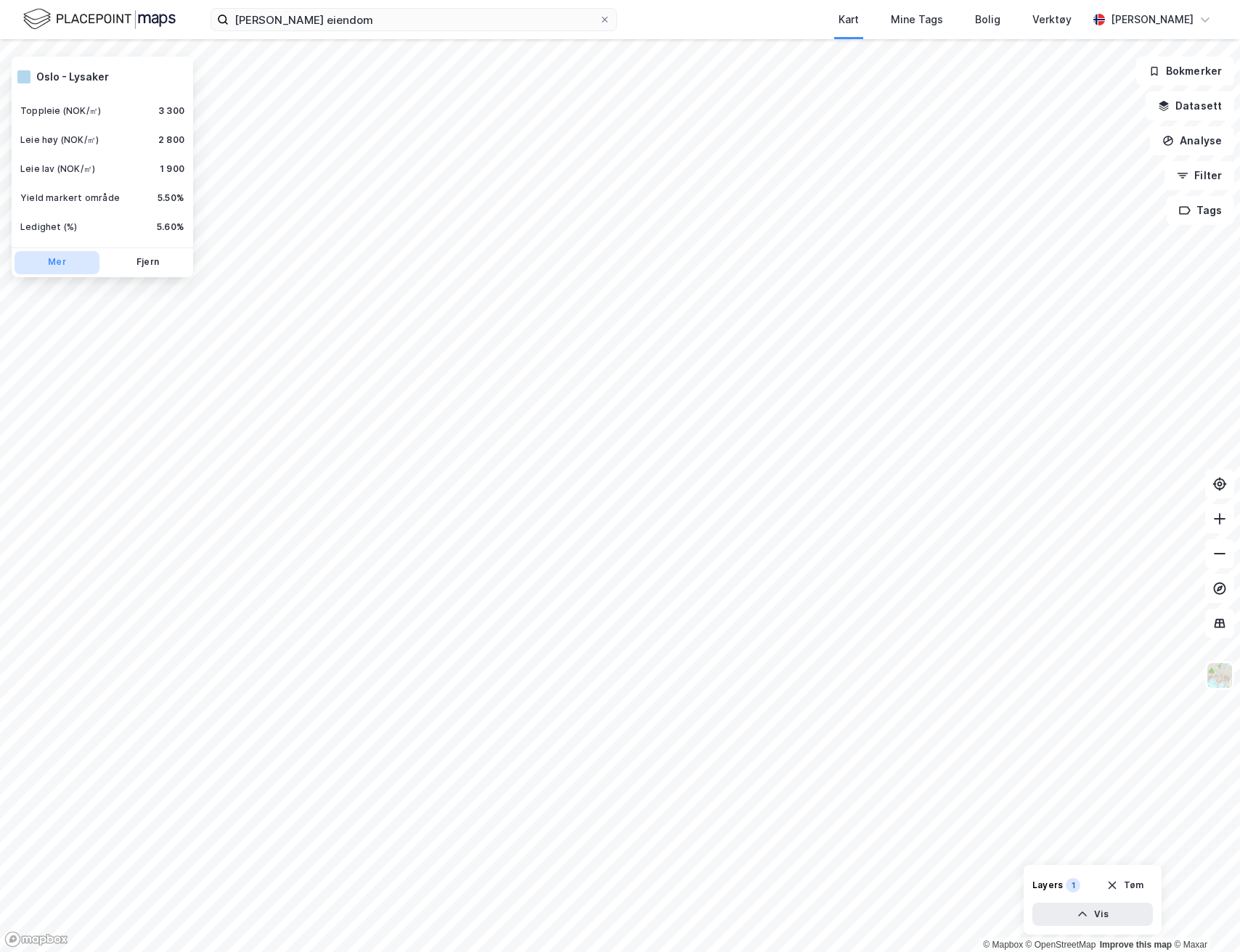
click at [70, 262] on button "Mer" at bounding box center [57, 263] width 85 height 23
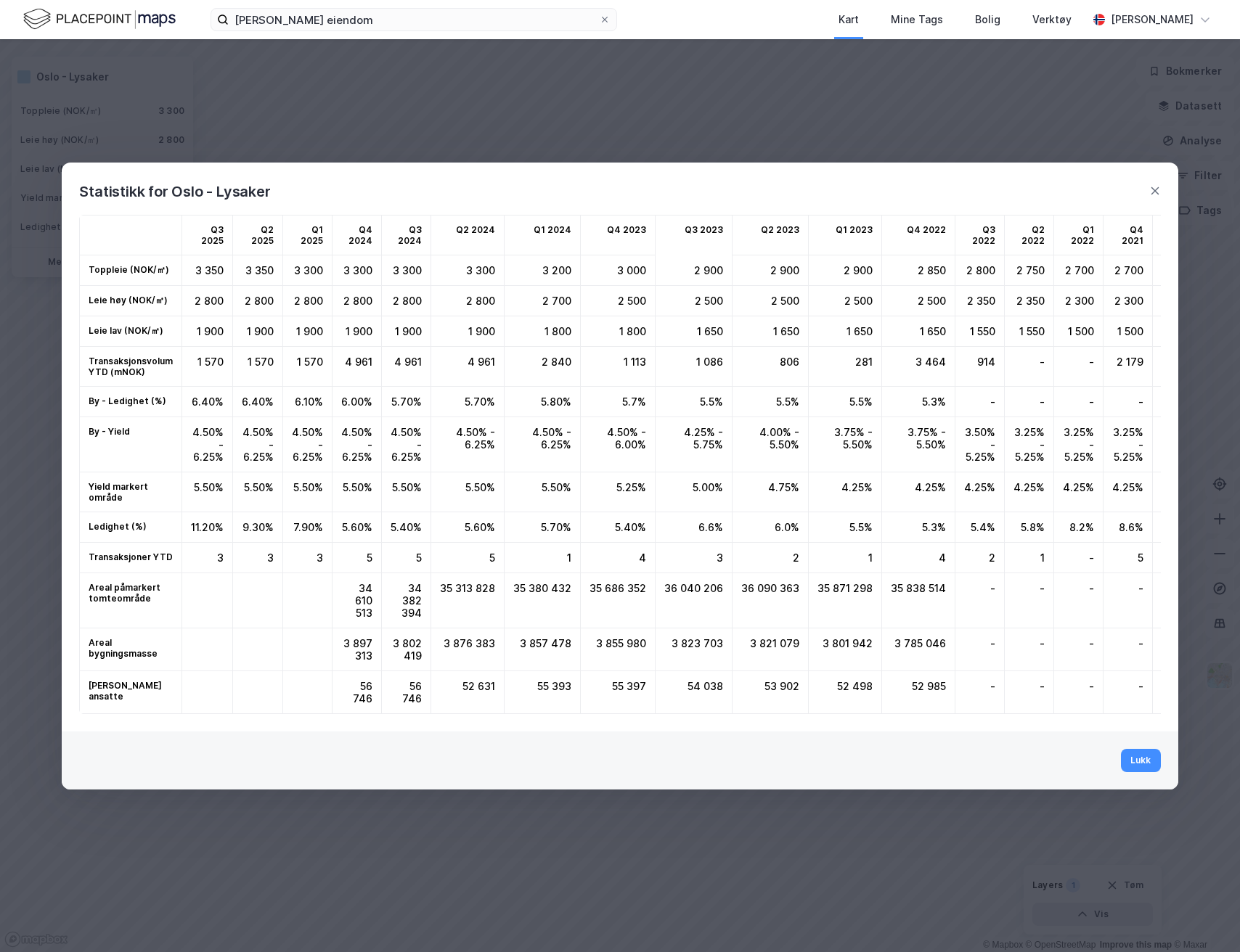
click at [1150, 178] on div "Statistikk for Oslo - Lysaker" at bounding box center [619, 183] width 1116 height 40
click at [1150, 199] on div "Statistikk for Oslo - Lysaker" at bounding box center [619, 183] width 1116 height 40
click at [1143, 39] on div "Statistikk for Oslo - Lysaker Q3 2025 Q2 2025 Q1 2025 Q4 2024 Q3 2024 Q2 2024 Q…" at bounding box center [620, 476] width 1240 height 952
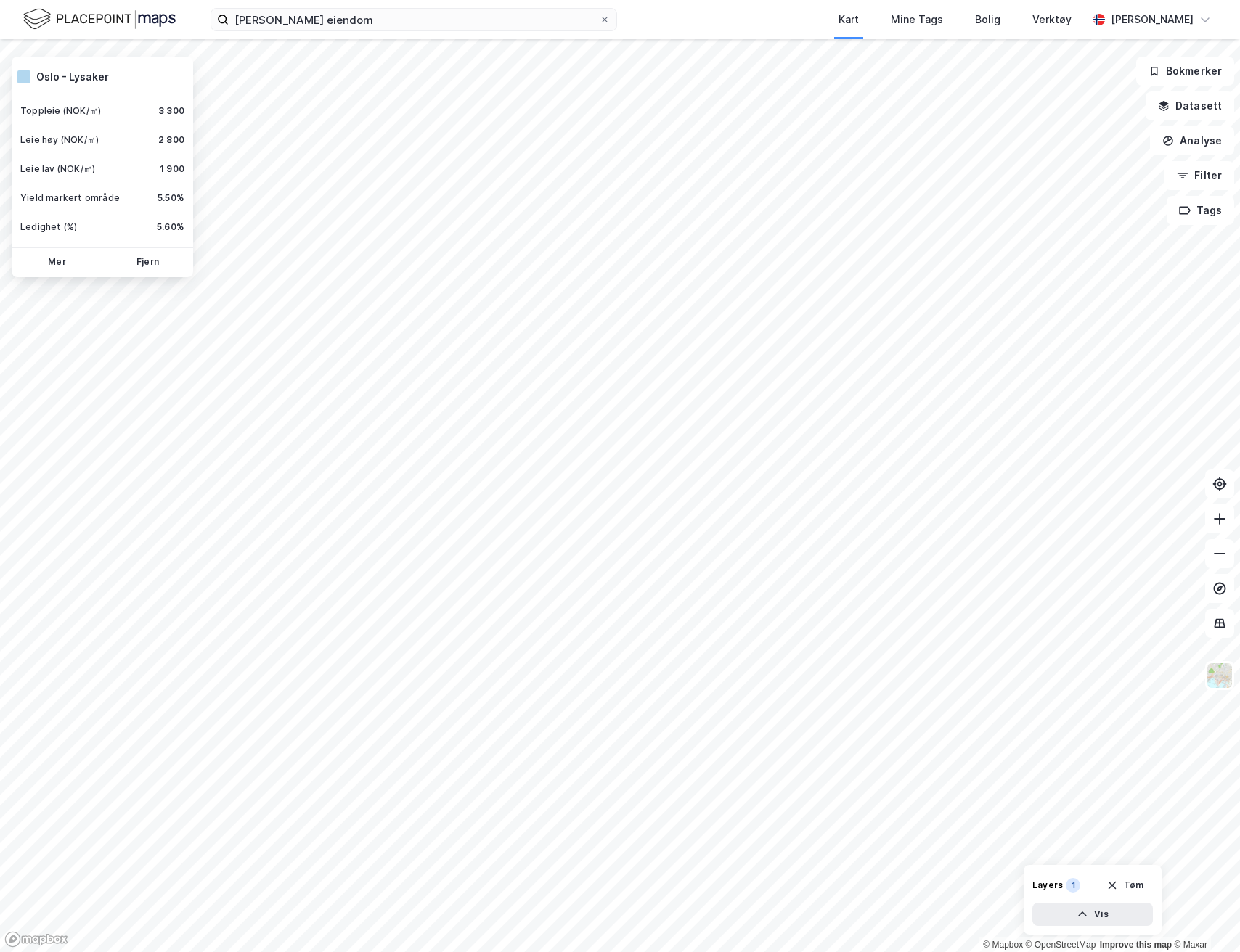
click at [1143, 35] on div "opsahl eiendom Kart Mine Tags Bolig Verktøy Andreas Vestadmin" at bounding box center [620, 19] width 1240 height 39
click at [1143, 17] on div "[PERSON_NAME]" at bounding box center [1152, 20] width 83 height 18
click at [1135, 97] on div "Åpne Supervisor portalen" at bounding box center [1124, 89] width 128 height 18
click at [1028, 32] on div "Verktøy" at bounding box center [1051, 20] width 48 height 26
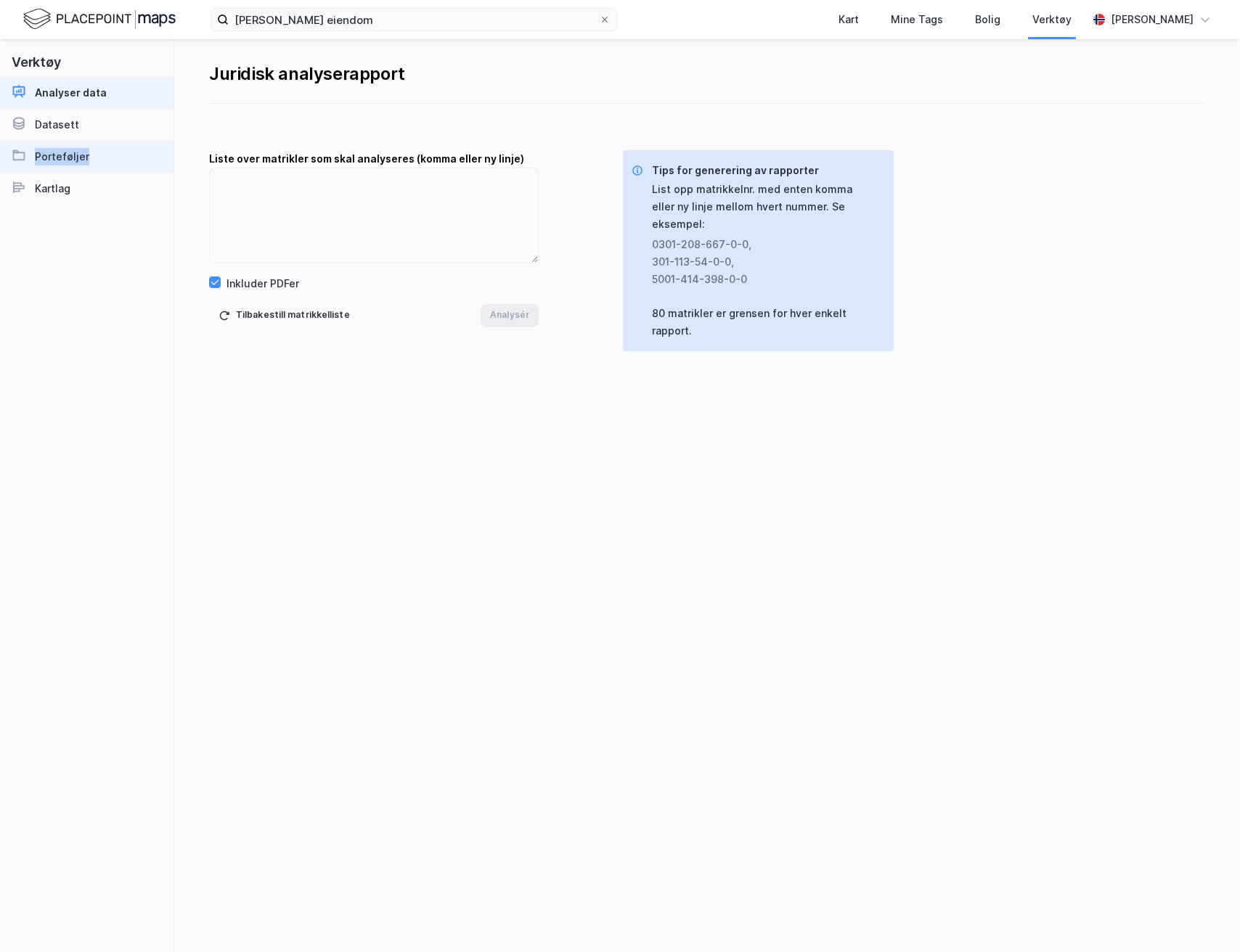
click at [101, 149] on link "Porteføljer" at bounding box center [87, 157] width 174 height 32
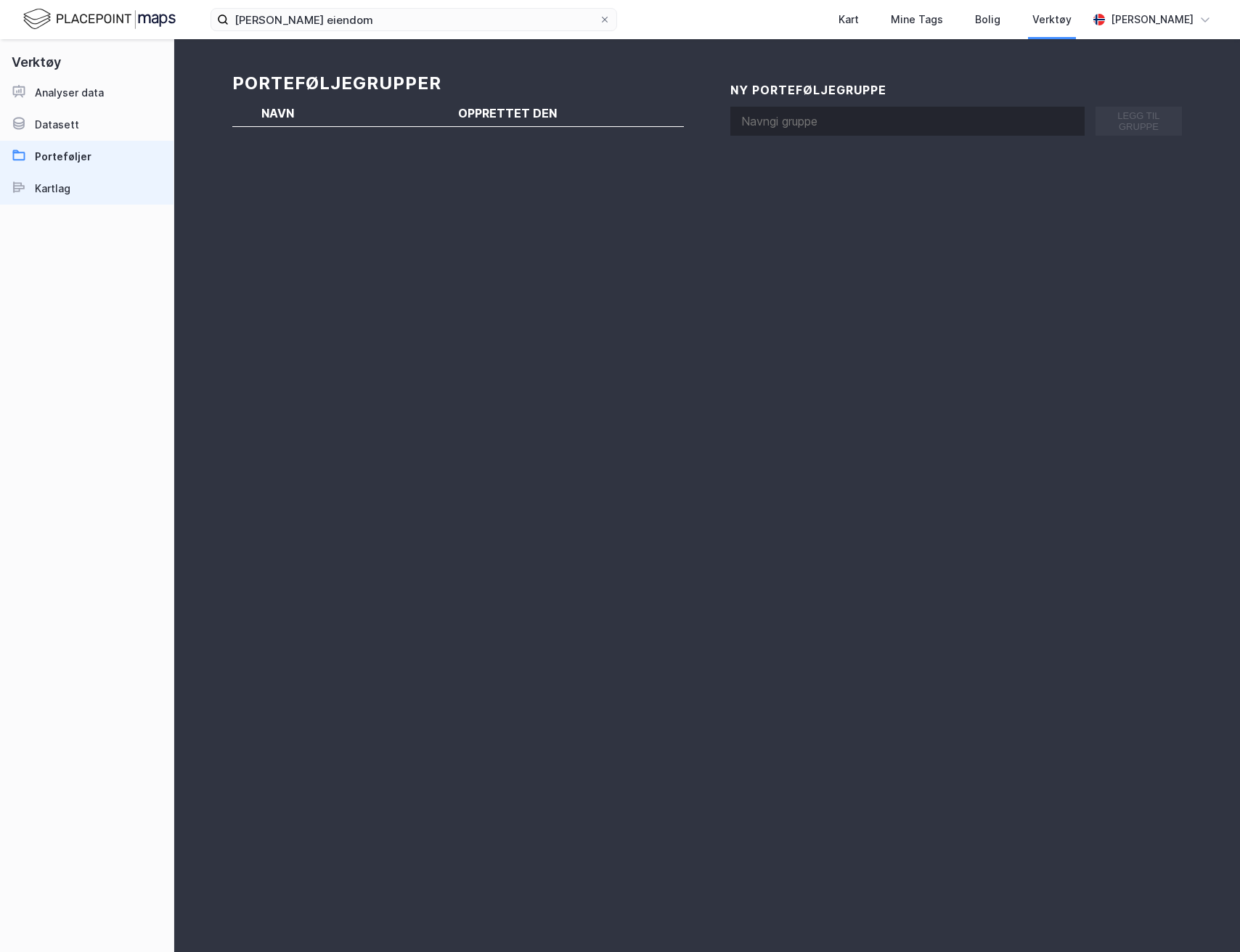
click at [70, 187] on link "Kartlag" at bounding box center [87, 189] width 174 height 32
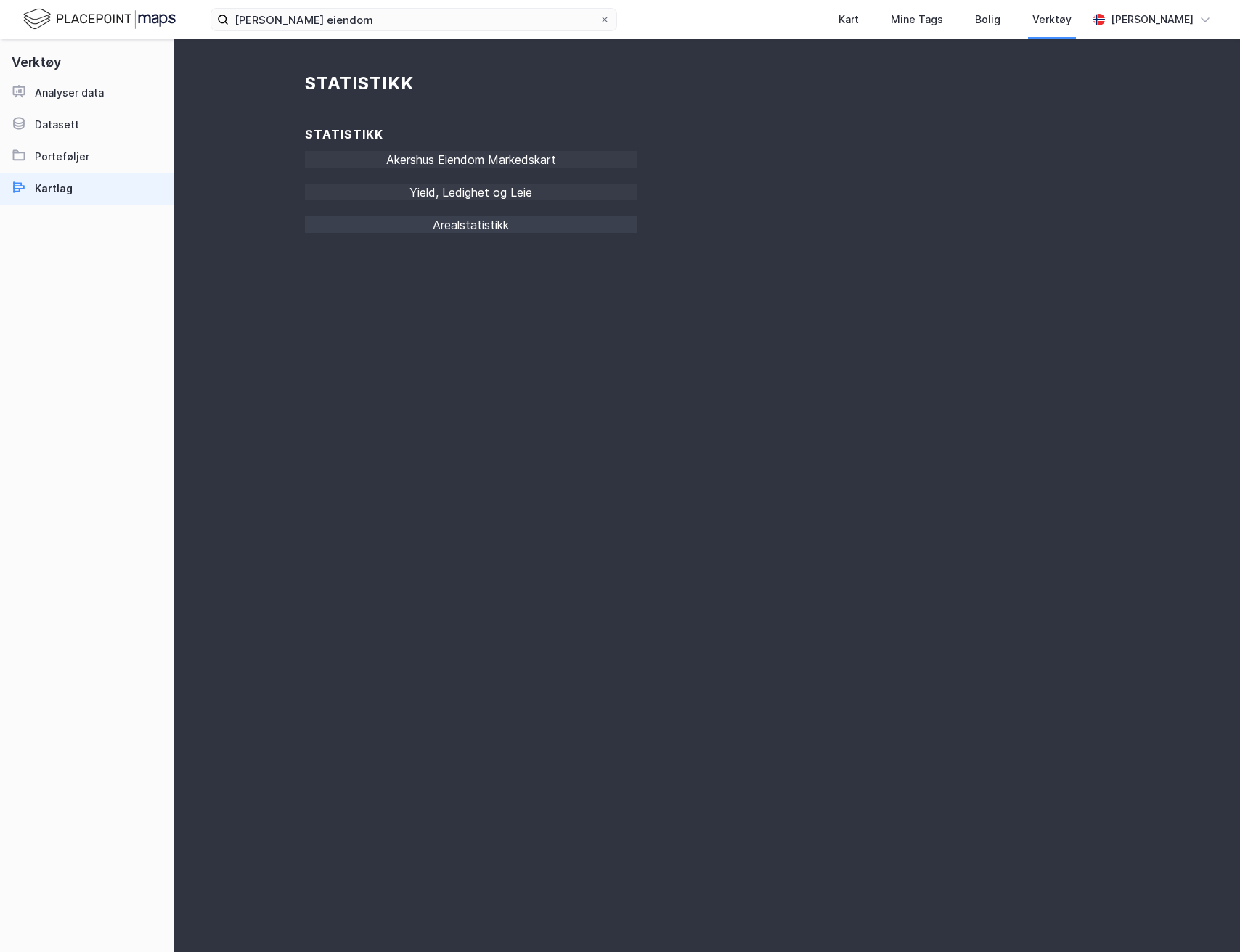
click at [494, 226] on div "Arealstatistikk" at bounding box center [471, 229] width 332 height 26
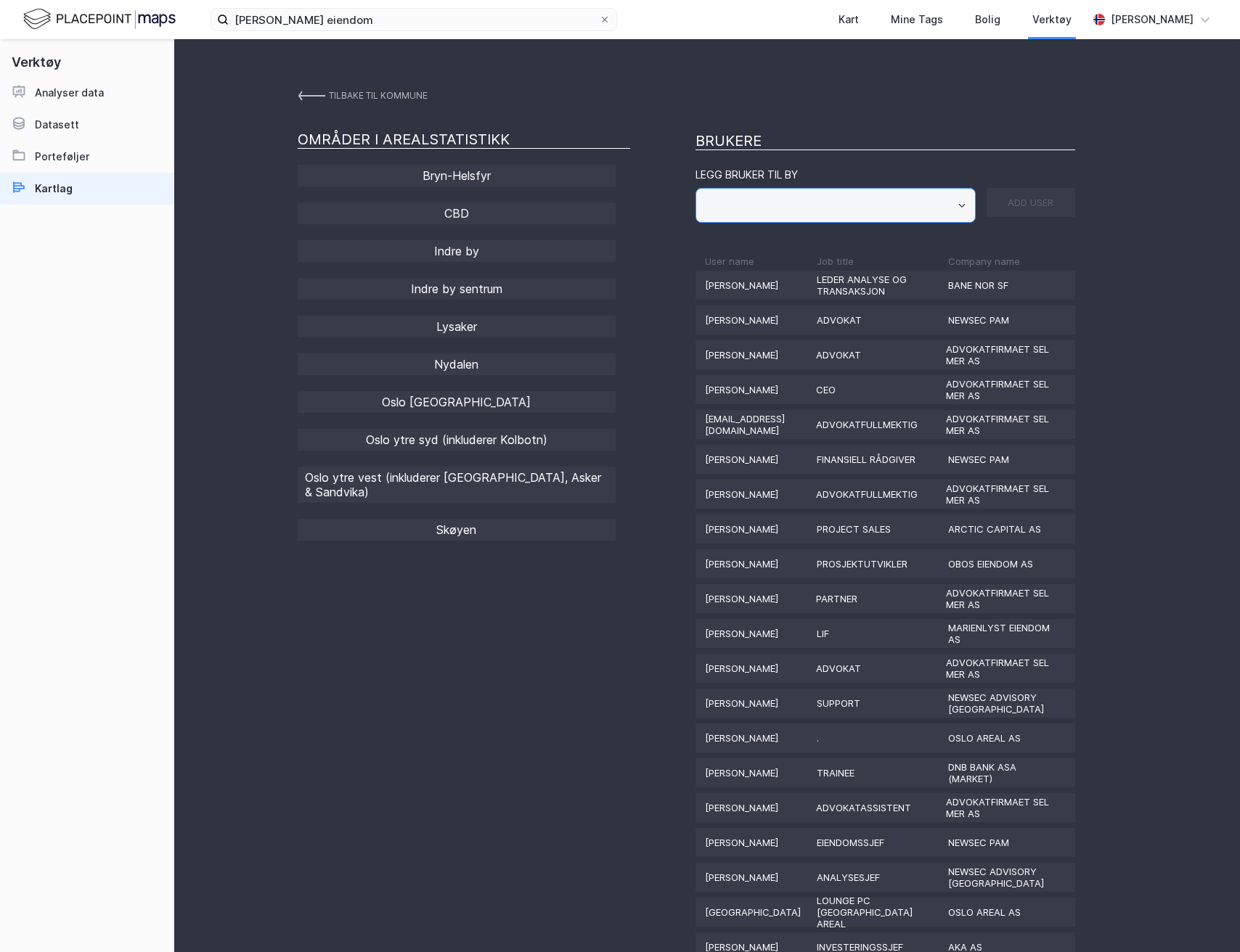
click at [773, 213] on input "text" at bounding box center [836, 205] width 279 height 34
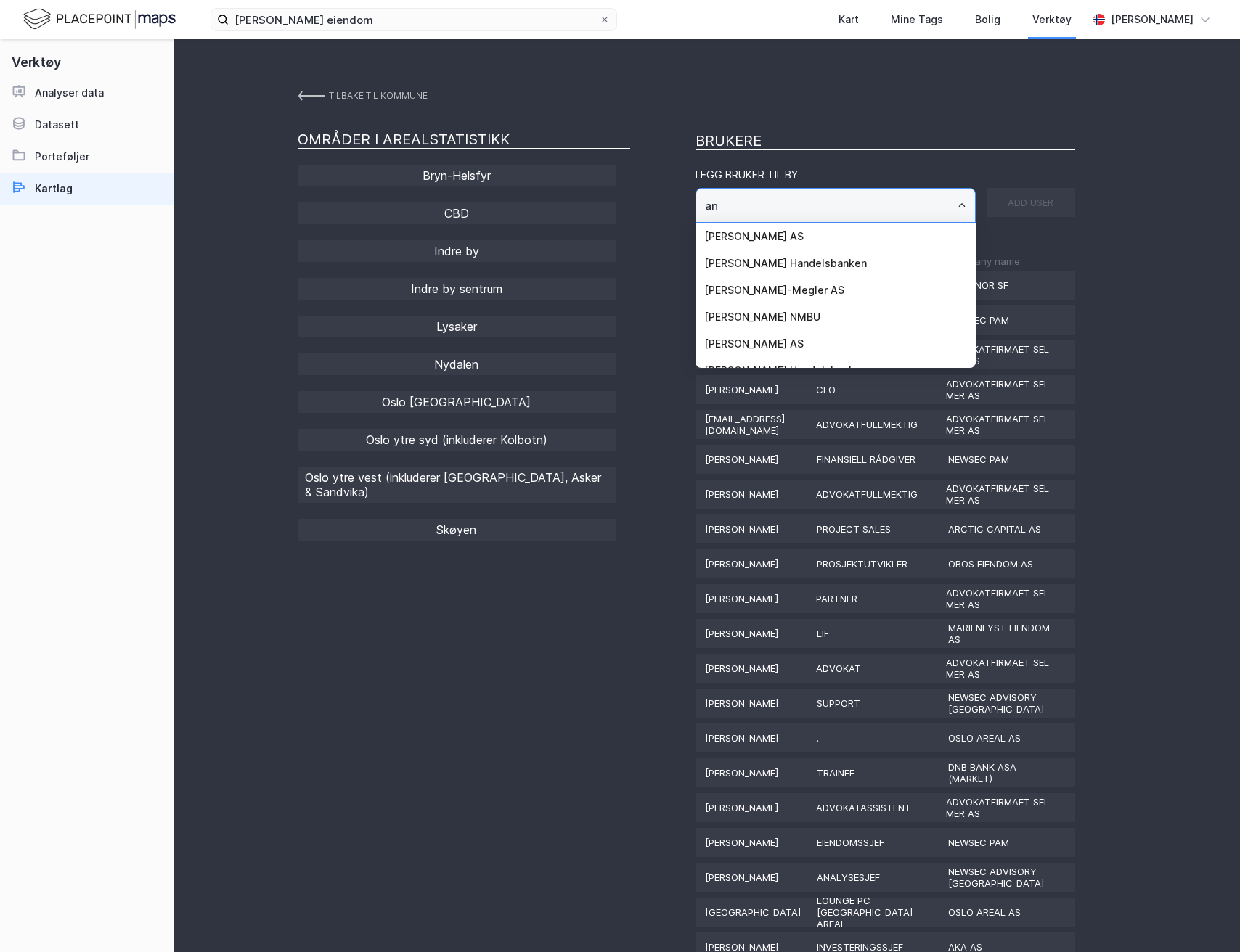
type input "a"
type input "v"
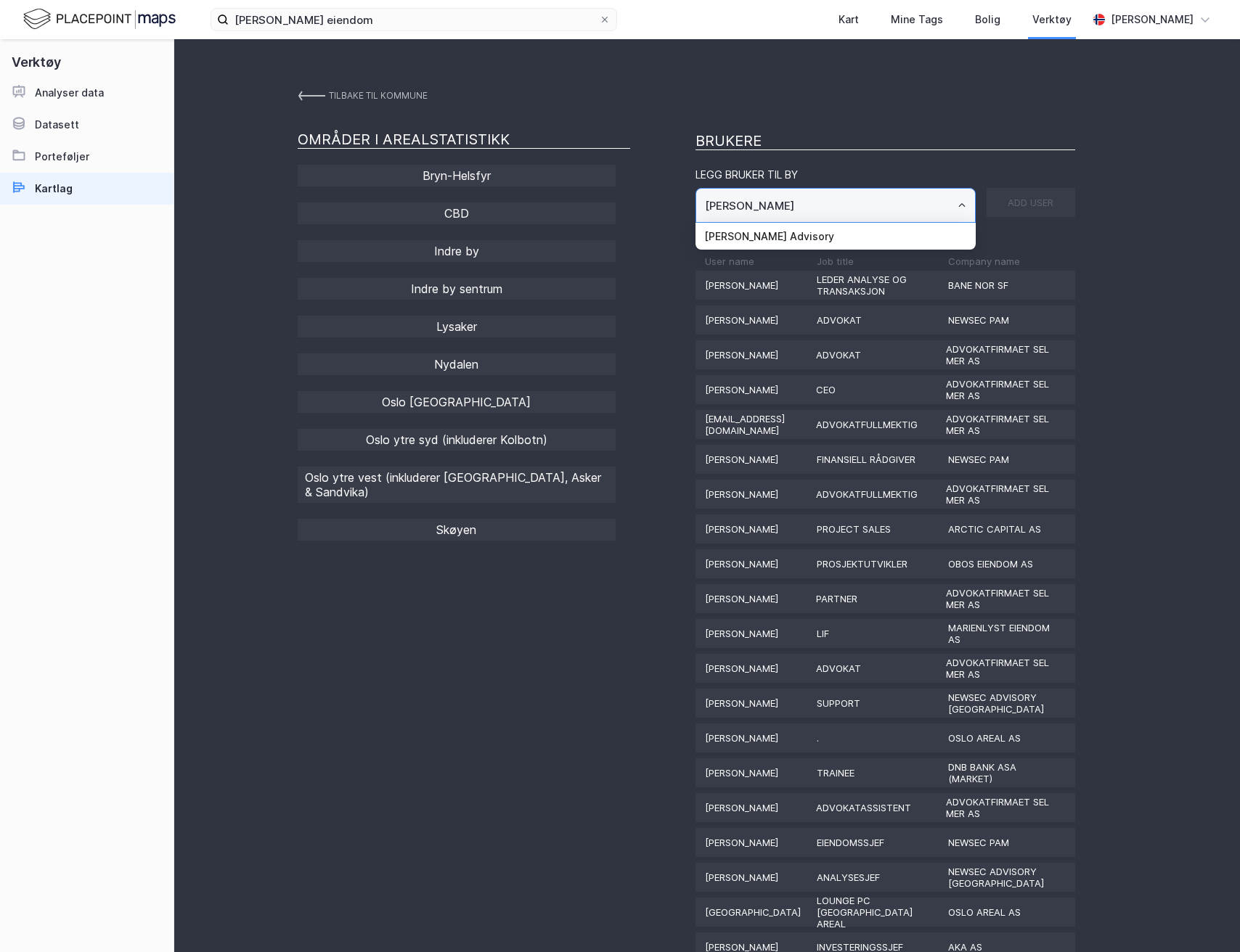
type input "andreas new"
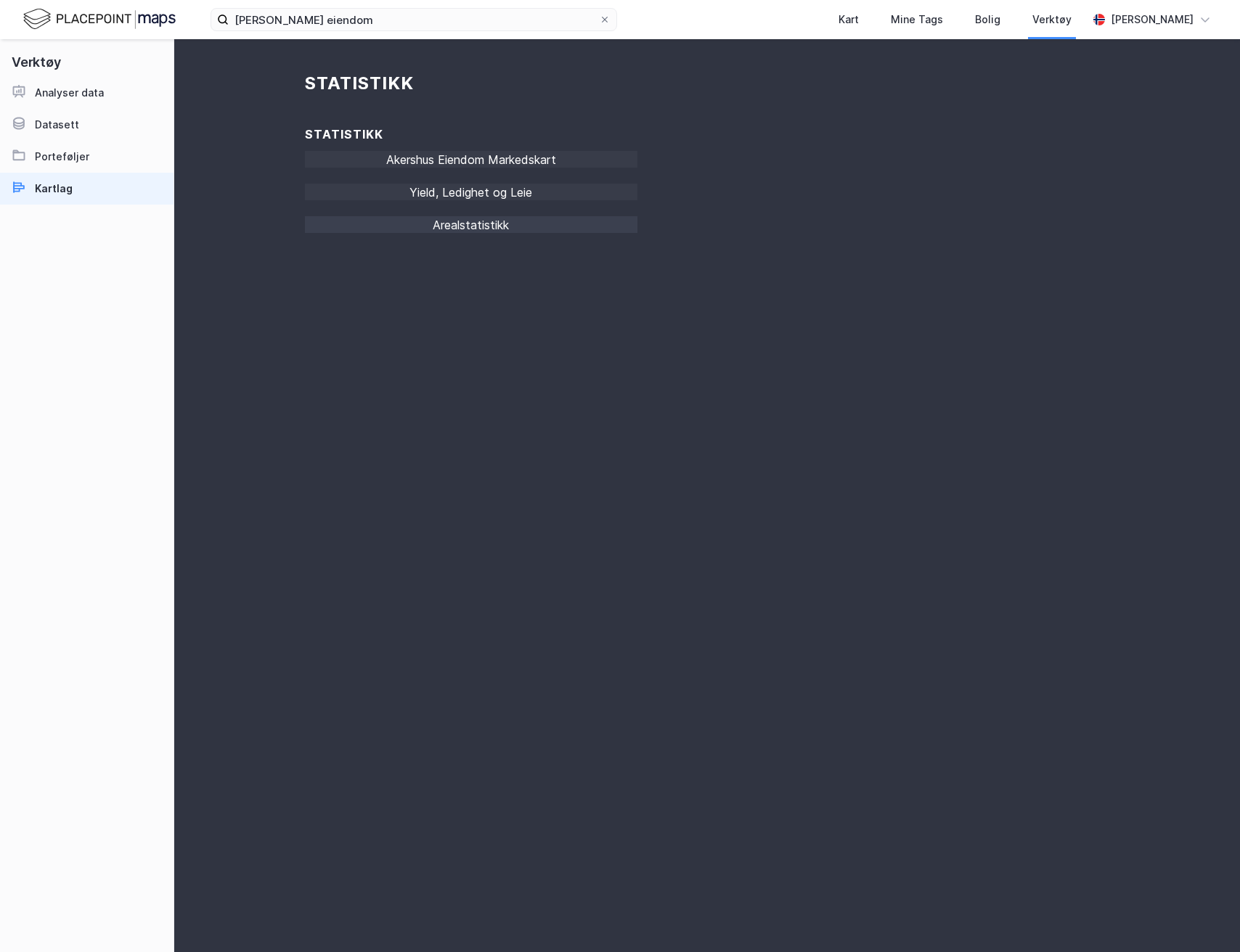
click at [495, 229] on div "Arealstatistikk" at bounding box center [471, 229] width 332 height 26
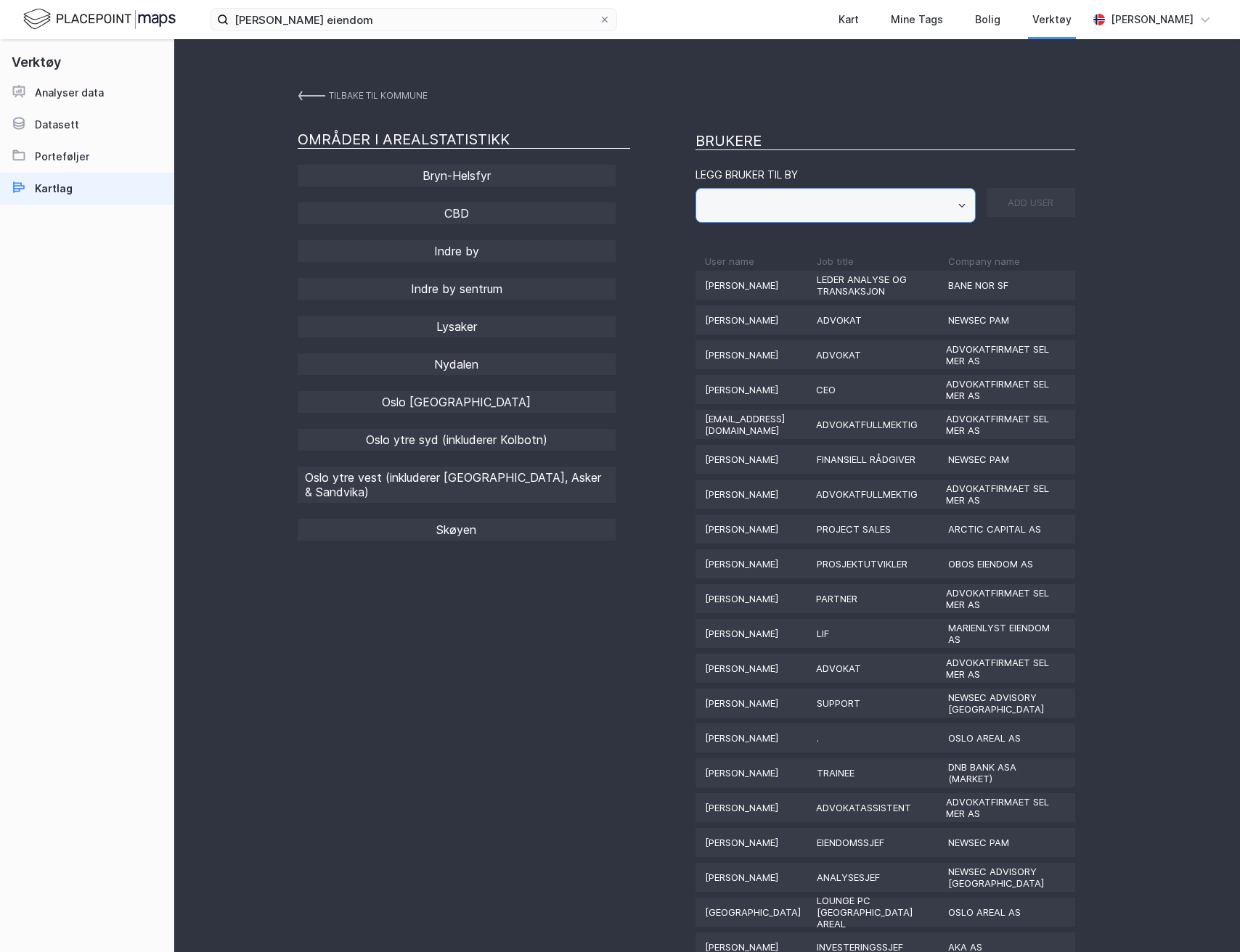
click at [778, 215] on input "text" at bounding box center [836, 205] width 279 height 34
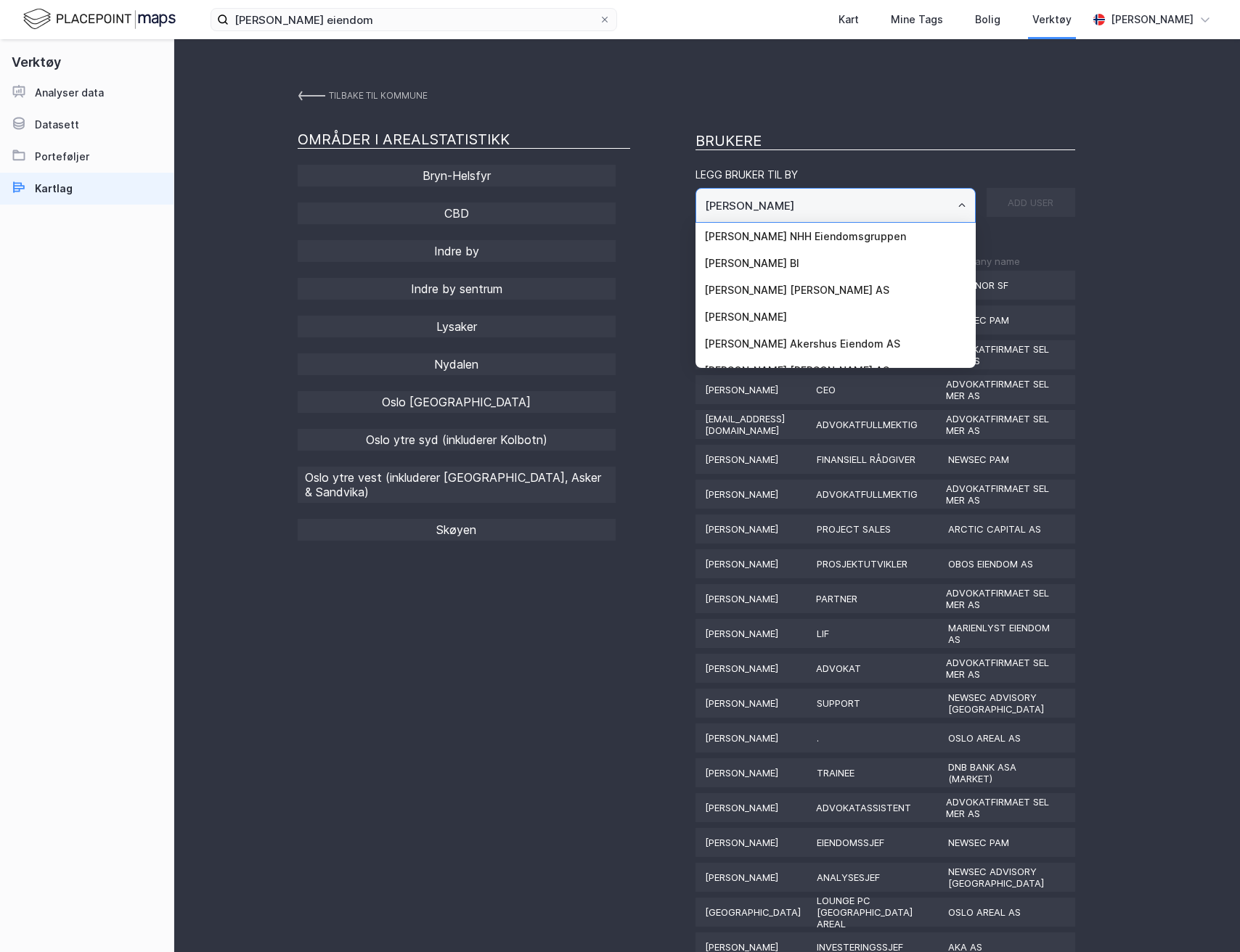
type input "martine"
click at [918, 135] on div "Brukere" at bounding box center [886, 141] width 380 height 18
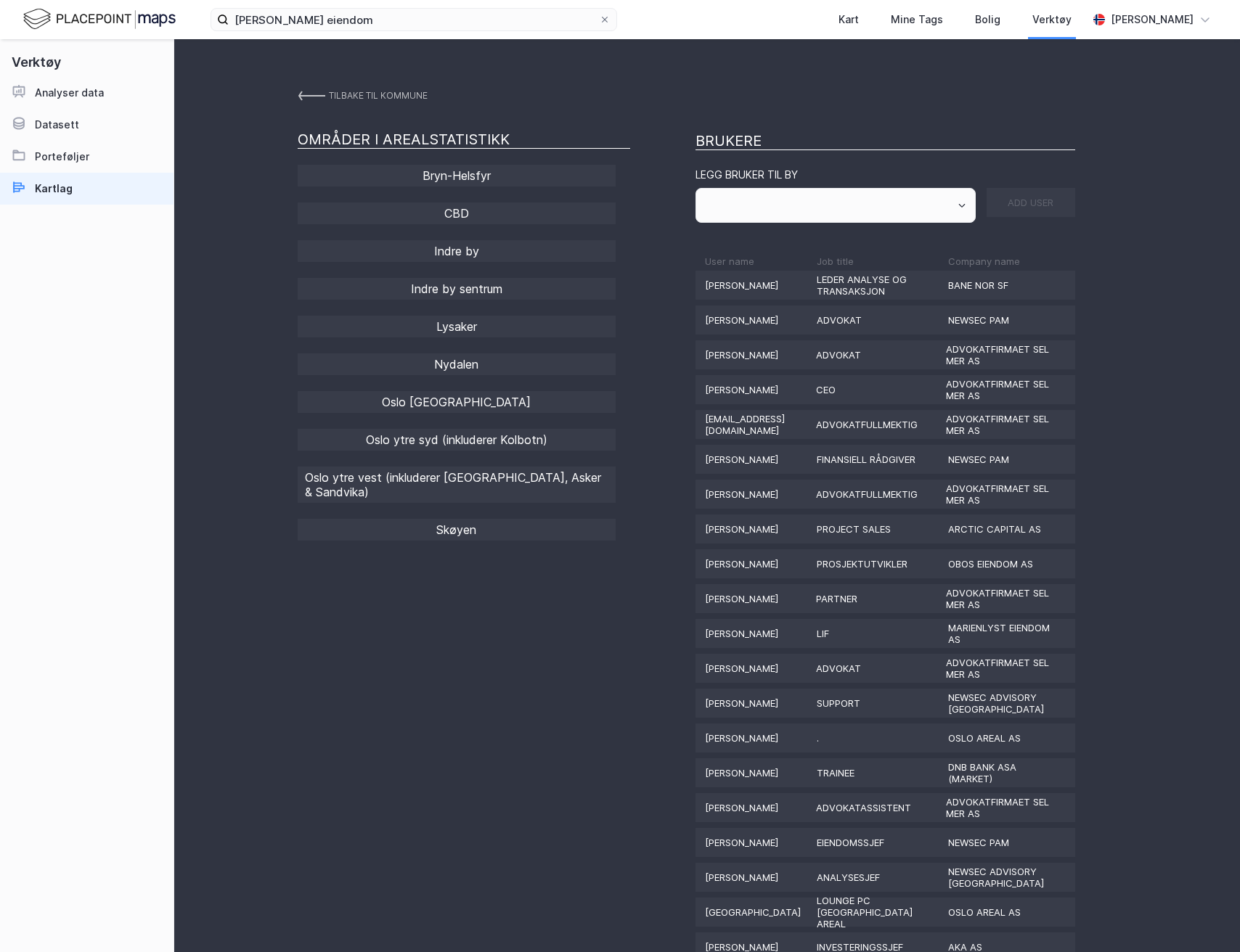
click at [341, 104] on div "Tilbake til kommune" at bounding box center [378, 96] width 99 height 26
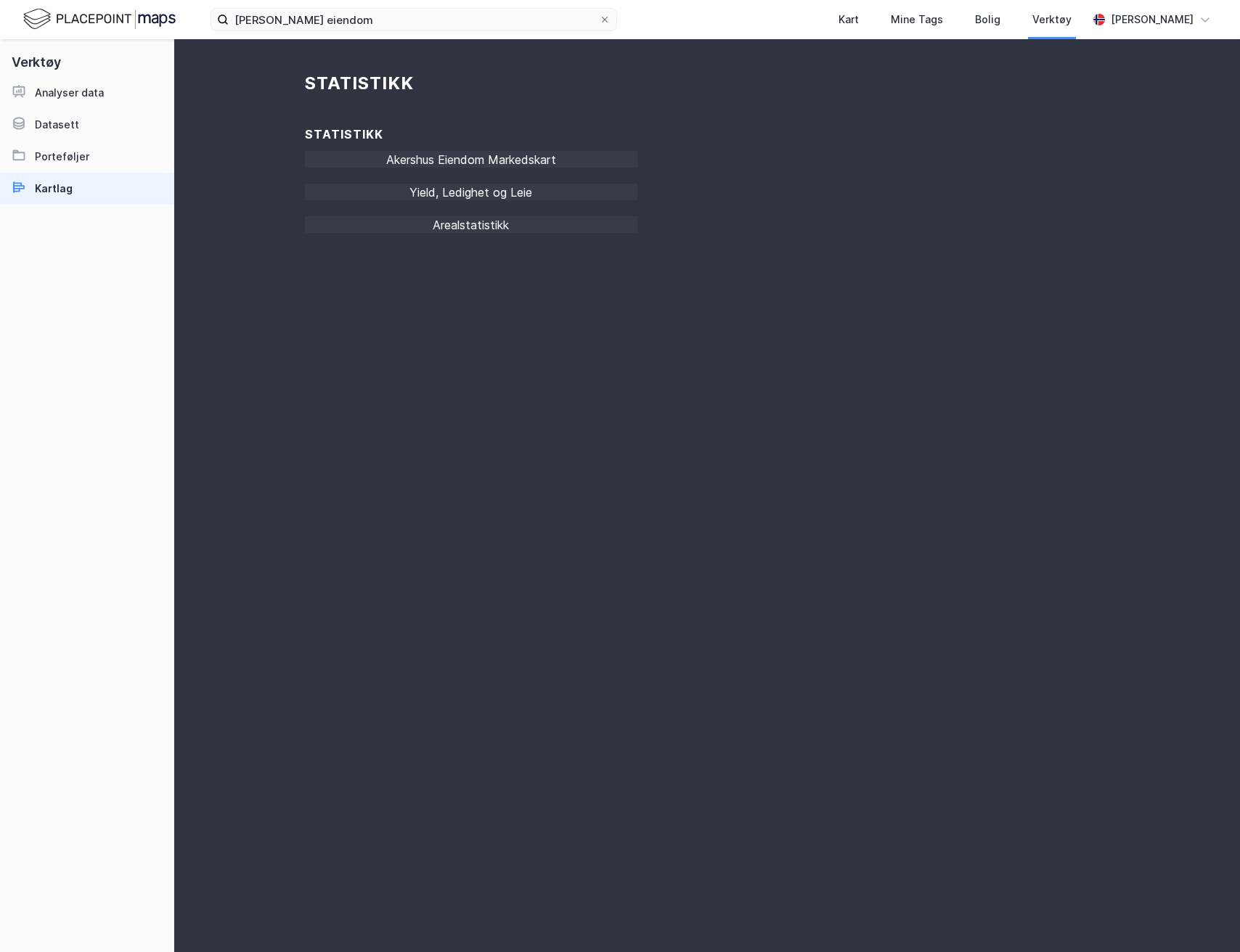
click at [84, 11] on img at bounding box center [100, 19] width 153 height 26
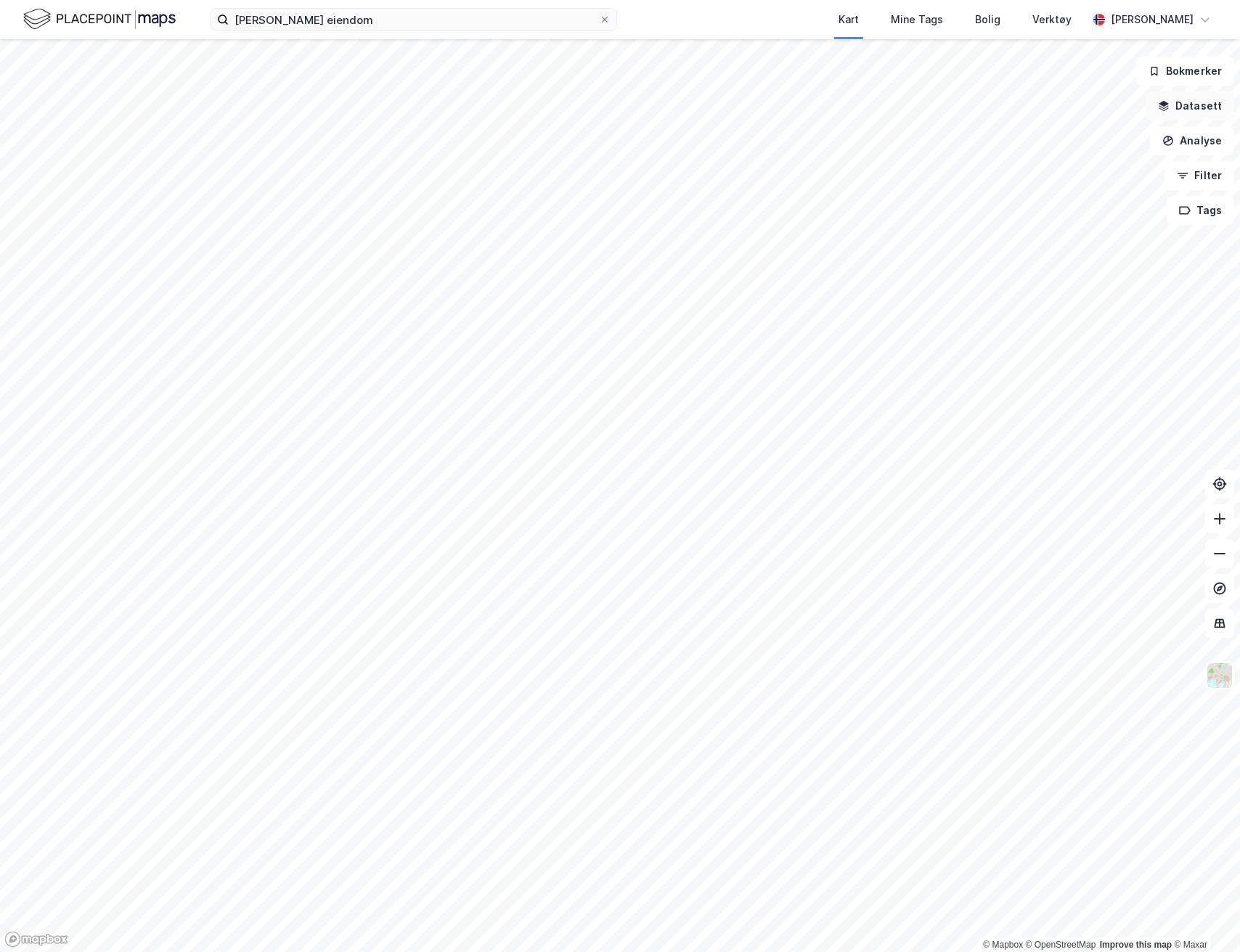
click at [1178, 103] on button "Datasett" at bounding box center [1190, 106] width 89 height 29
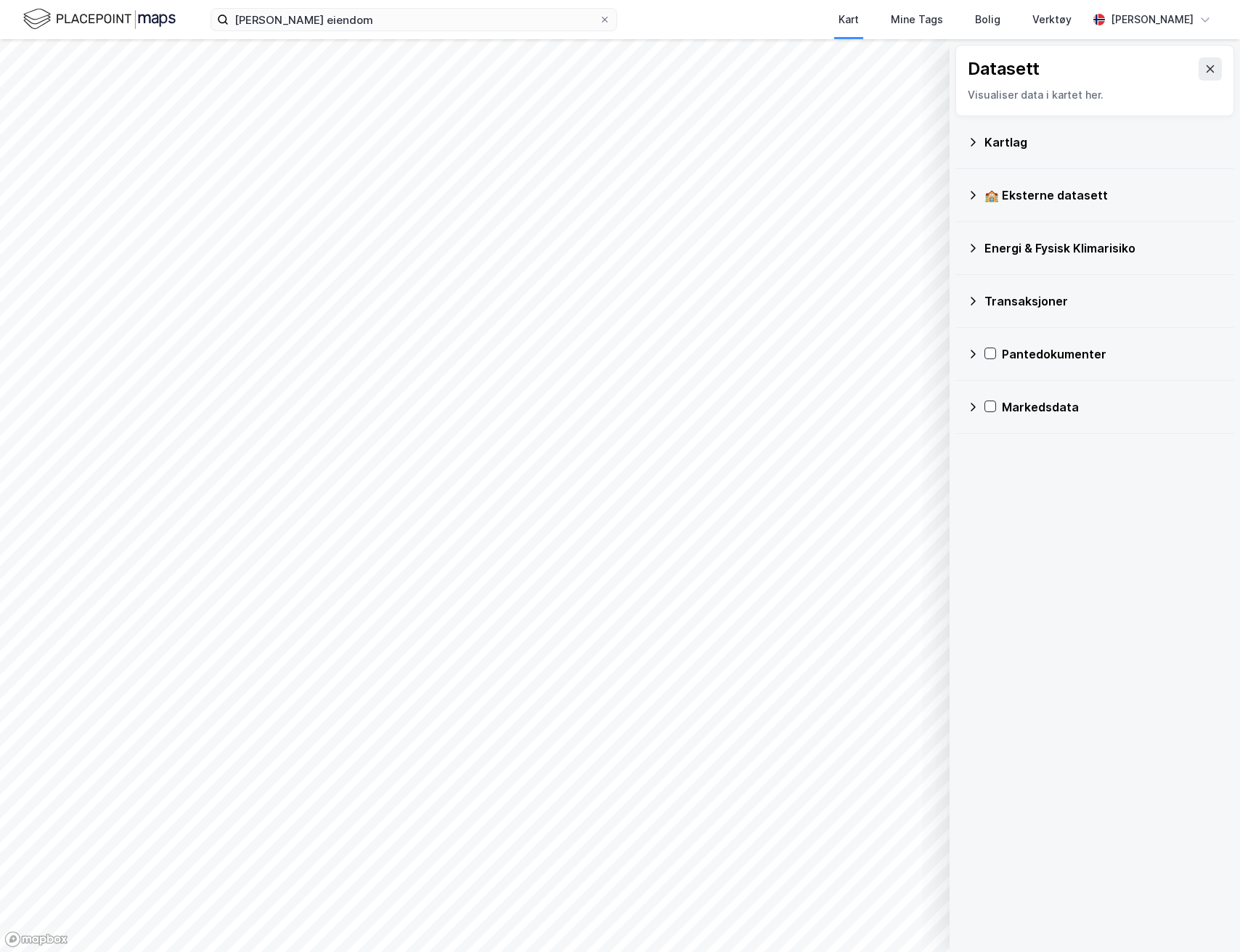
click at [1076, 153] on div "Kartlag" at bounding box center [1095, 142] width 255 height 35
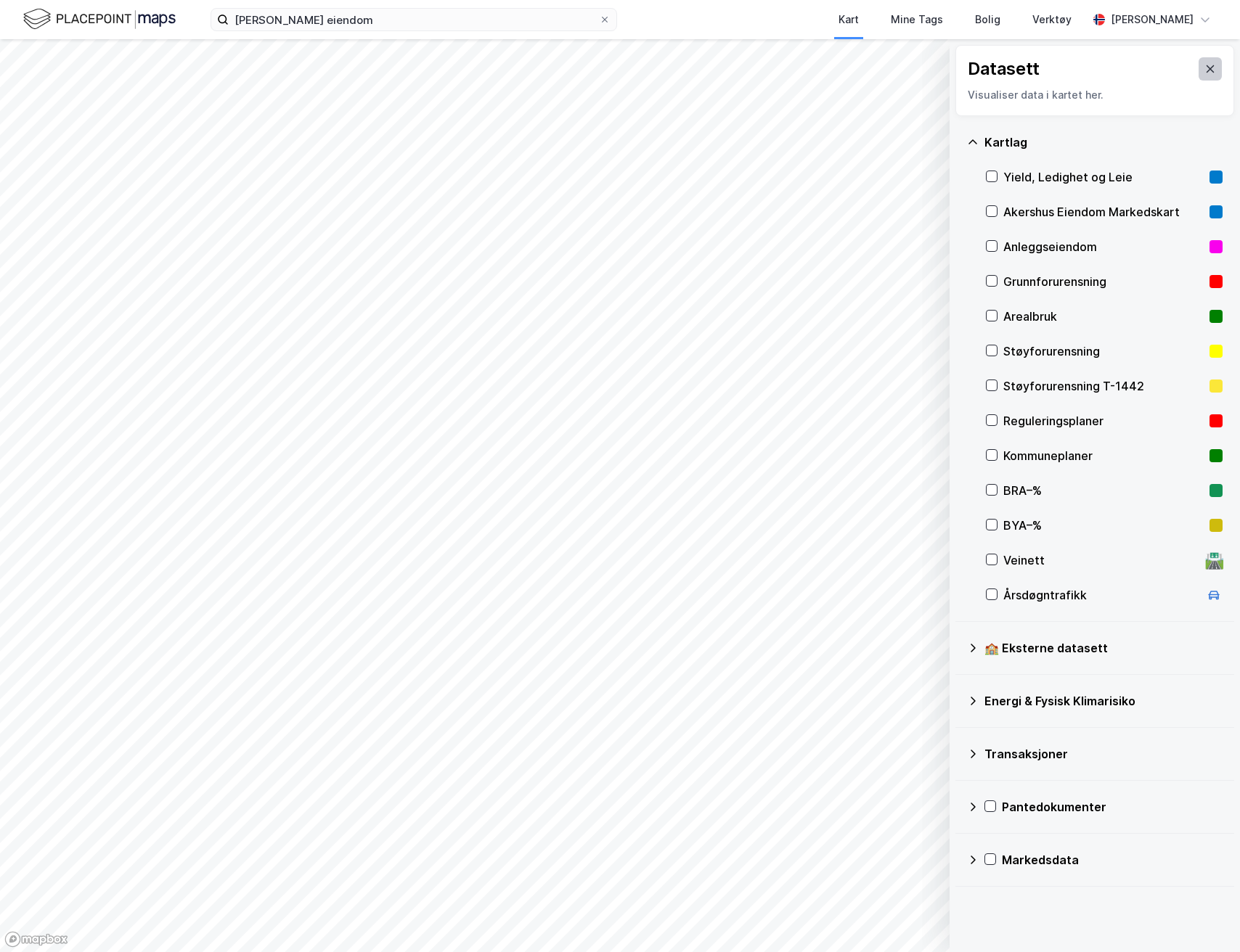
click at [1203, 70] on button at bounding box center [1211, 69] width 23 height 23
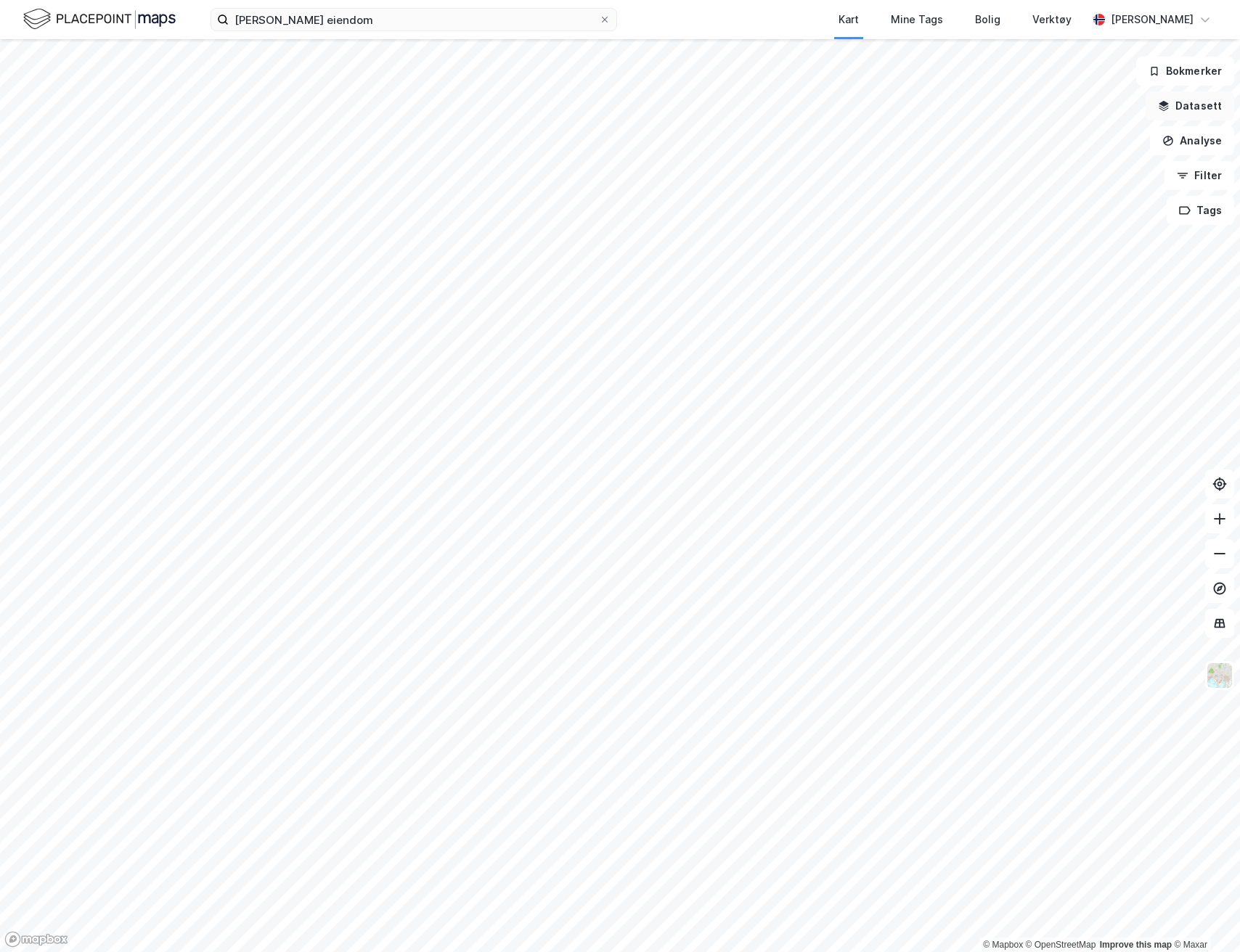
click at [1182, 105] on button "Datasett" at bounding box center [1190, 106] width 89 height 29
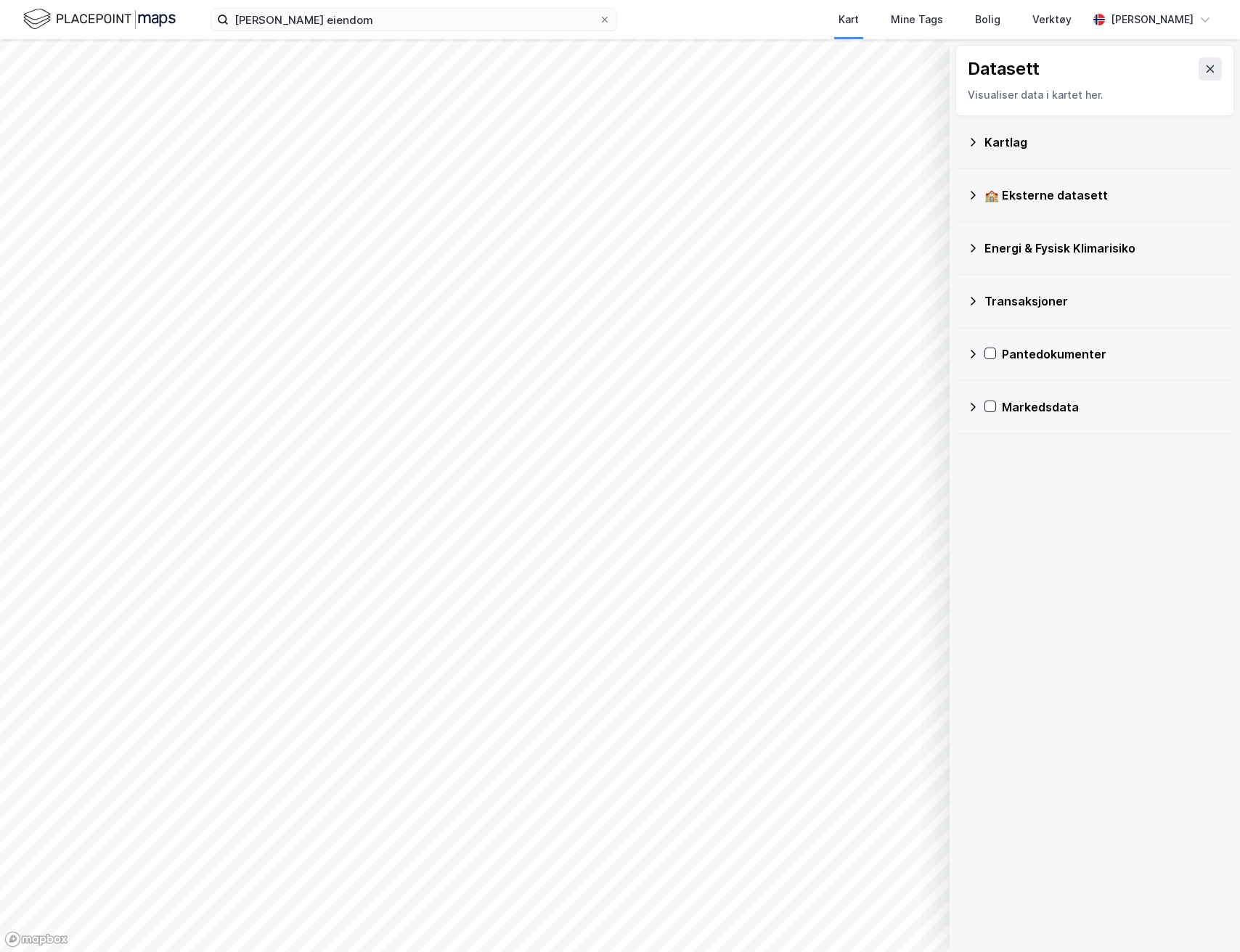
click at [1006, 142] on div "Kartlag" at bounding box center [1104, 142] width 238 height 18
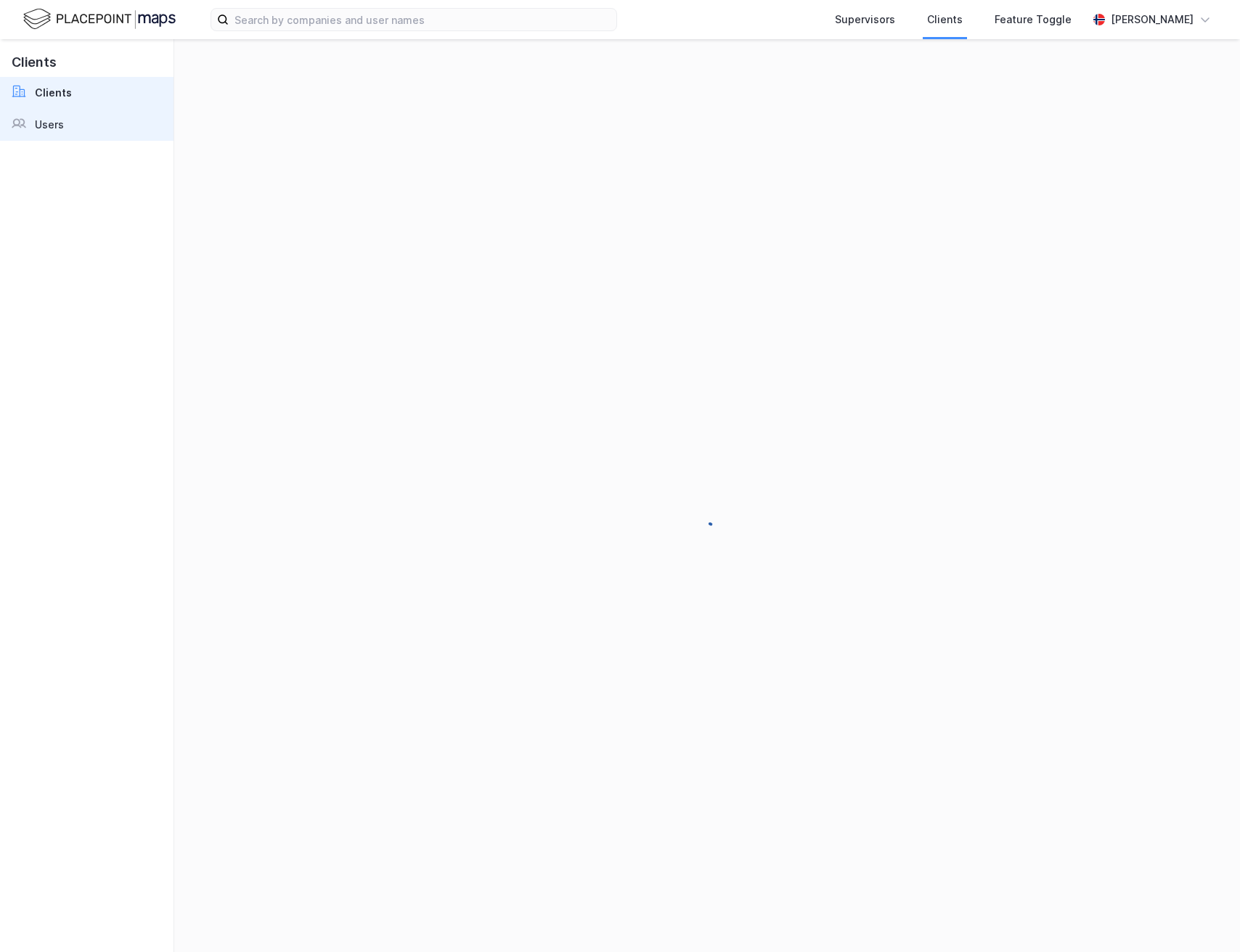
click at [29, 118] on div at bounding box center [23, 125] width 23 height 18
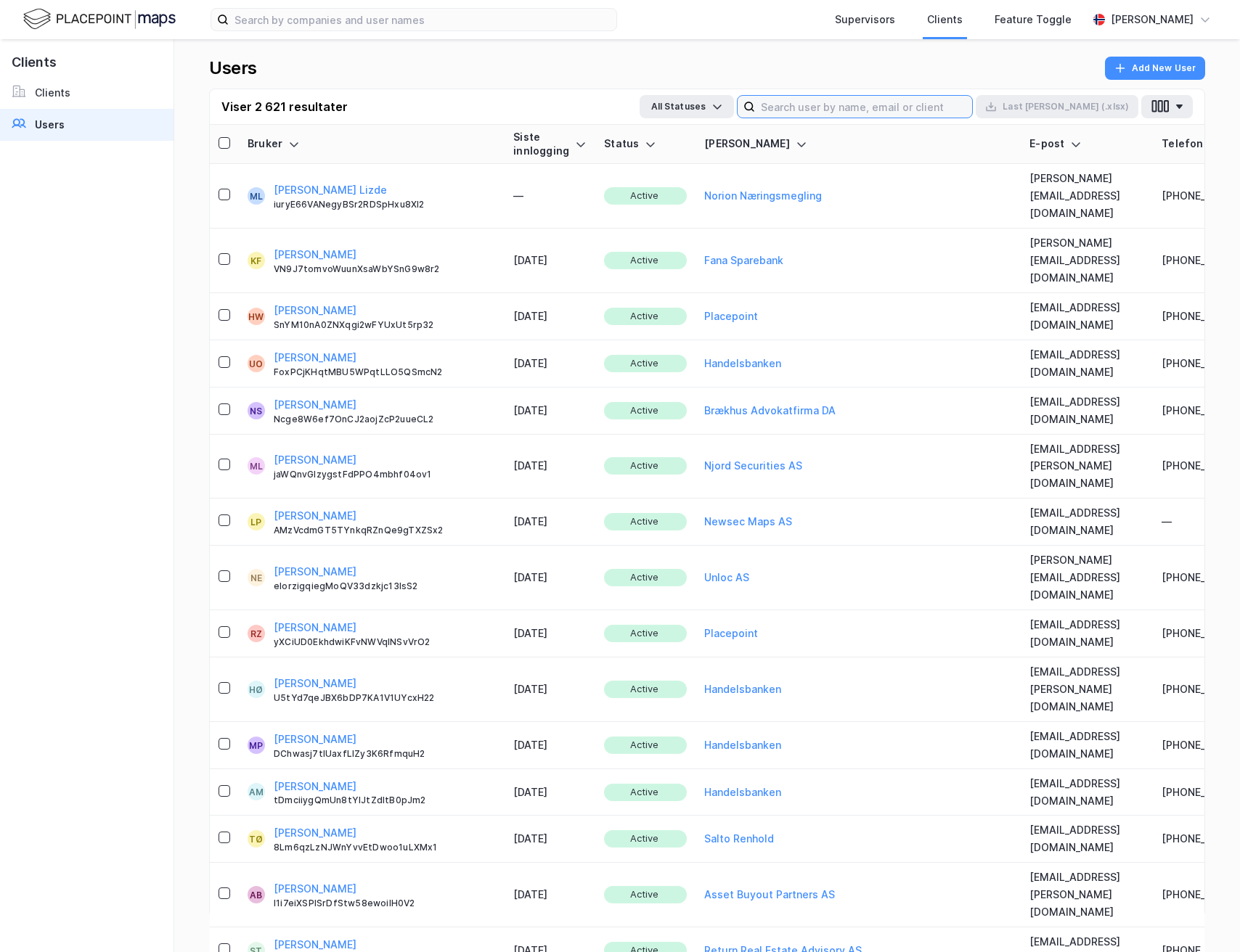
click at [911, 103] on input at bounding box center [864, 107] width 217 height 22
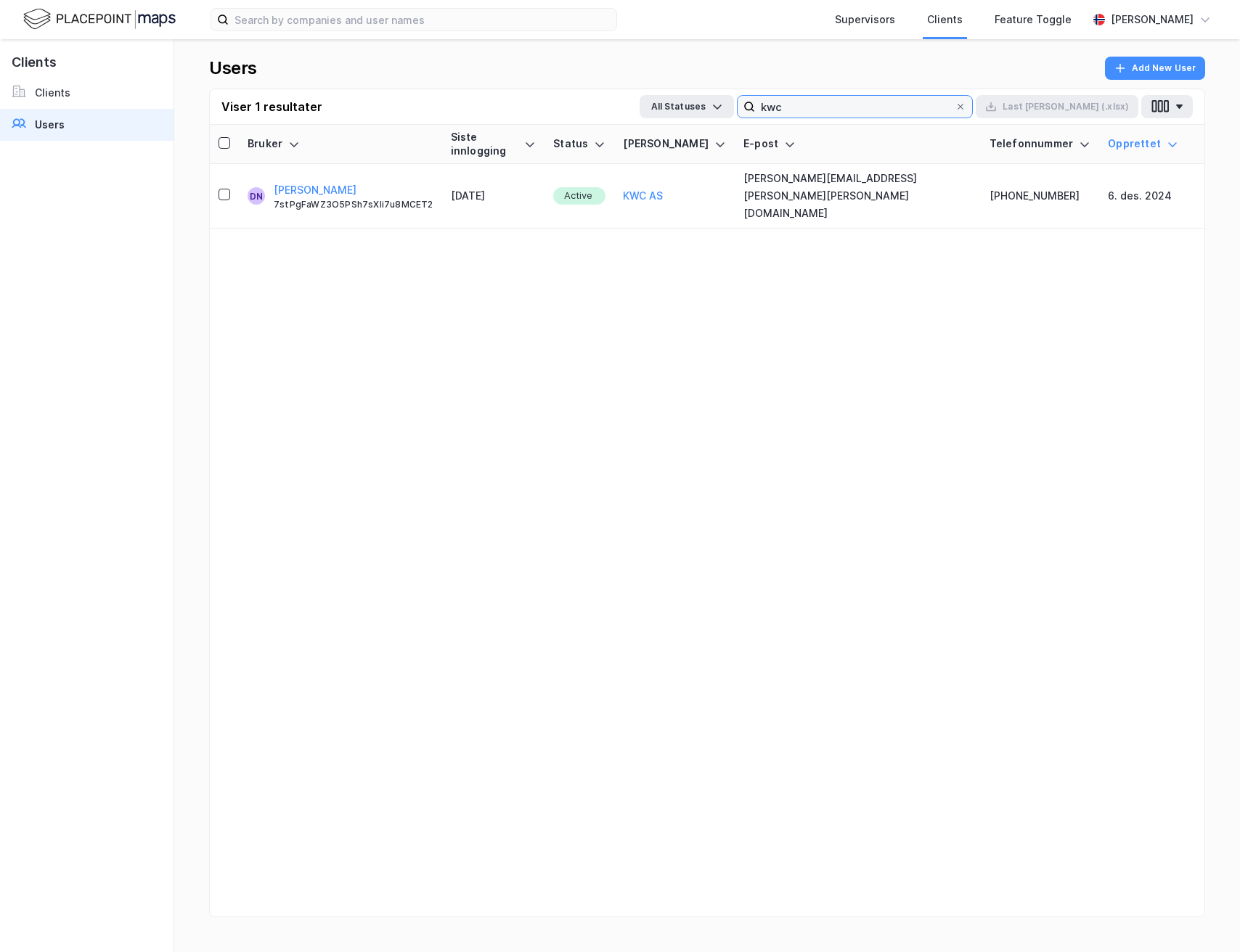
type input "kwc"
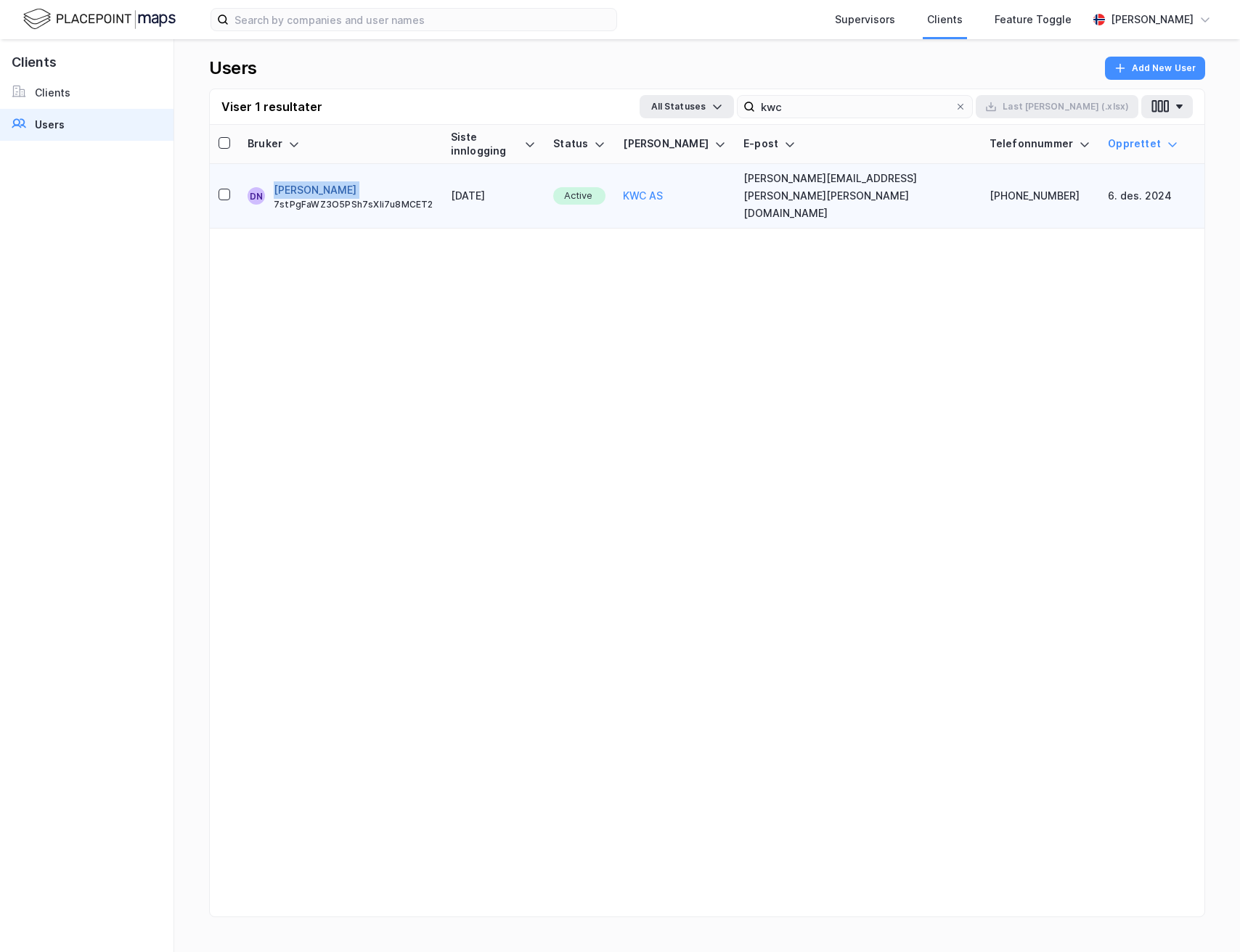
drag, startPoint x: 401, startPoint y: 169, endPoint x: 281, endPoint y: 164, distance: 120.1
click at [281, 181] on div "Daniel Mahle Nerland 7stPgFaWZ3O5PSh7sXIi7u8MCET2" at bounding box center [354, 196] width 160 height 29
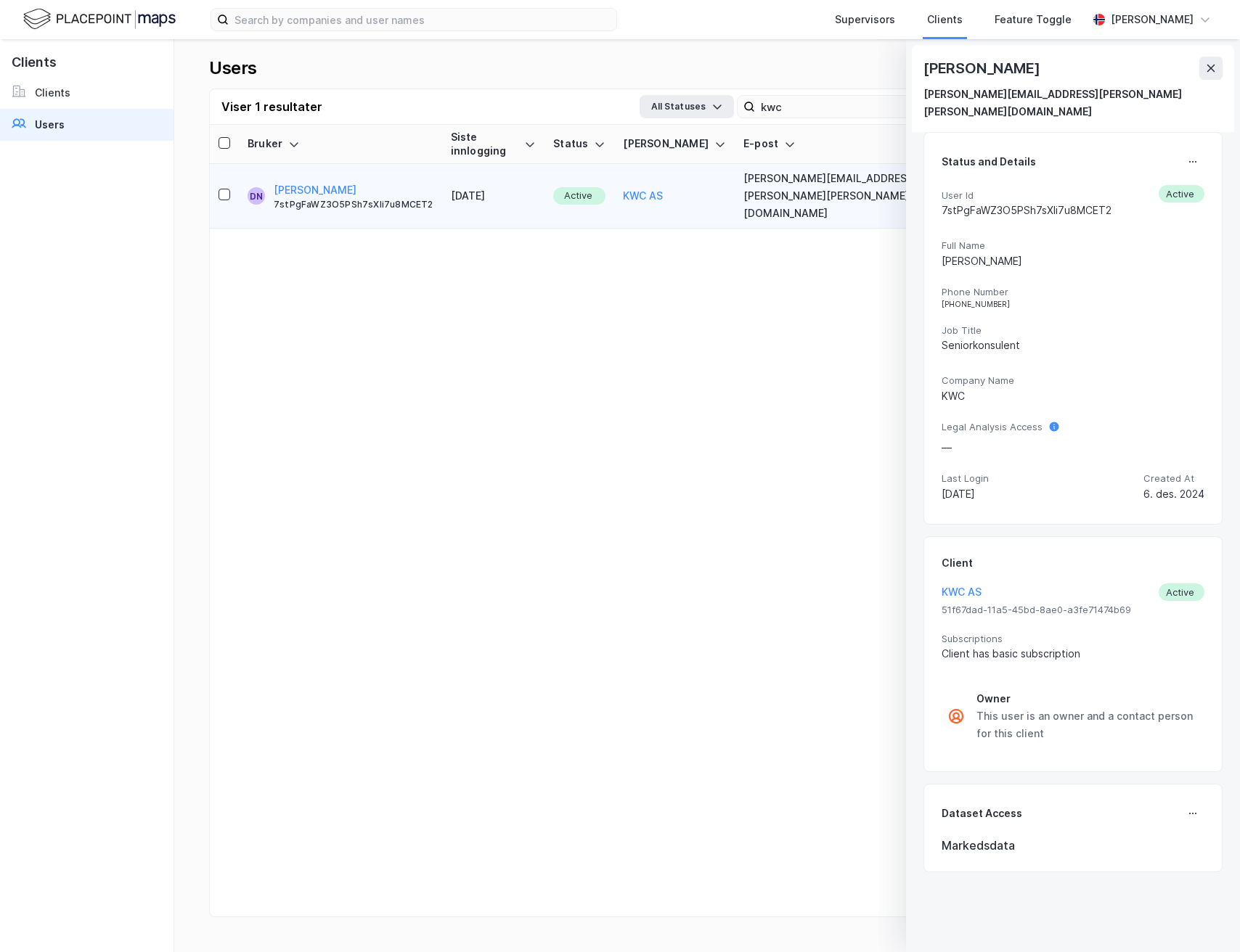
click at [978, 68] on div "[PERSON_NAME]" at bounding box center [983, 68] width 119 height 23
copy div "[PERSON_NAME]"
click at [1217, 69] on icon at bounding box center [1211, 68] width 12 height 12
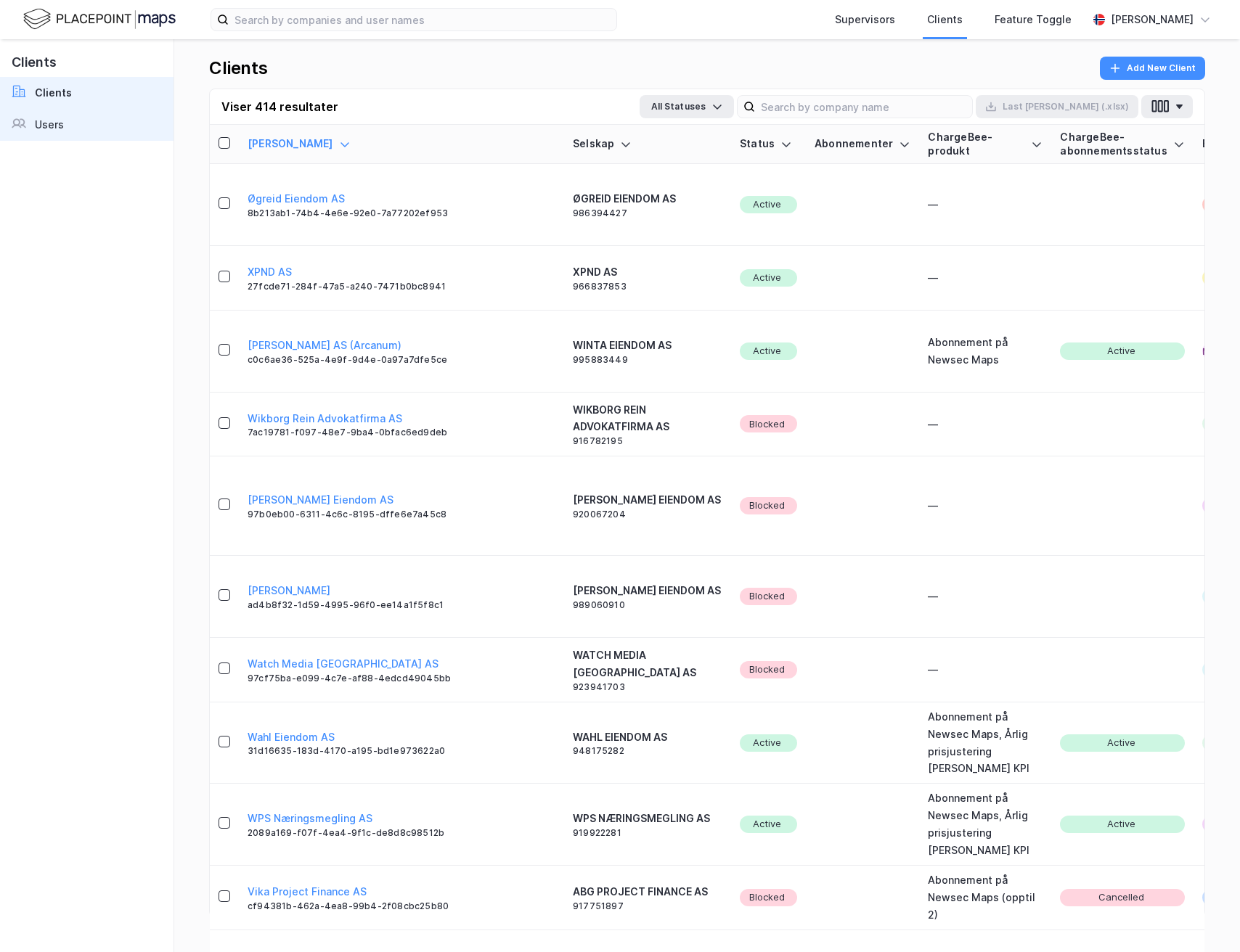
click at [72, 133] on link "Users" at bounding box center [87, 125] width 174 height 32
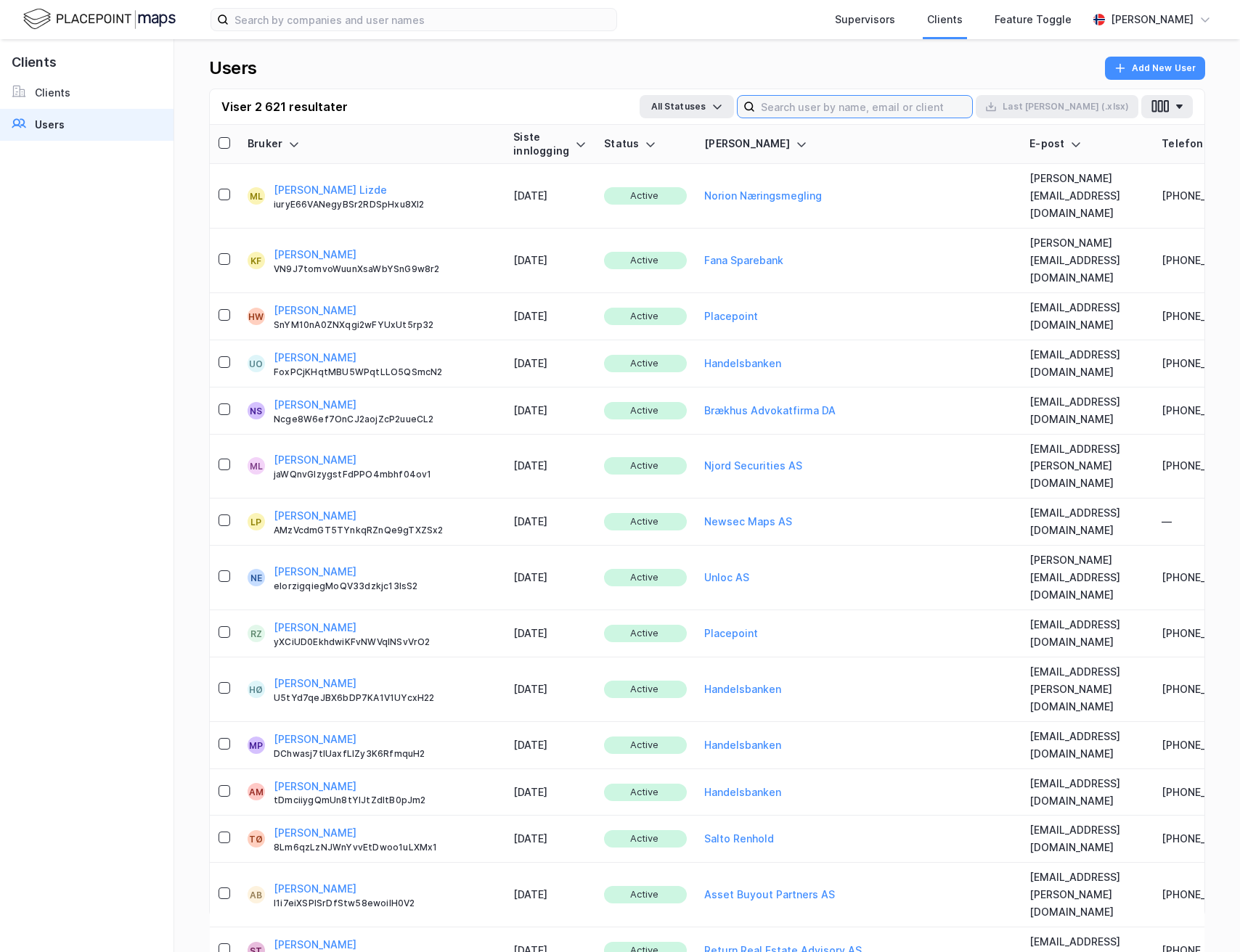
click at [941, 110] on input at bounding box center [864, 107] width 217 height 22
click at [940, 75] on div "Users Add New User" at bounding box center [707, 73] width 996 height 32
click at [94, 80] on link "Clients" at bounding box center [87, 93] width 174 height 32
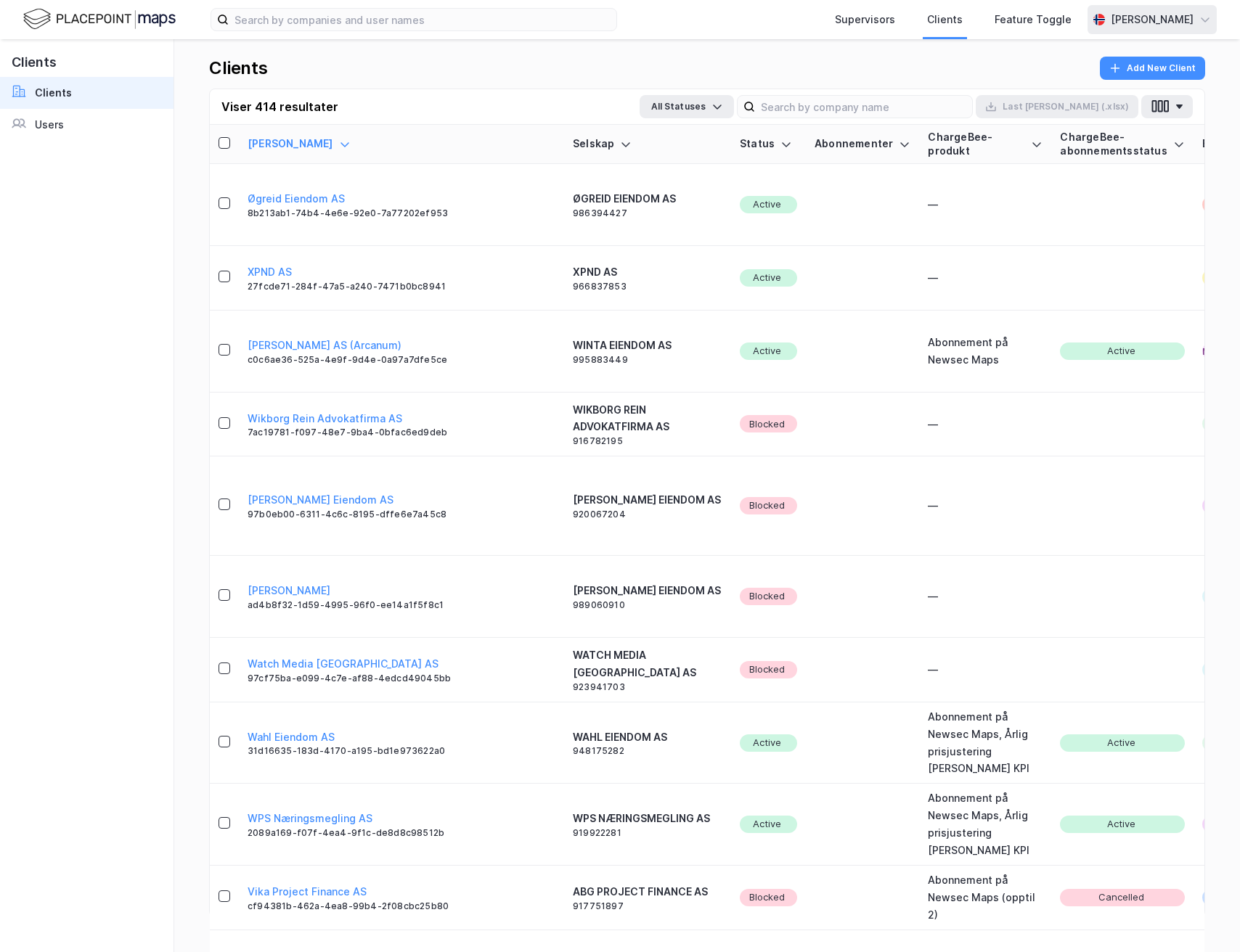
click at [1145, 17] on div "[PERSON_NAME]" at bounding box center [1152, 20] width 83 height 18
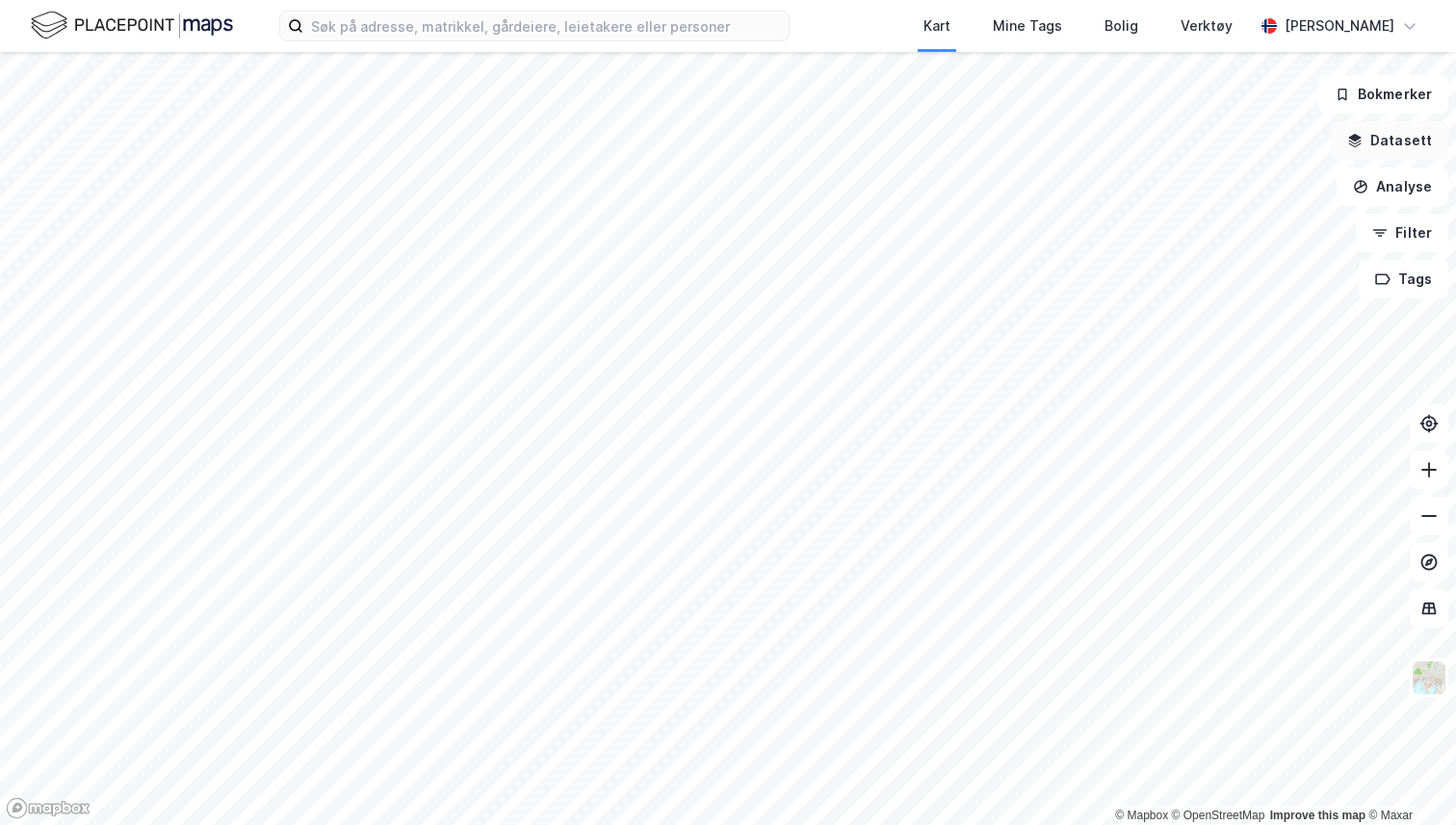
click at [715, 129] on button "Datasett" at bounding box center [1390, 141] width 118 height 39
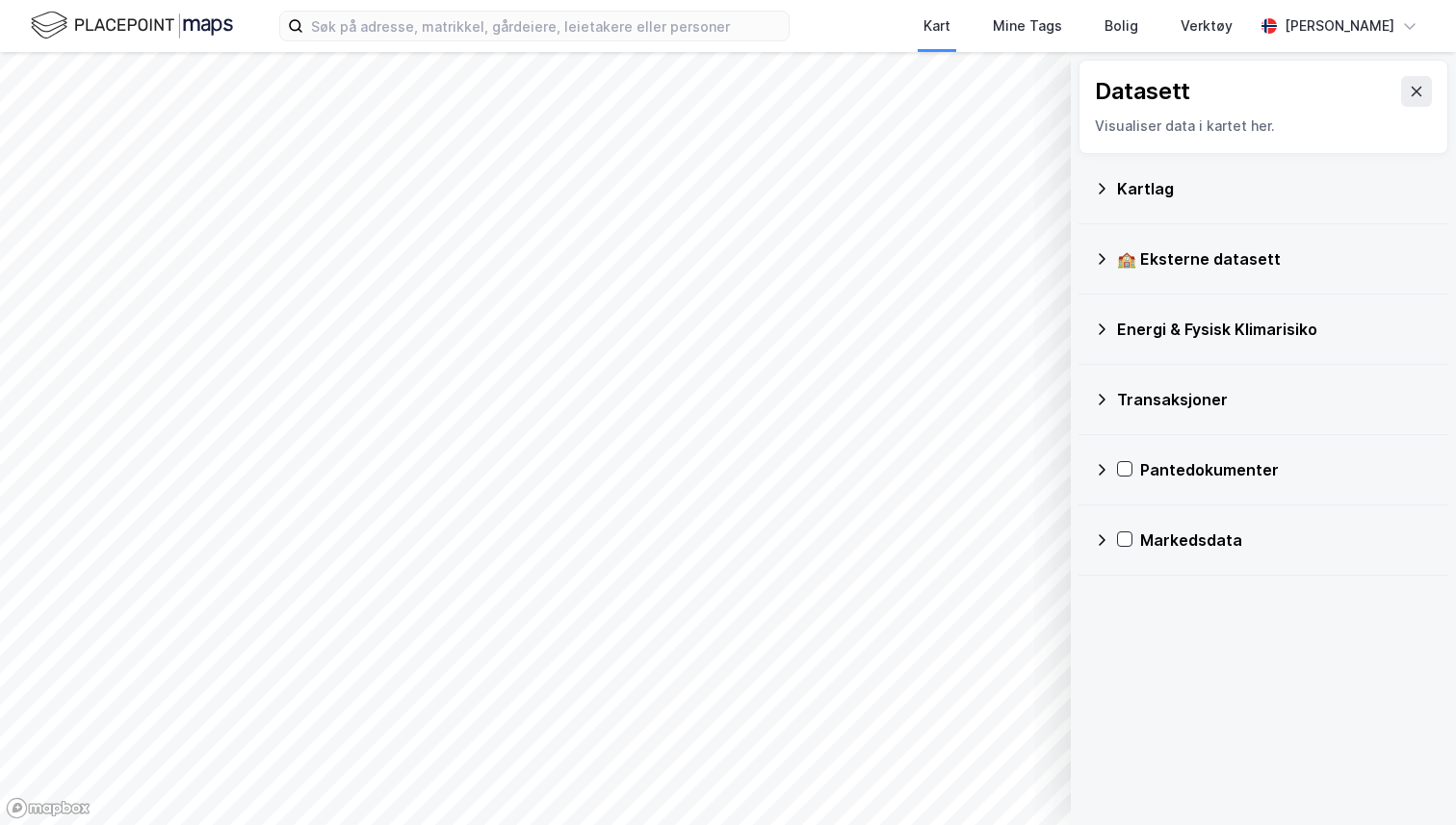
click at [715, 251] on div "🏫 Eksterne datasett" at bounding box center [1275, 259] width 316 height 23
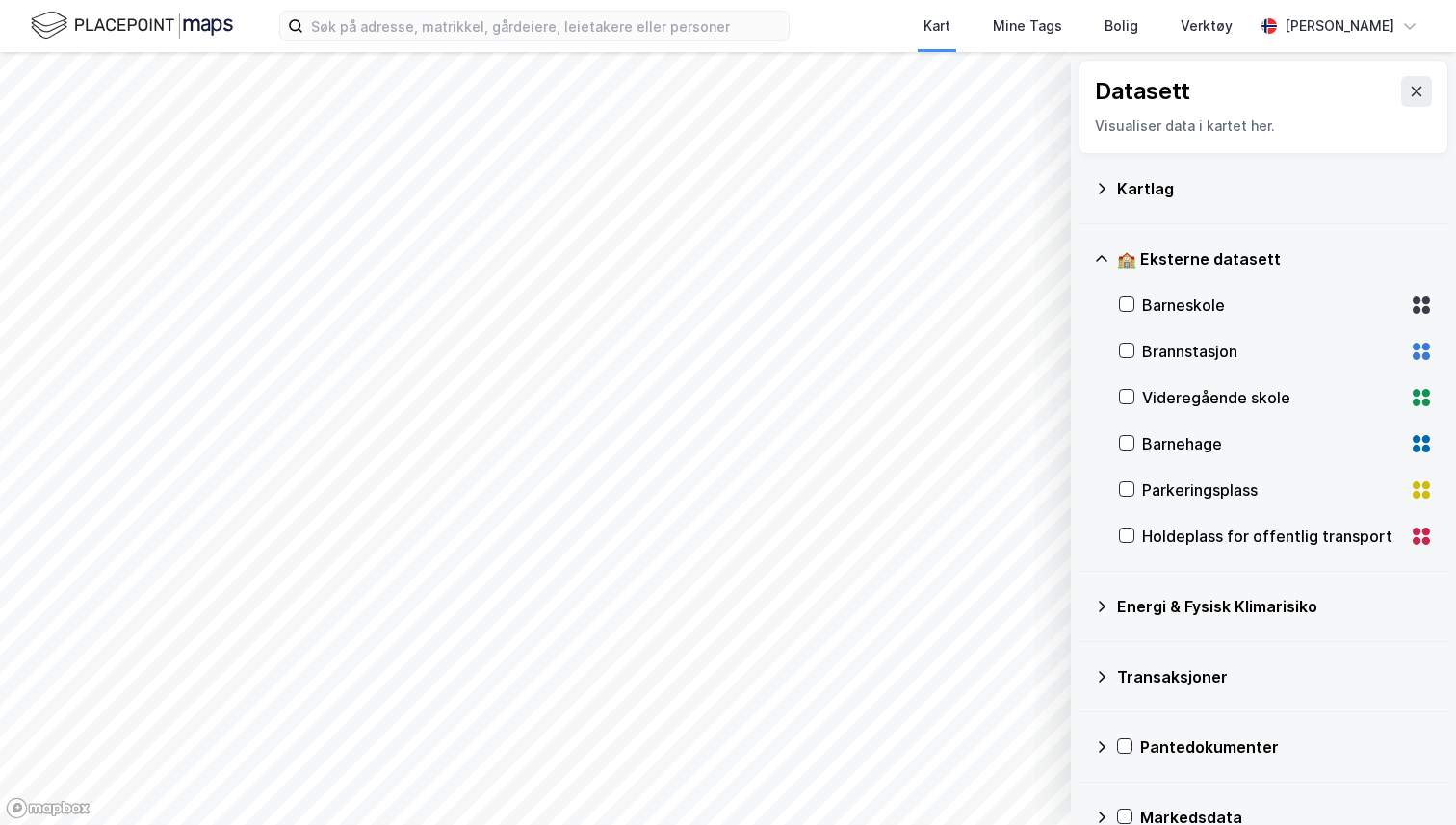
click at [715, 184] on div "Kartlag" at bounding box center [1275, 189] width 316 height 23
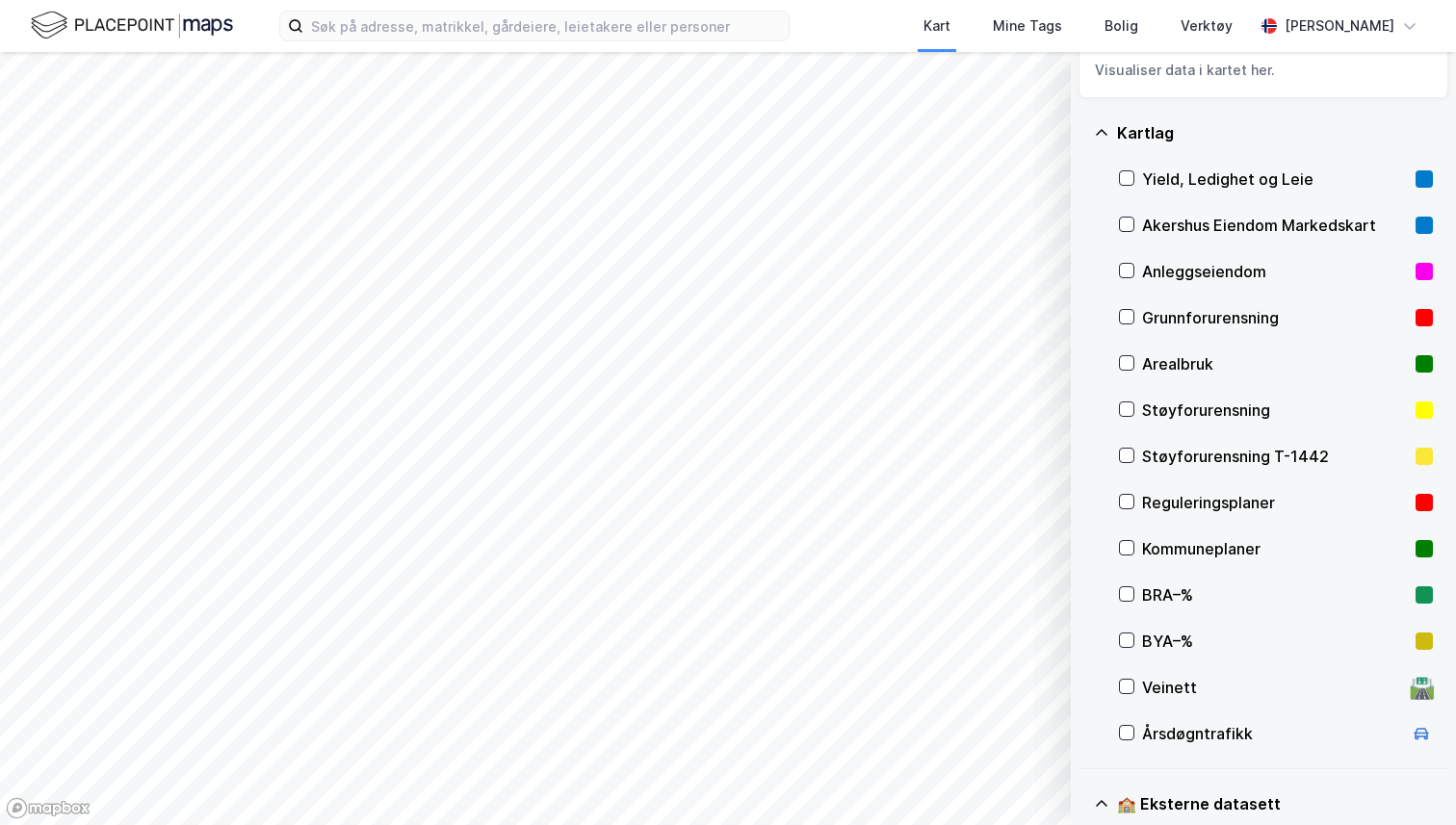
scroll to position [50, 0]
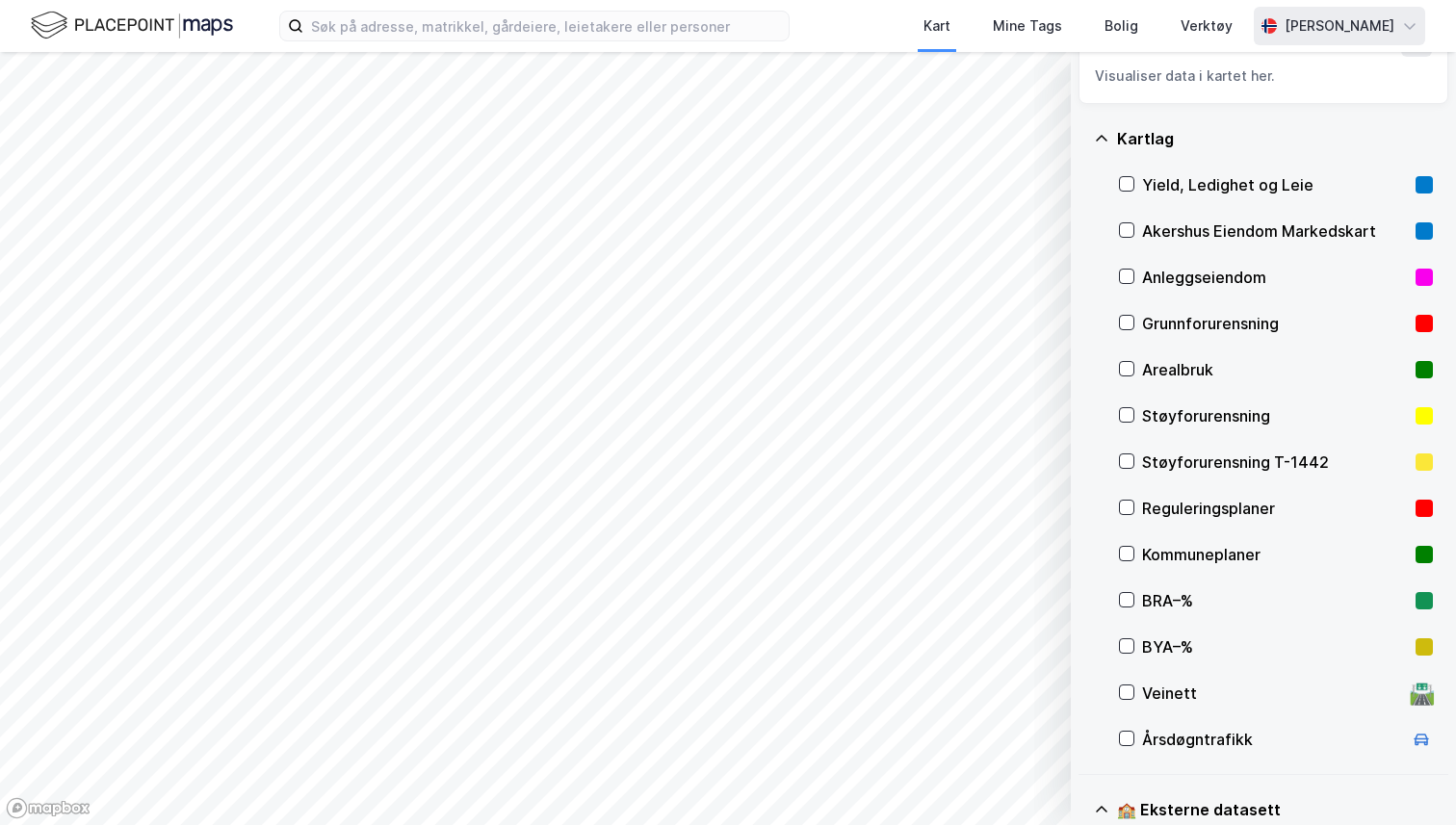
click at [715, 9] on div "[PERSON_NAME]" at bounding box center [1340, 26] width 171 height 39
click at [715, 143] on div "Logg ut" at bounding box center [1299, 164] width 250 height 47
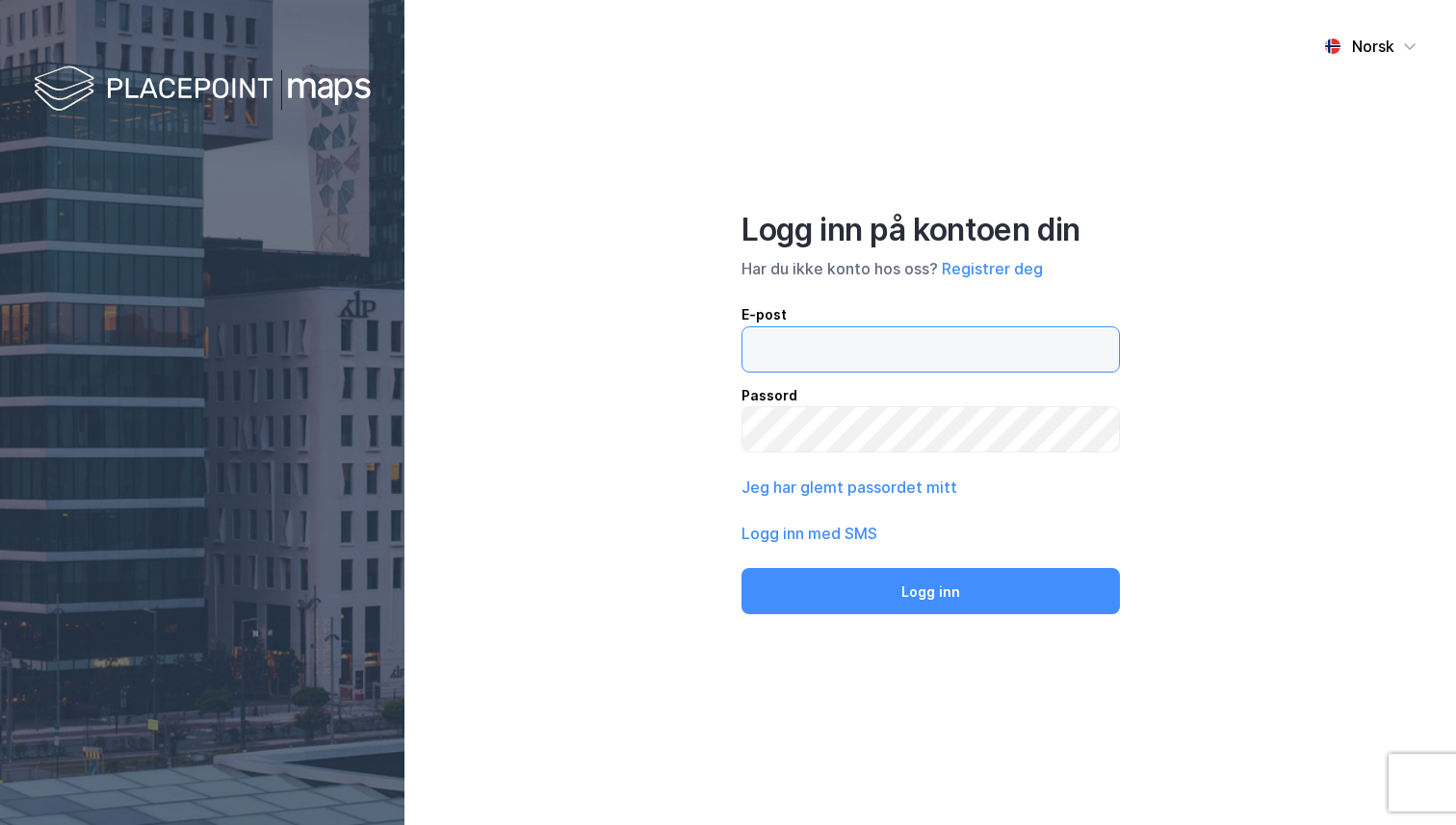
click at [946, 343] on input "email" at bounding box center [930, 349] width 377 height 45
click at [829, 350] on input "[PERSON_NAME]" at bounding box center [930, 349] width 377 height 45
click at [872, 356] on input "[PERSON_NAME][EMAIL_ADDRESS][DOMAIN_NAME]" at bounding box center [930, 349] width 377 height 45
type input "[PERSON_NAME][EMAIL_ADDRESS][DOMAIN_NAME]"
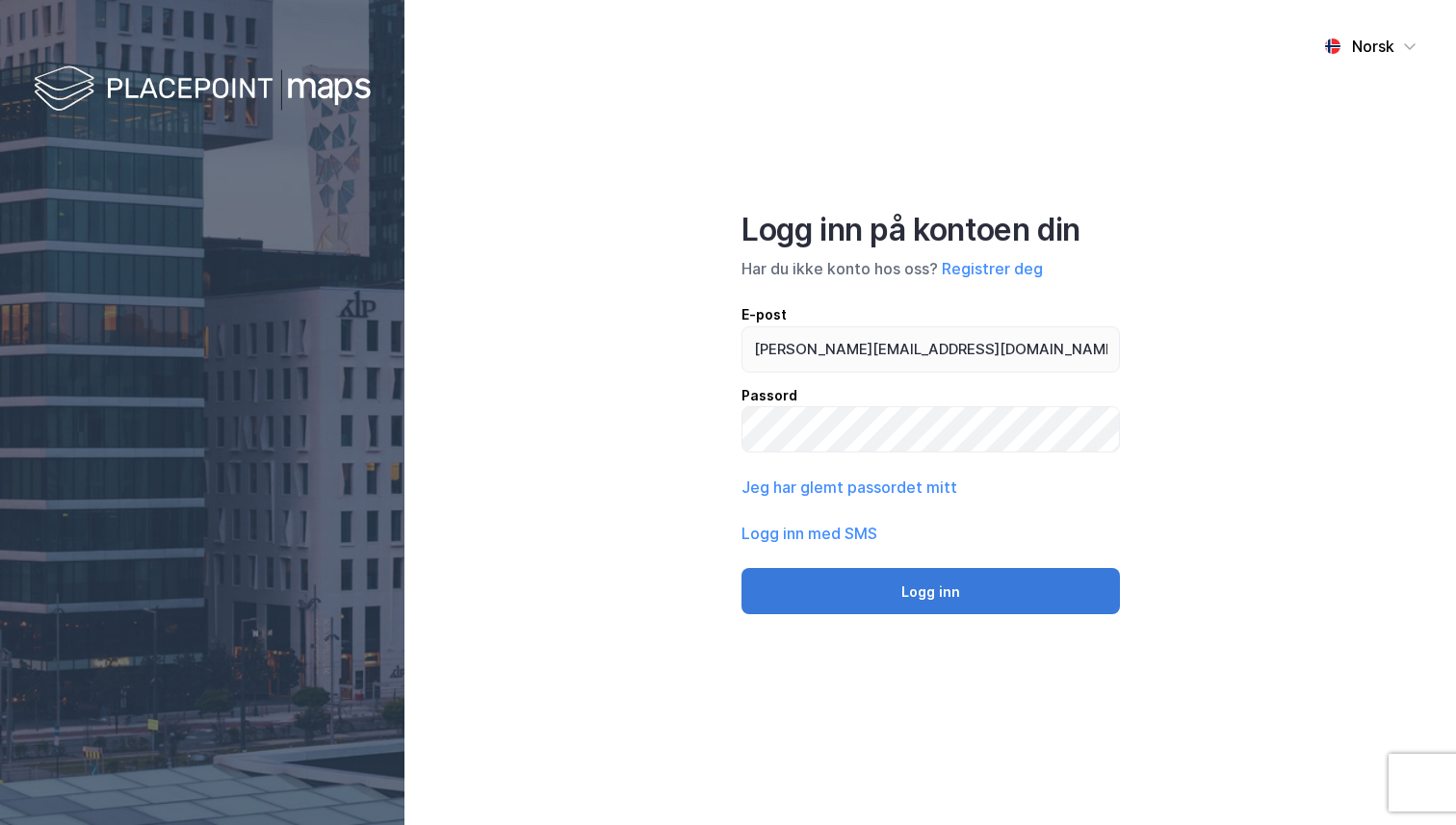
click at [941, 595] on button "Logg inn" at bounding box center [930, 592] width 379 height 47
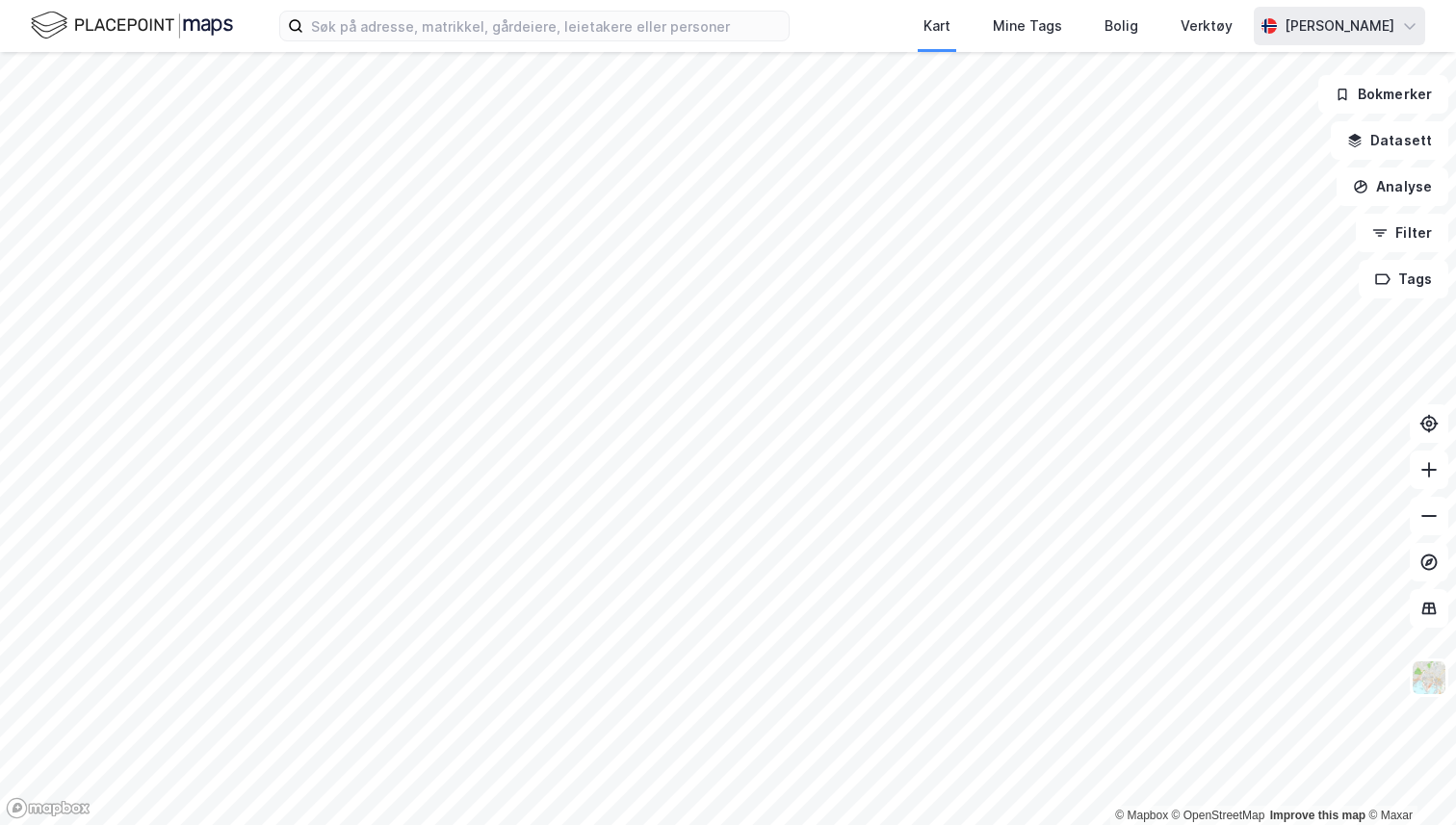
click at [1286, 30] on div "[PERSON_NAME]" at bounding box center [1339, 26] width 110 height 23
